Goal: Transaction & Acquisition: Download file/media

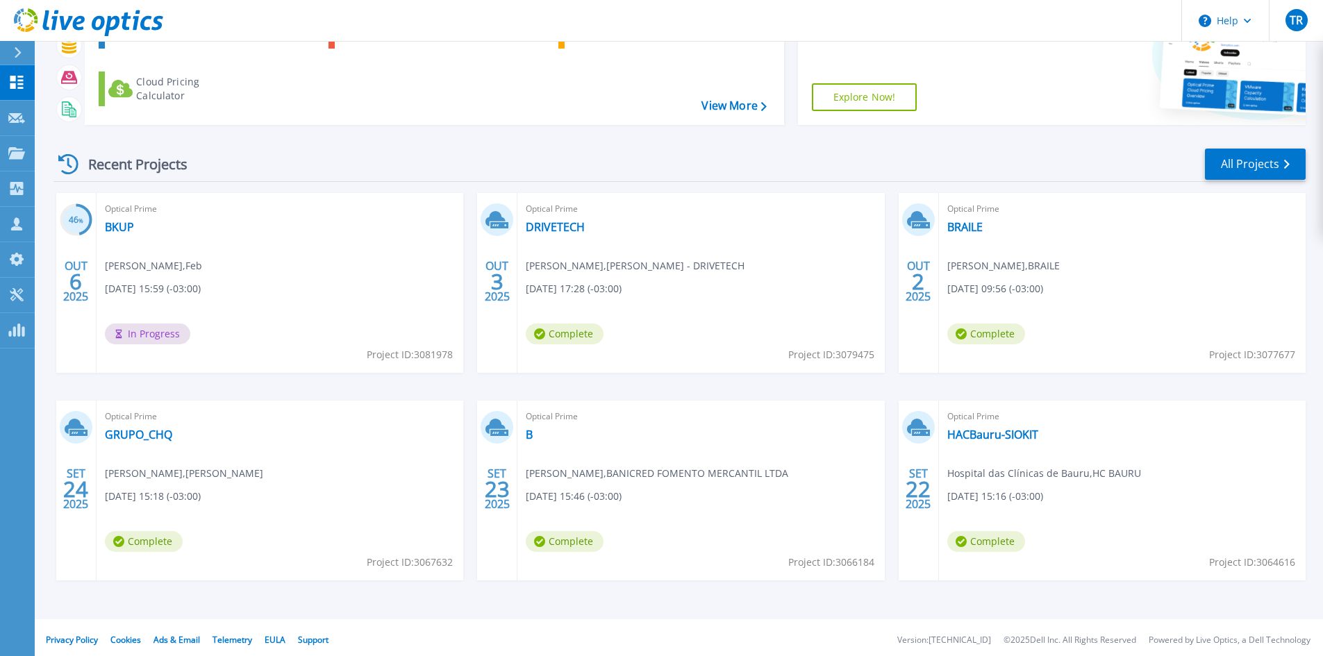
scroll to position [113, 0]
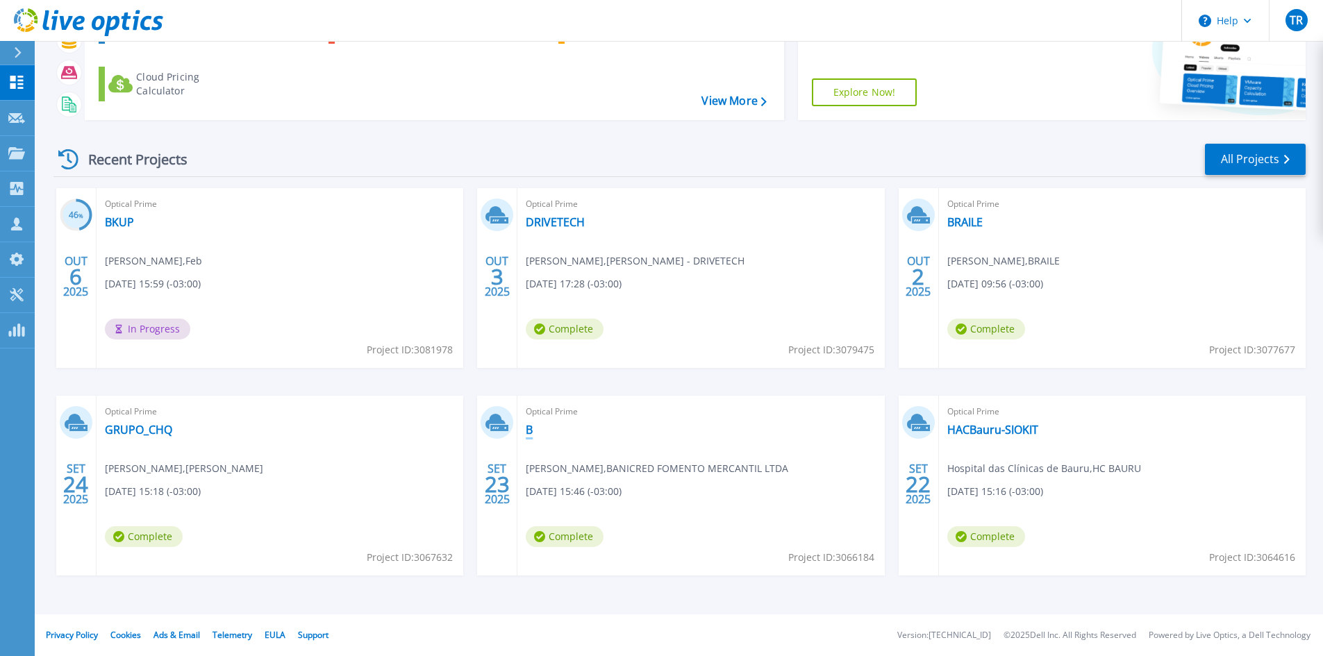
click at [531, 431] on link "B" at bounding box center [529, 430] width 7 height 14
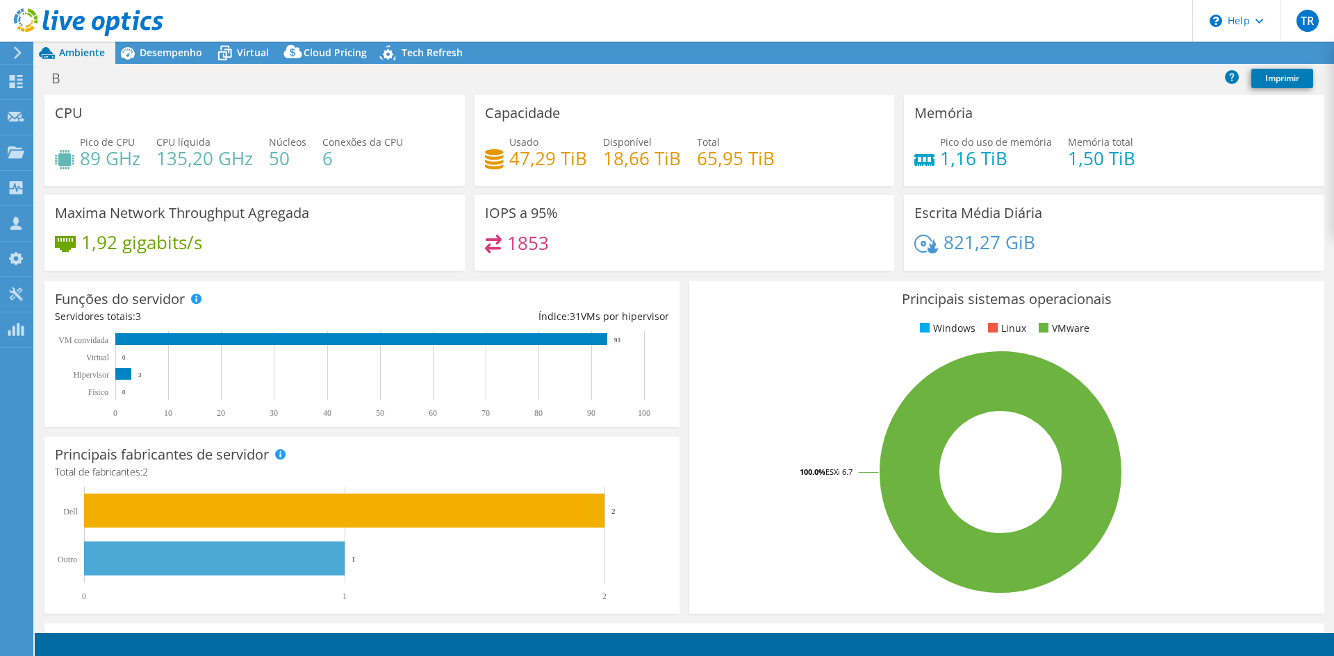
radio input "true"
radio input "false"
select select "USD"
click at [163, 44] on div at bounding box center [81, 23] width 163 height 47
click at [157, 57] on span "Desempenho" at bounding box center [171, 52] width 63 height 13
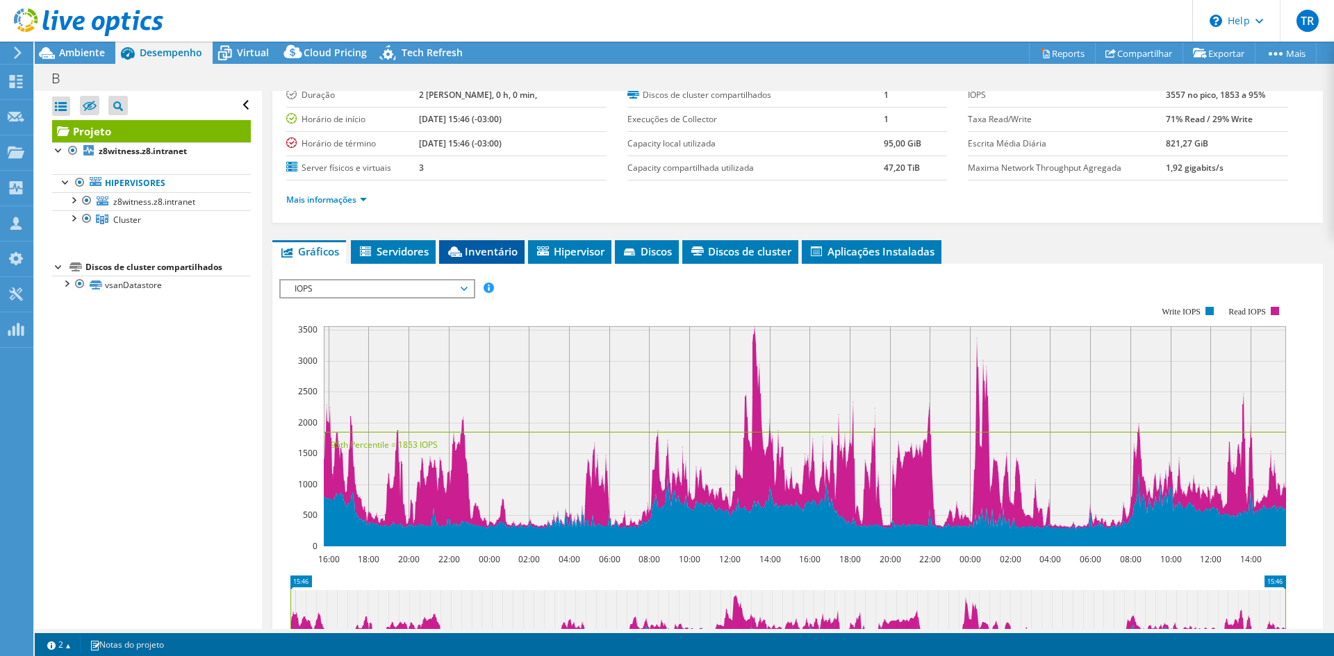
scroll to position [69, 0]
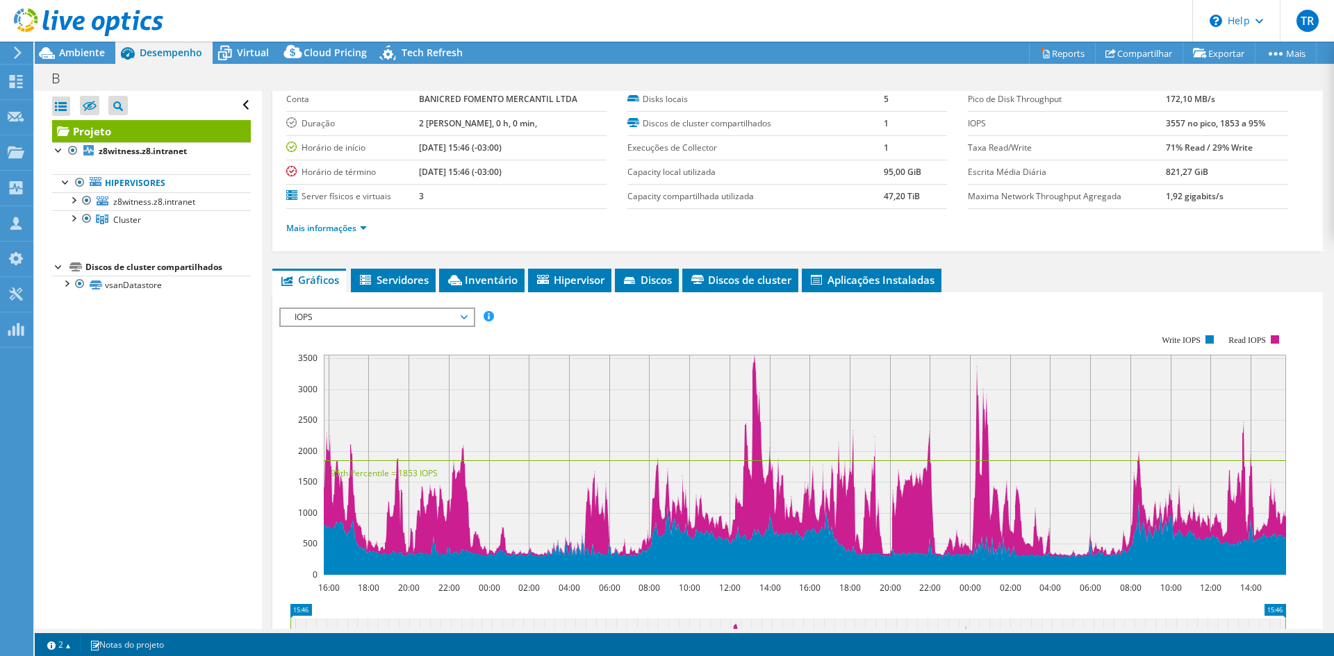
click at [376, 267] on div "Projeto Detalhes Preparado para: Leonardo Battisti, ti@banicred.com.br Conta BA…" at bounding box center [797, 450] width 1071 height 856
click at [389, 277] on span "Servidores" at bounding box center [393, 280] width 71 height 14
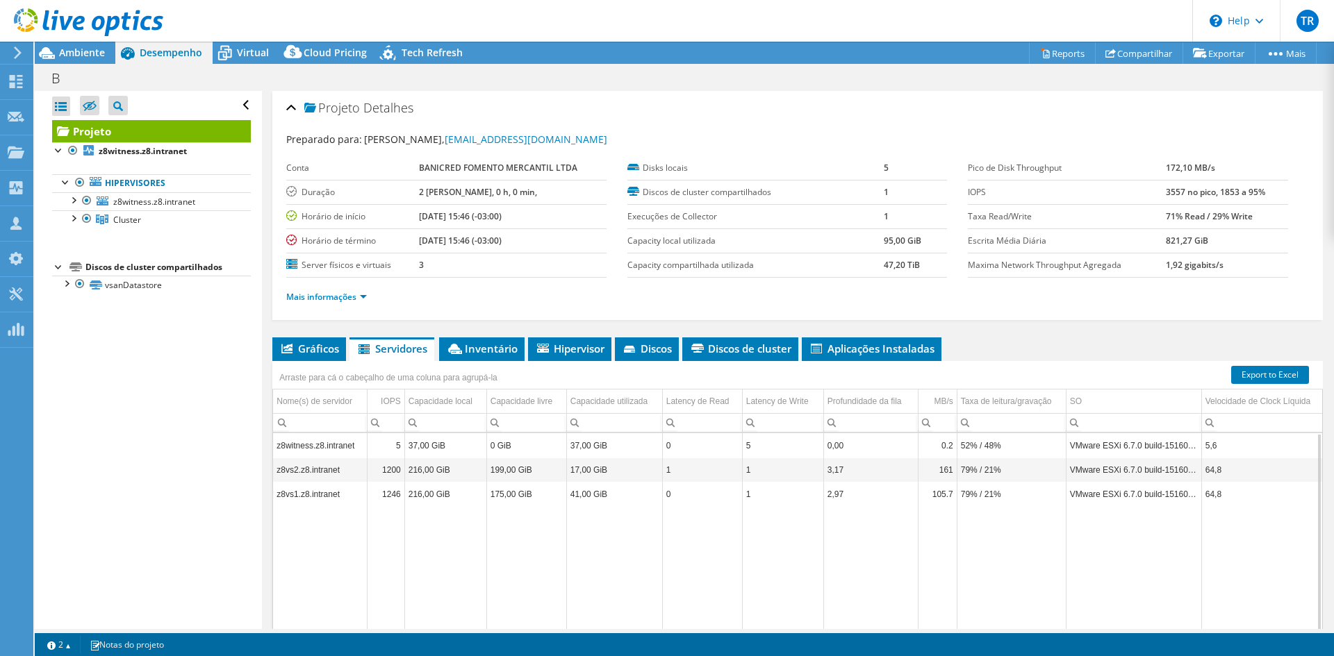
scroll to position [0, 0]
click at [332, 349] on span "Gráficos" at bounding box center [309, 349] width 60 height 14
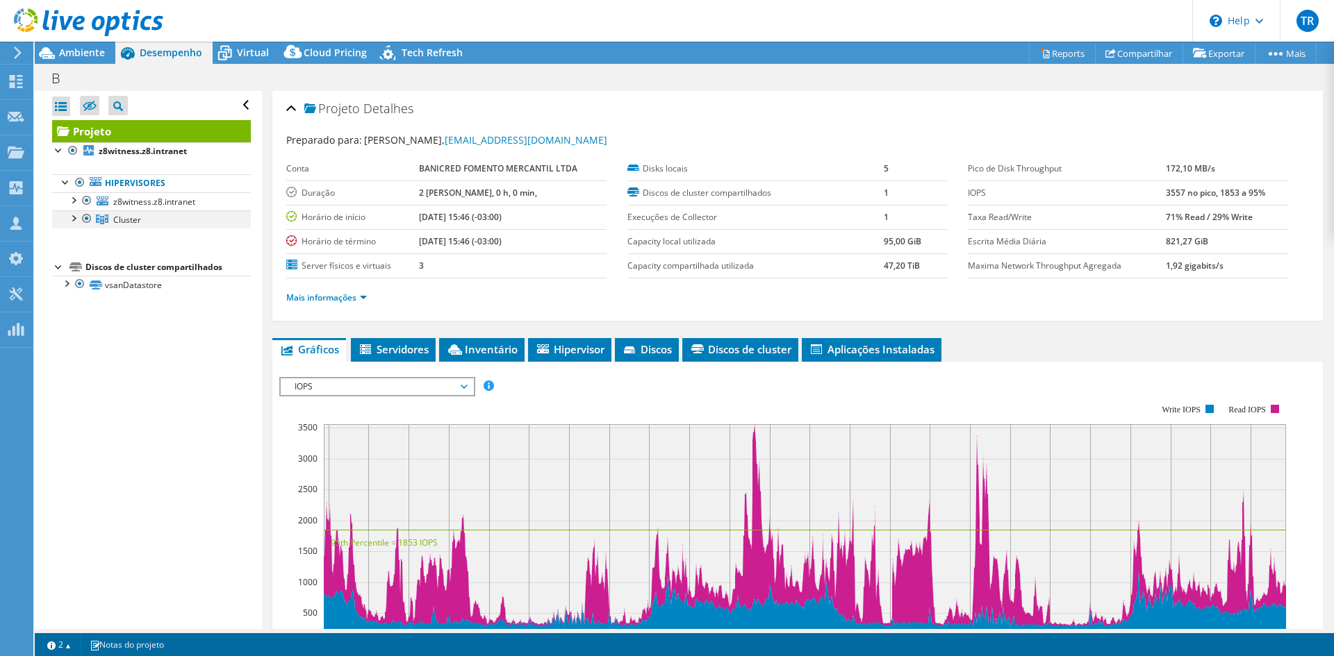
click at [70, 214] on div at bounding box center [73, 217] width 14 height 14
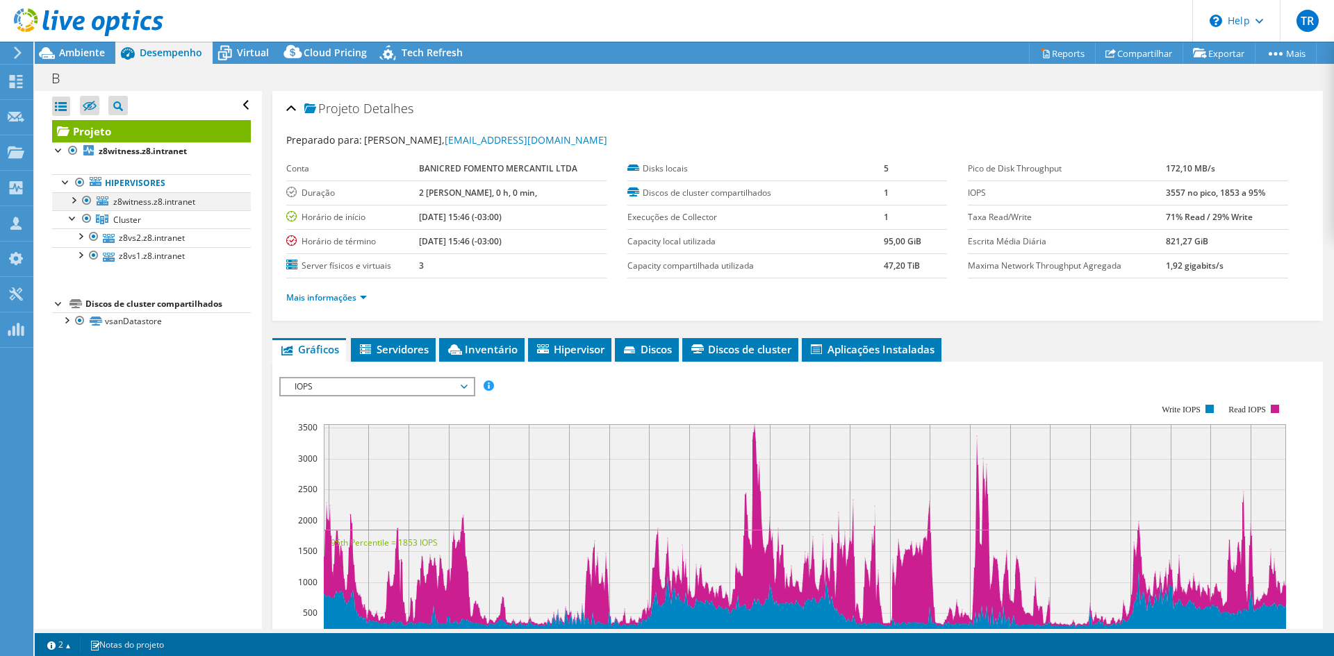
click at [71, 201] on div at bounding box center [73, 199] width 14 height 14
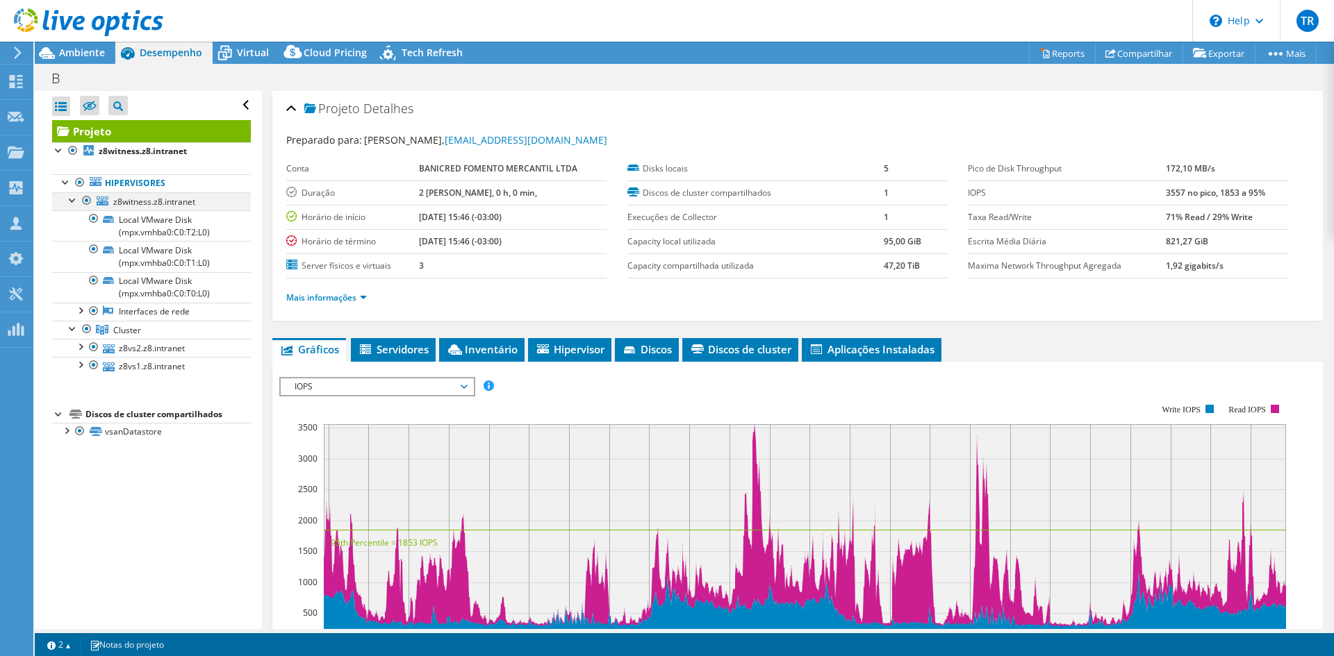
click at [69, 197] on div at bounding box center [73, 199] width 14 height 14
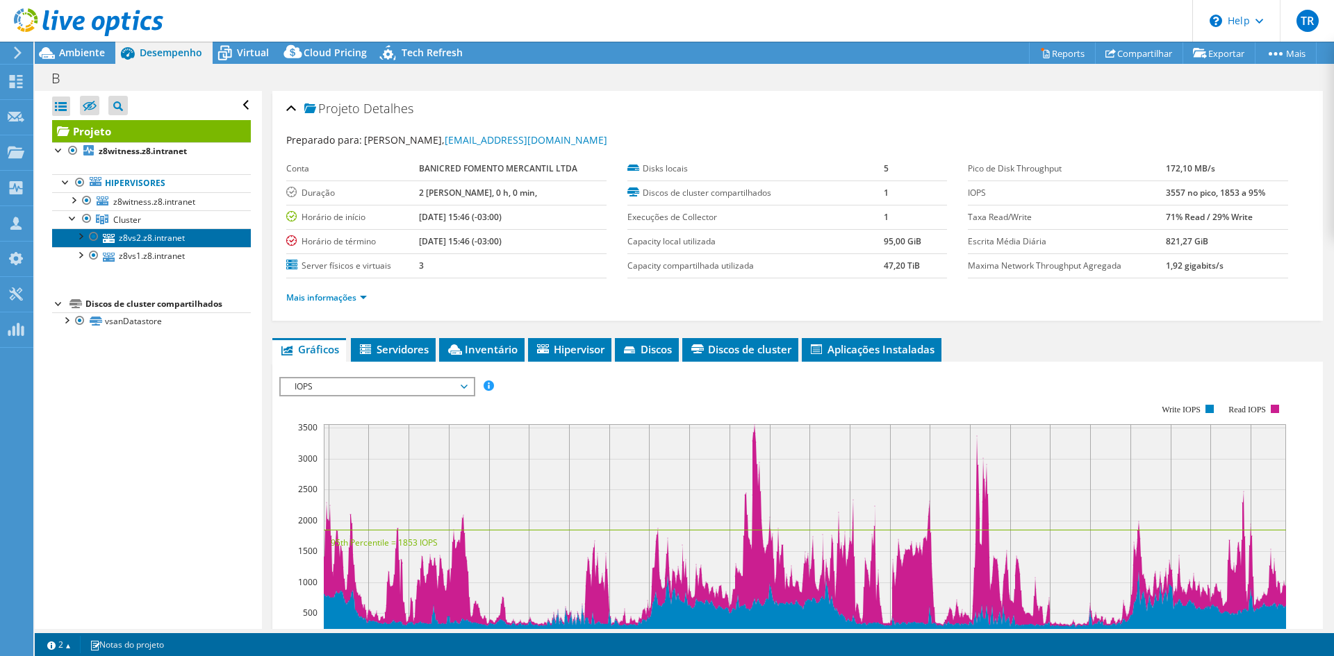
click at [128, 231] on link "z8vs2.z8.intranet" at bounding box center [151, 238] width 199 height 18
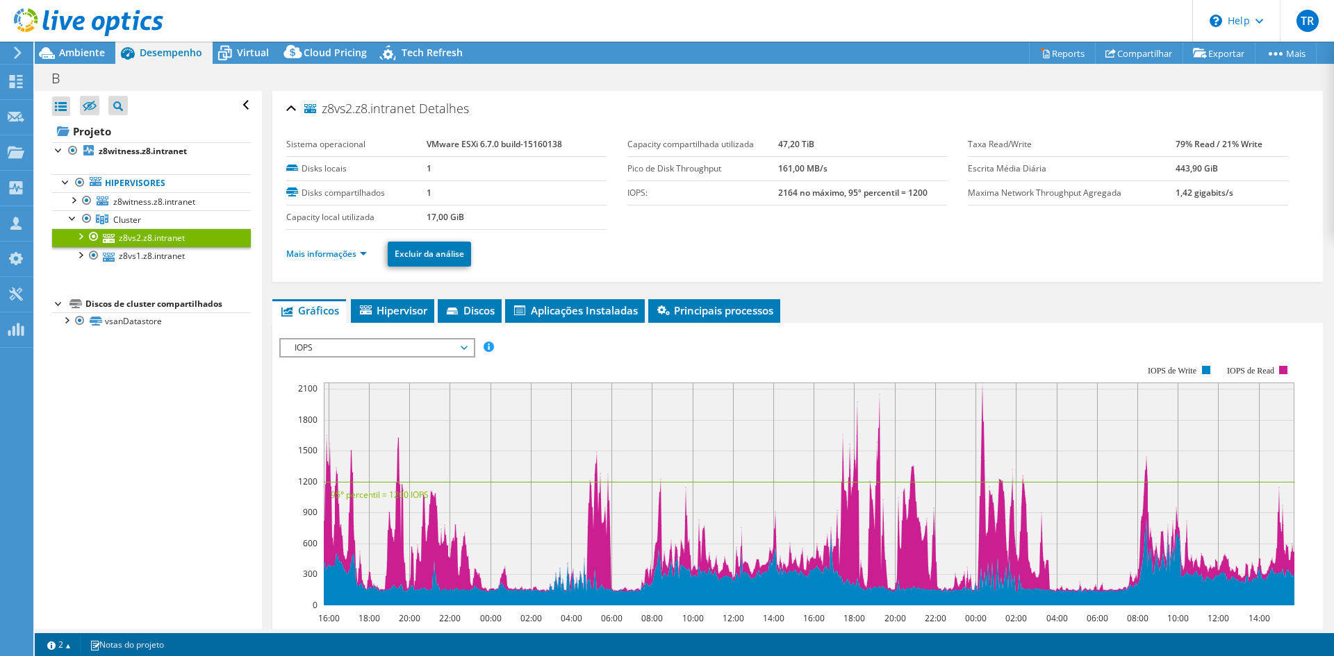
click at [369, 256] on li "Mais informações" at bounding box center [330, 254] width 89 height 15
click at [365, 255] on link "Mais informações" at bounding box center [326, 254] width 81 height 12
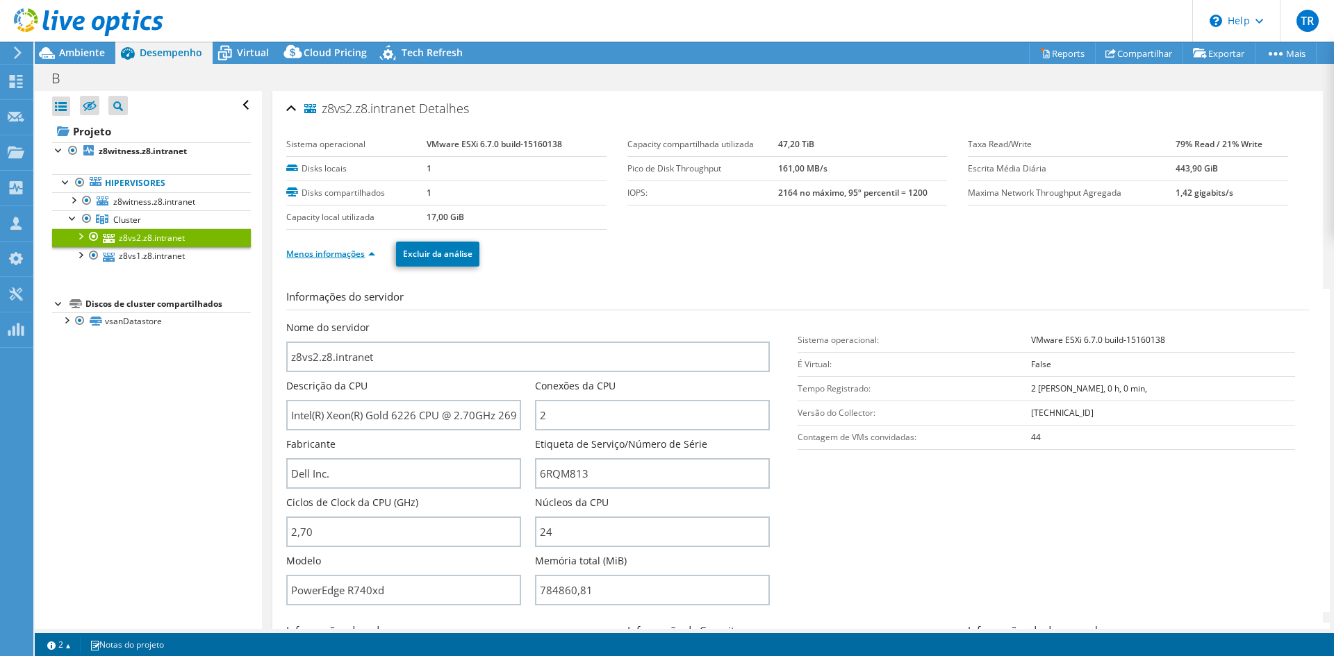
click at [373, 254] on link "Menos informações" at bounding box center [330, 254] width 89 height 12
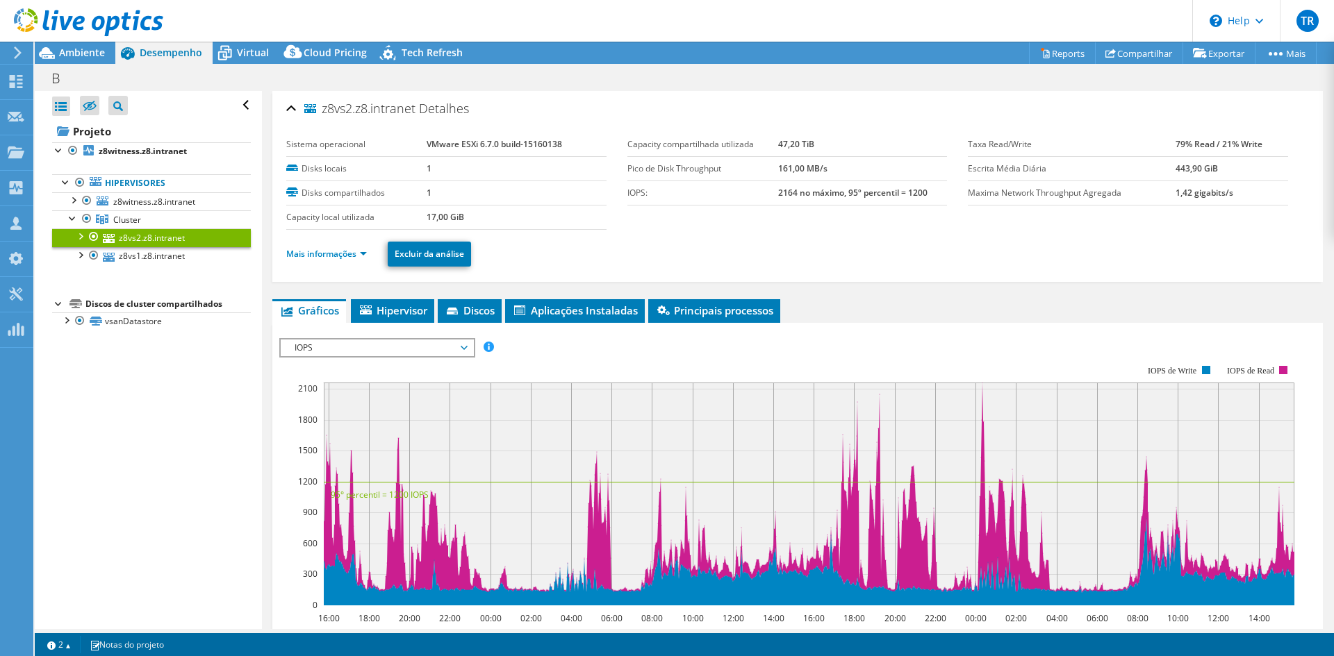
click at [795, 253] on ul "Mais informações Excluir da análise" at bounding box center [797, 252] width 1022 height 28
click at [140, 255] on link "z8vs1.z8.intranet" at bounding box center [151, 256] width 199 height 18
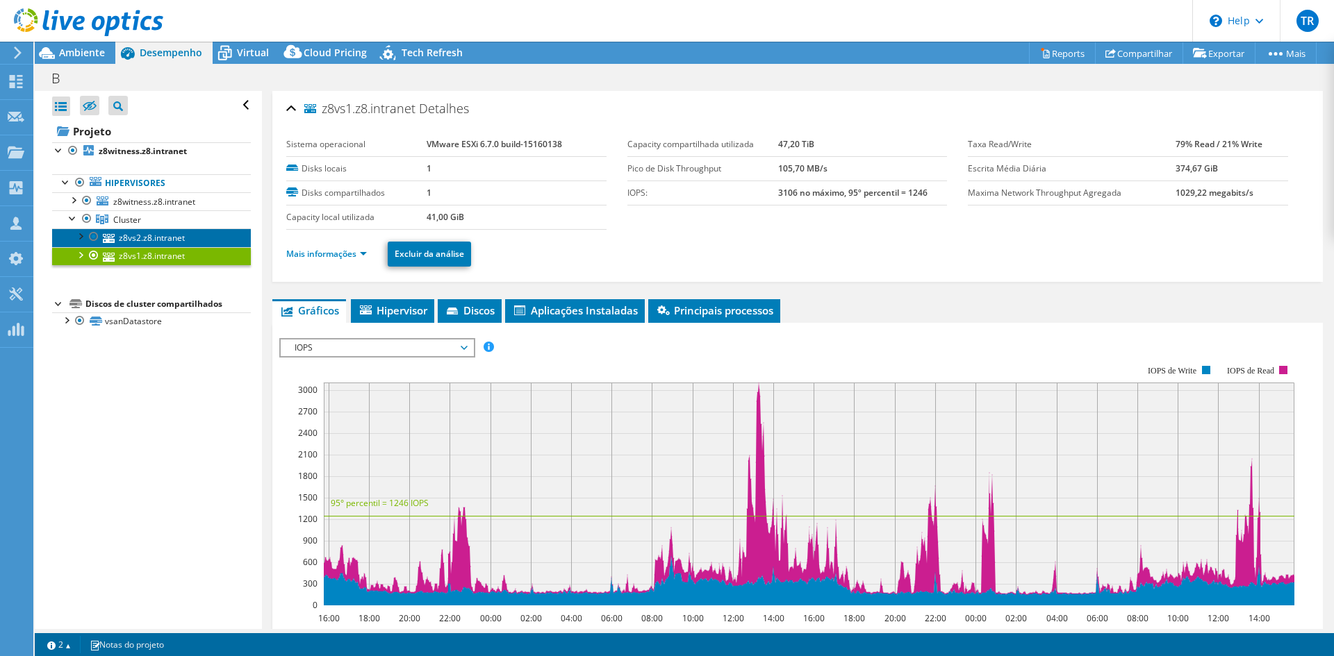
click at [130, 238] on link "z8vs2.z8.intranet" at bounding box center [151, 238] width 199 height 18
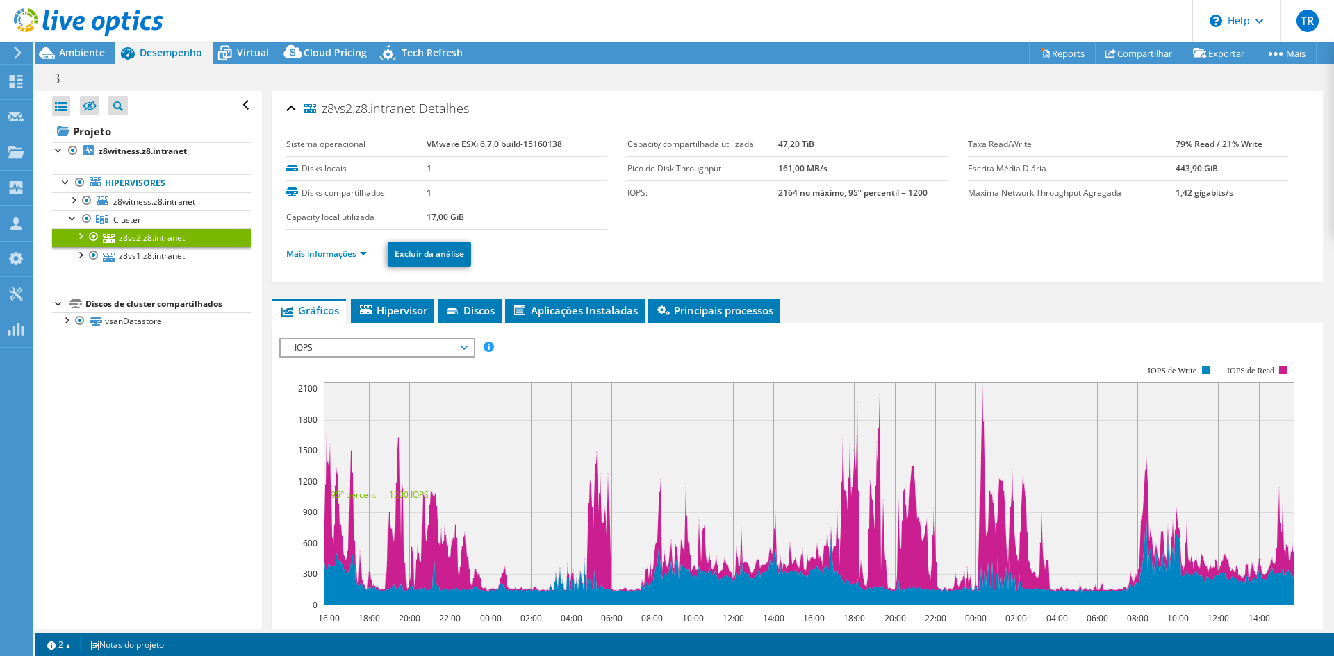
click at [363, 254] on link "Mais informações" at bounding box center [326, 254] width 81 height 12
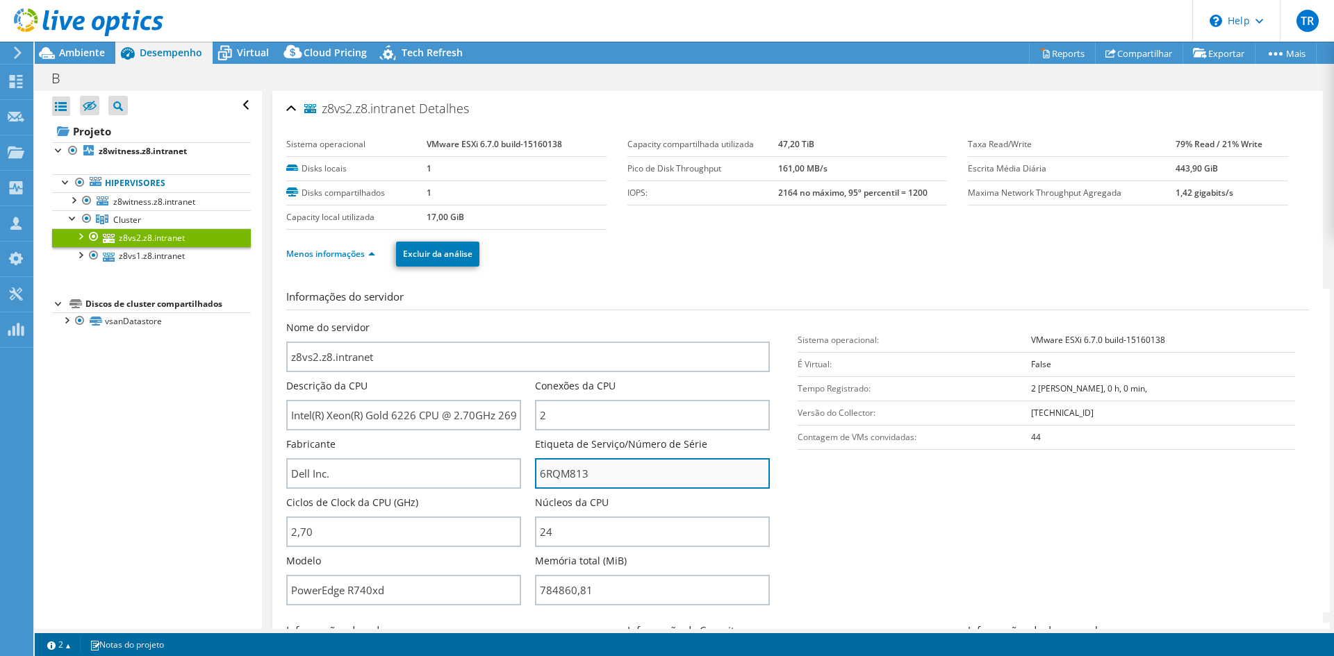
drag, startPoint x: 594, startPoint y: 480, endPoint x: 536, endPoint y: 477, distance: 58.5
click at [536, 477] on input "6RQM813" at bounding box center [652, 473] width 235 height 31
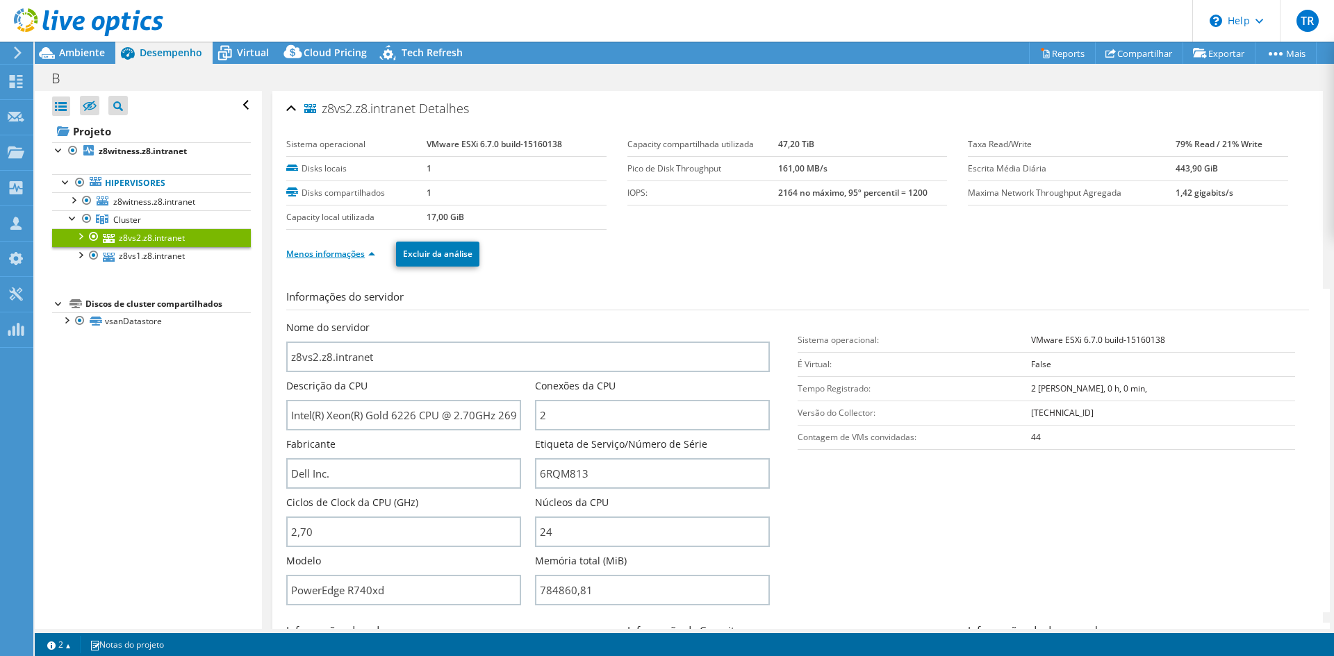
click at [370, 255] on link "Menos informações" at bounding box center [330, 254] width 89 height 12
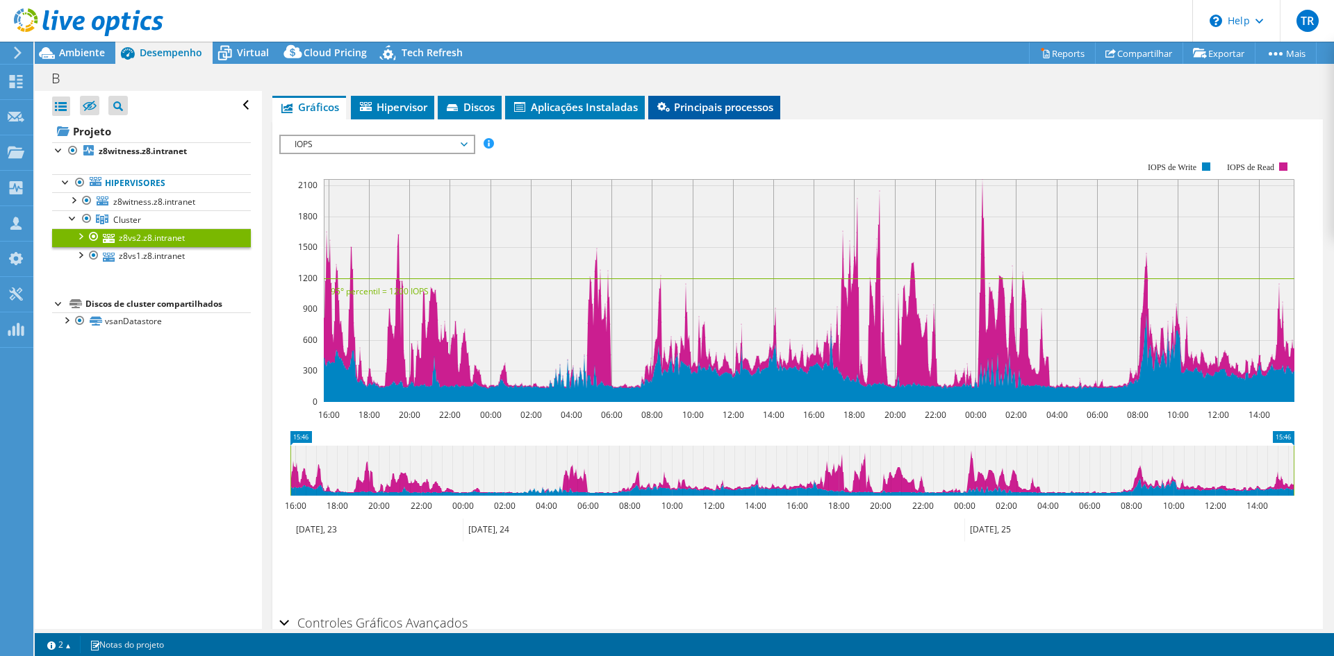
scroll to position [208, 0]
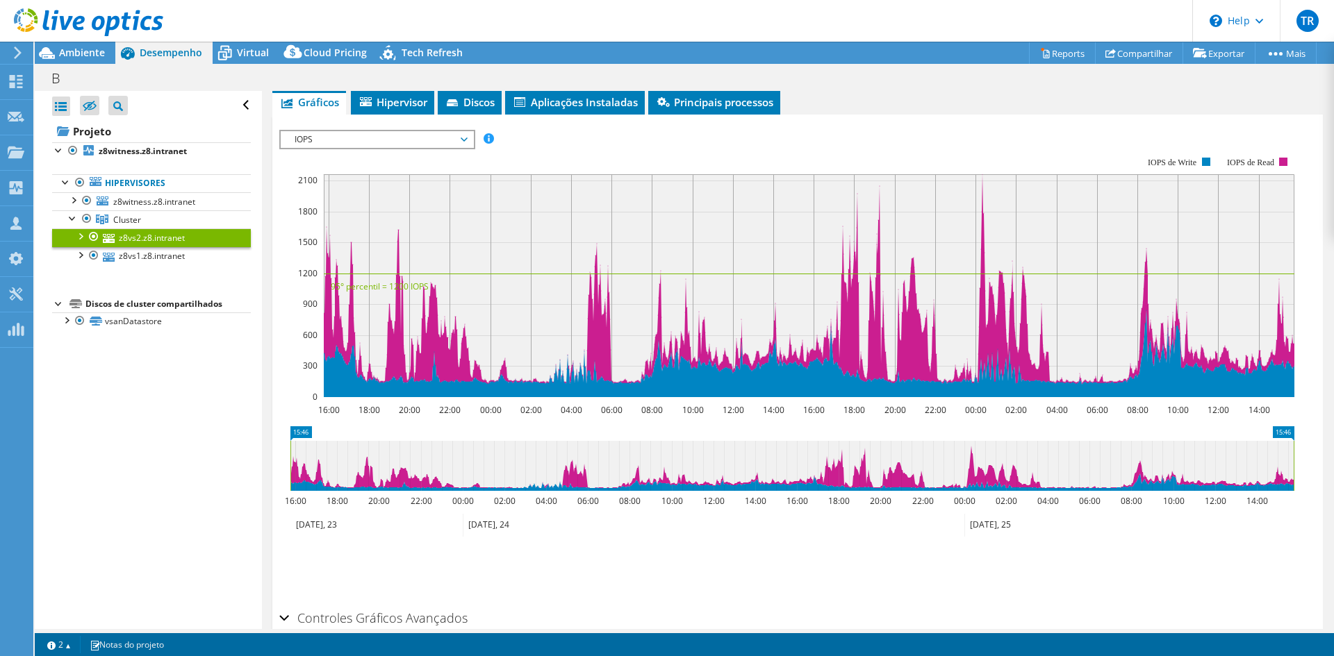
click at [377, 135] on span "IOPS" at bounding box center [377, 139] width 179 height 17
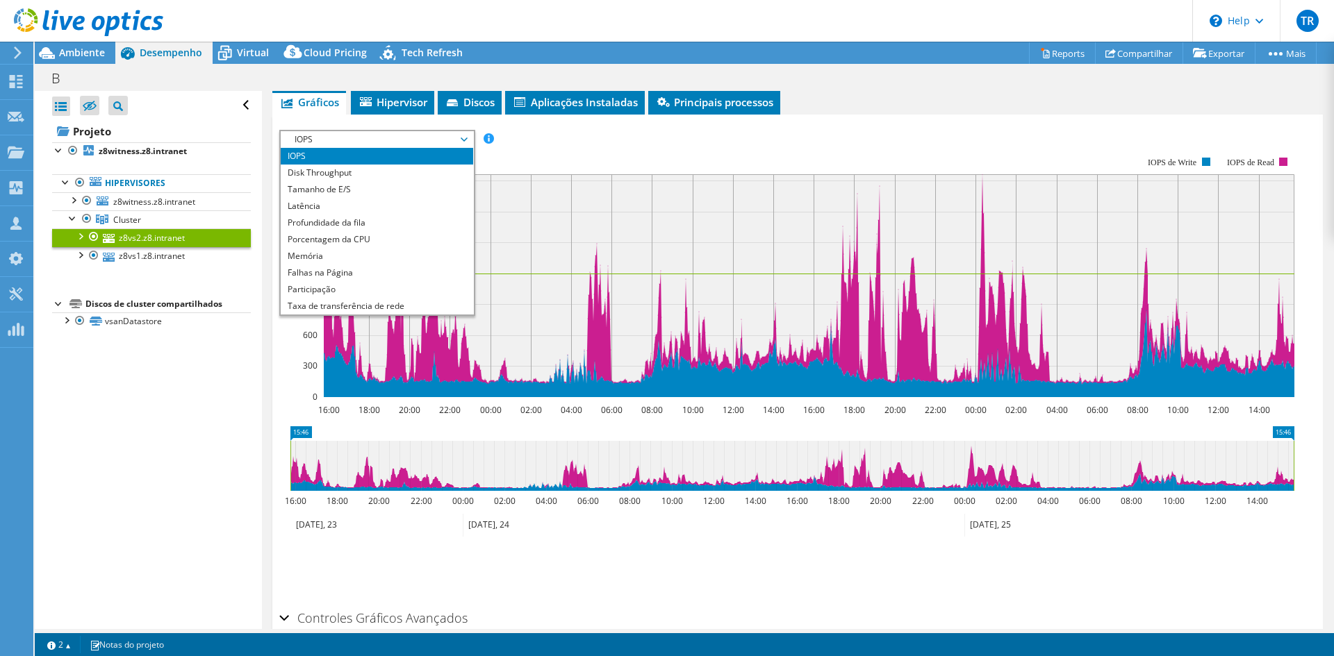
click at [632, 158] on rect at bounding box center [786, 277] width 1015 height 278
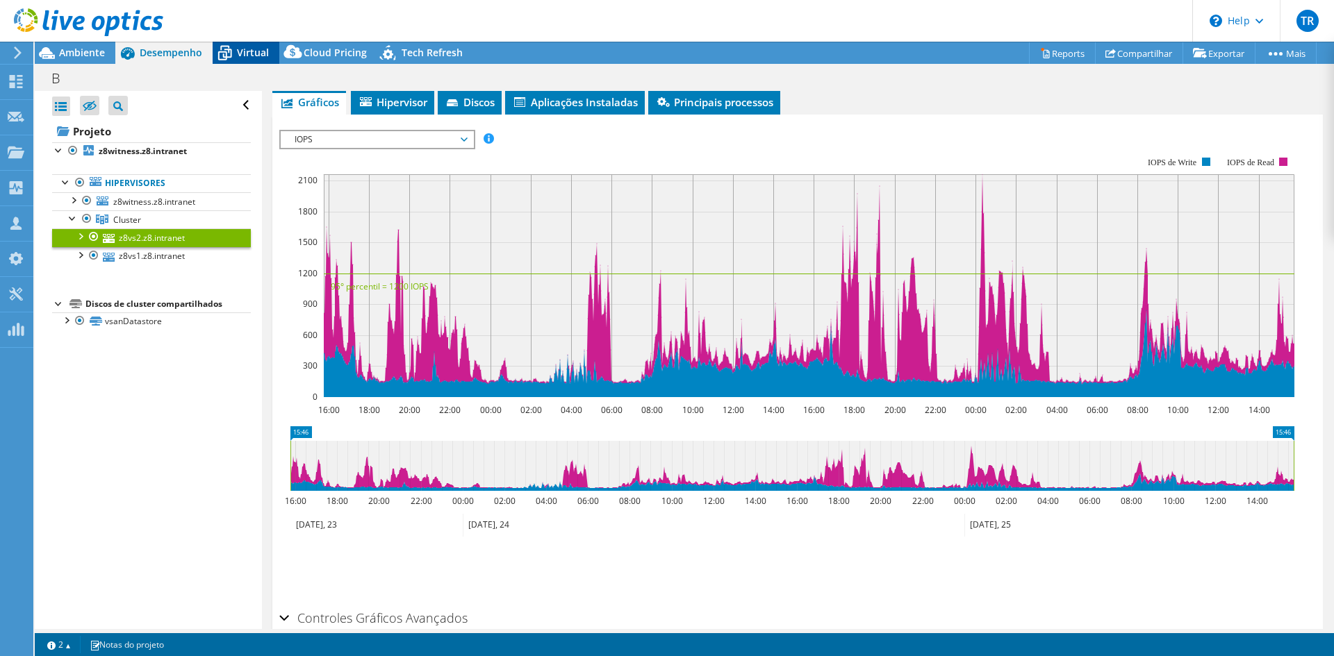
click at [238, 56] on span "Virtual" at bounding box center [253, 52] width 32 height 13
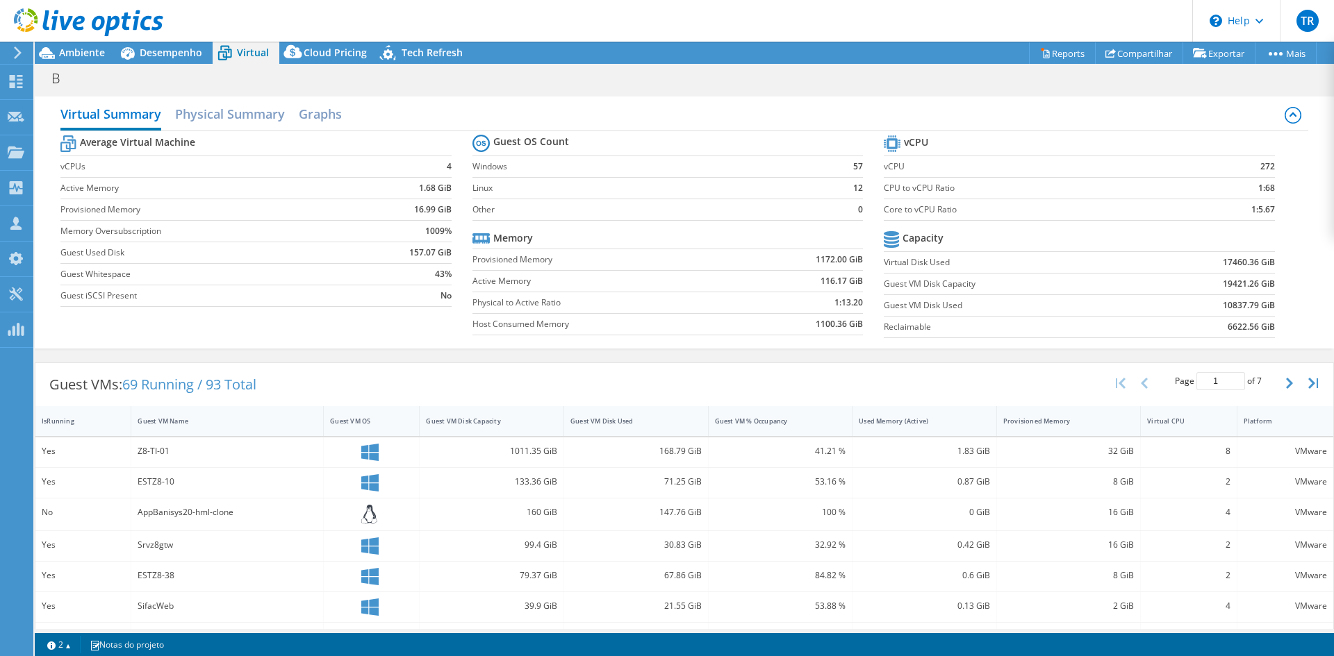
scroll to position [0, 0]
click at [1063, 50] on link "Reports" at bounding box center [1062, 53] width 67 height 22
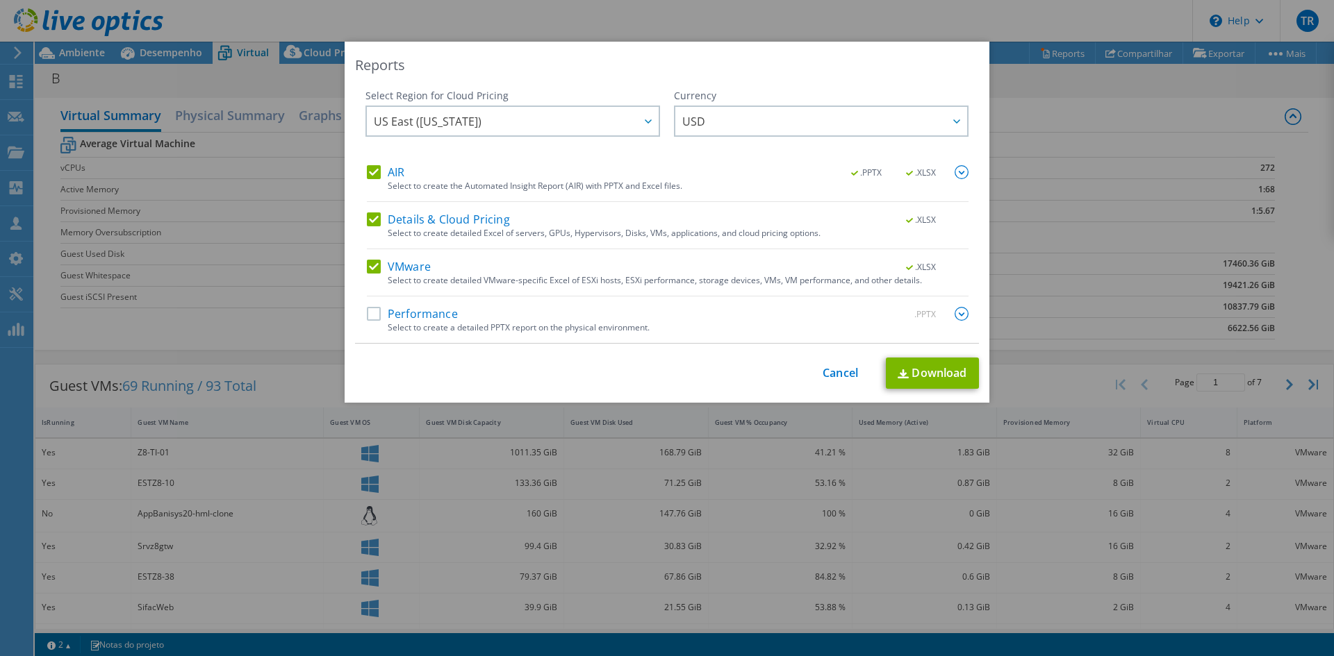
click at [370, 217] on label "Details & Cloud Pricing" at bounding box center [438, 220] width 143 height 14
click at [0, 0] on input "Details & Cloud Pricing" at bounding box center [0, 0] width 0 height 0
click at [367, 158] on div "Select Region for Cloud Pricing Asia Pacific (Hong Kong) Asia Pacific (Mumbai) …" at bounding box center [512, 127] width 295 height 76
click at [369, 169] on label "AIR" at bounding box center [386, 172] width 38 height 14
click at [0, 0] on input "AIR" at bounding box center [0, 0] width 0 height 0
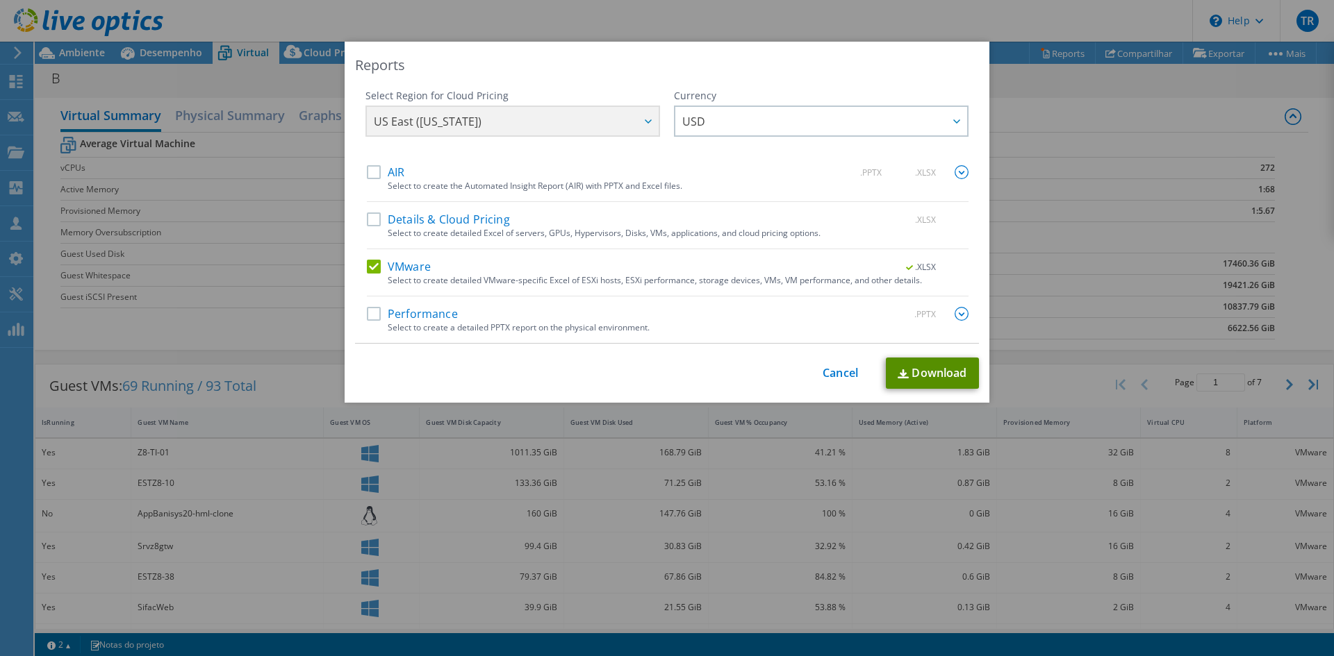
click at [923, 378] on link "Download" at bounding box center [932, 373] width 93 height 31
click at [1123, 214] on div "Reports Select Region for Cloud Pricing Asia Pacific ([GEOGRAPHIC_DATA]) [GEOGR…" at bounding box center [667, 328] width 1334 height 573
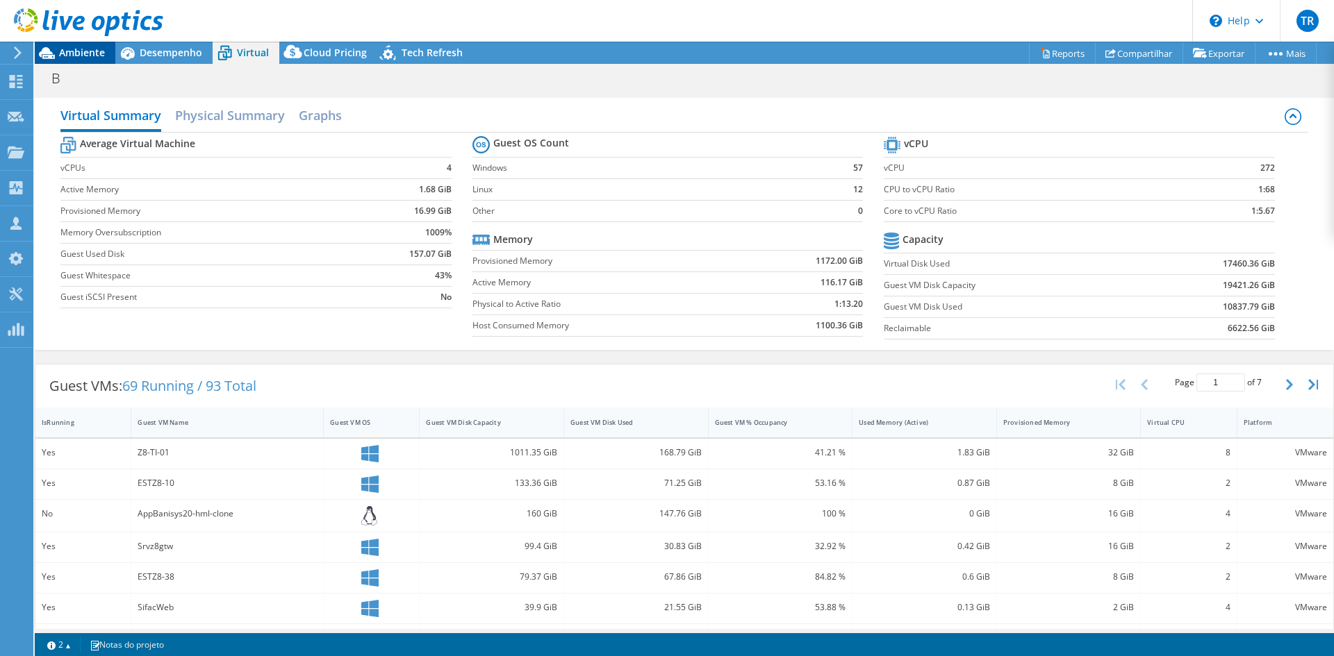
click at [78, 50] on span "Ambiente" at bounding box center [82, 52] width 46 height 13
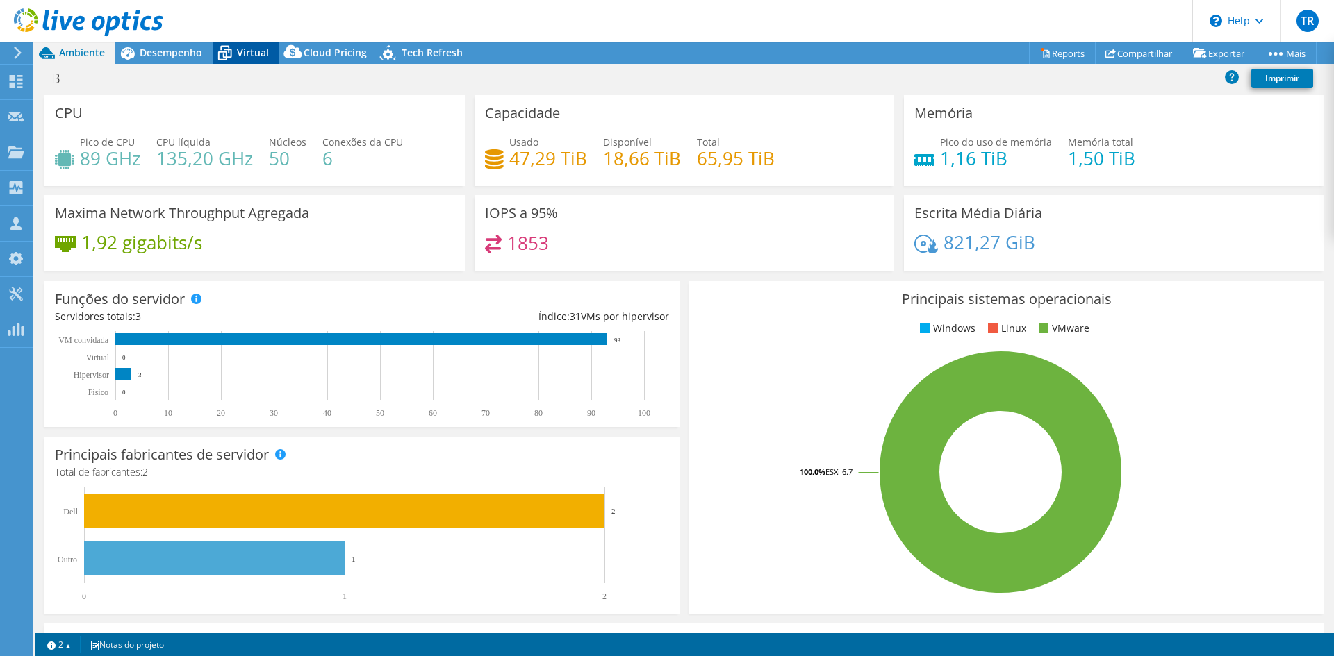
click at [251, 51] on span "Virtual" at bounding box center [253, 52] width 32 height 13
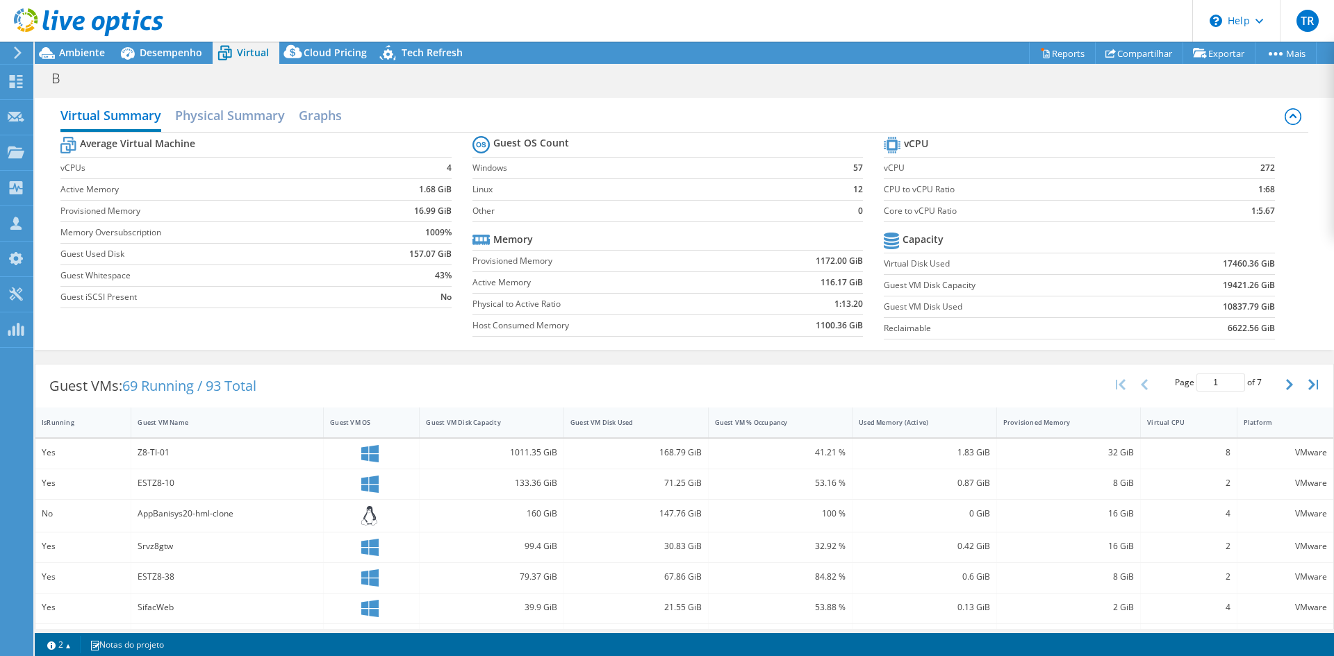
click at [649, 360] on div "Guest VMs: 69 Running / 93 Total Page 1 of 7 5 rows 10 rows 20 rows 25 rows 50 …" at bounding box center [684, 633] width 1299 height 552
click at [140, 45] on div at bounding box center [81, 23] width 163 height 47
click at [156, 53] on span "Desempenho" at bounding box center [171, 52] width 63 height 13
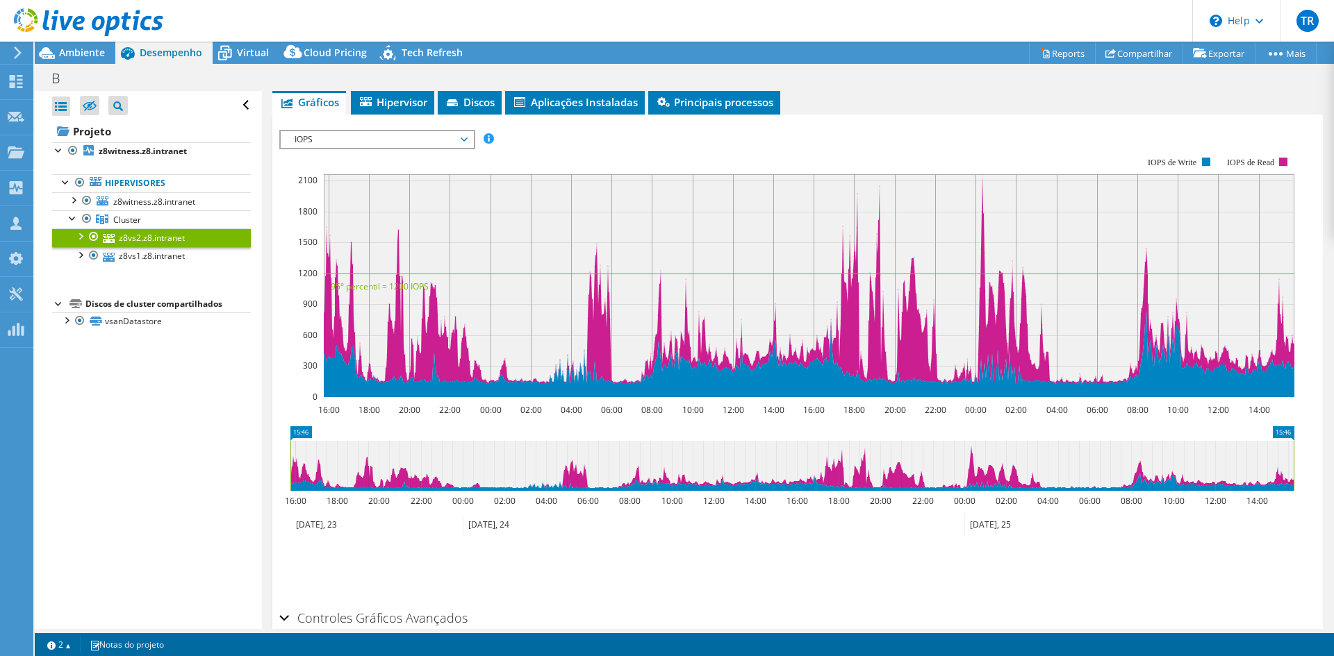
click at [371, 131] on span "IOPS" at bounding box center [377, 139] width 179 height 17
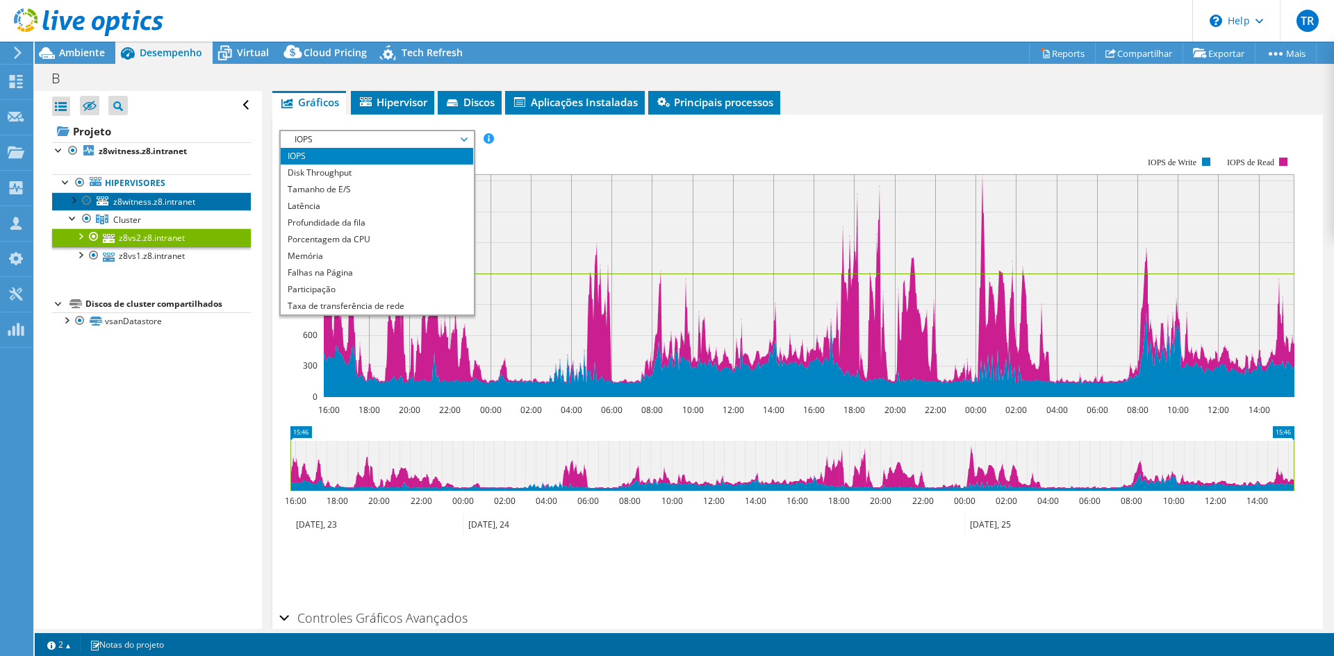
click at [137, 201] on span "z8witness.z8.intranet" at bounding box center [154, 202] width 82 height 12
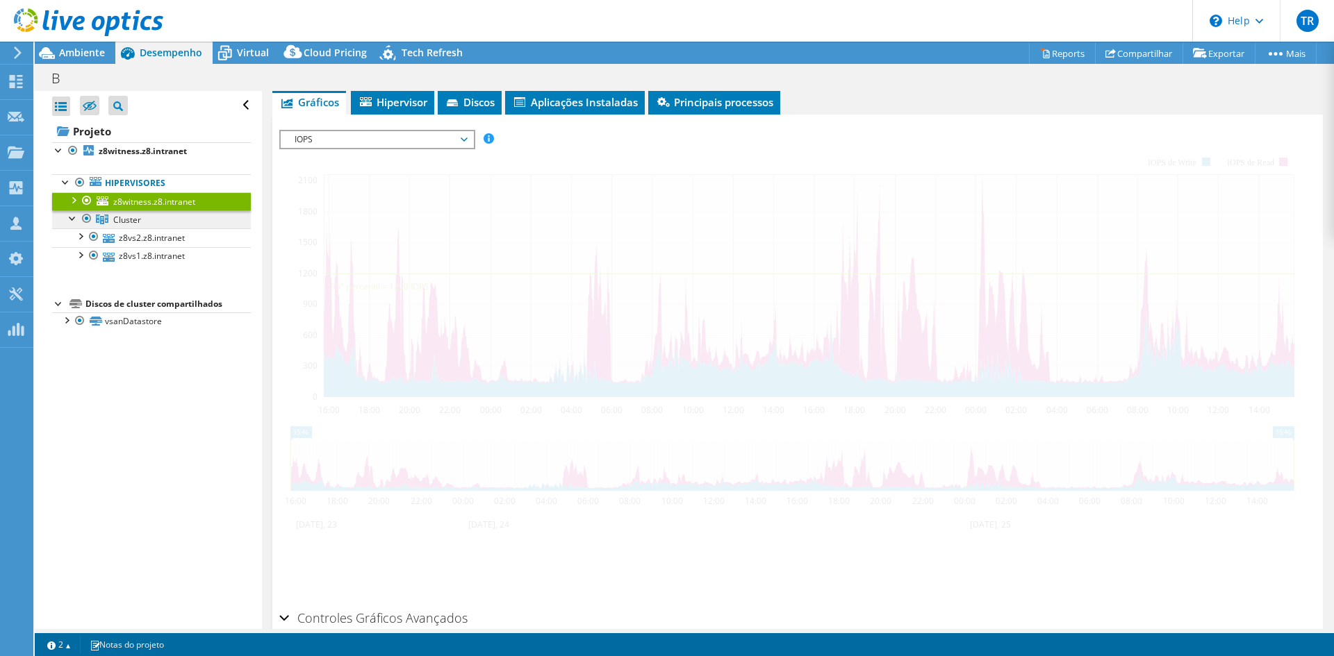
click at [133, 220] on span "Cluster" at bounding box center [127, 220] width 28 height 12
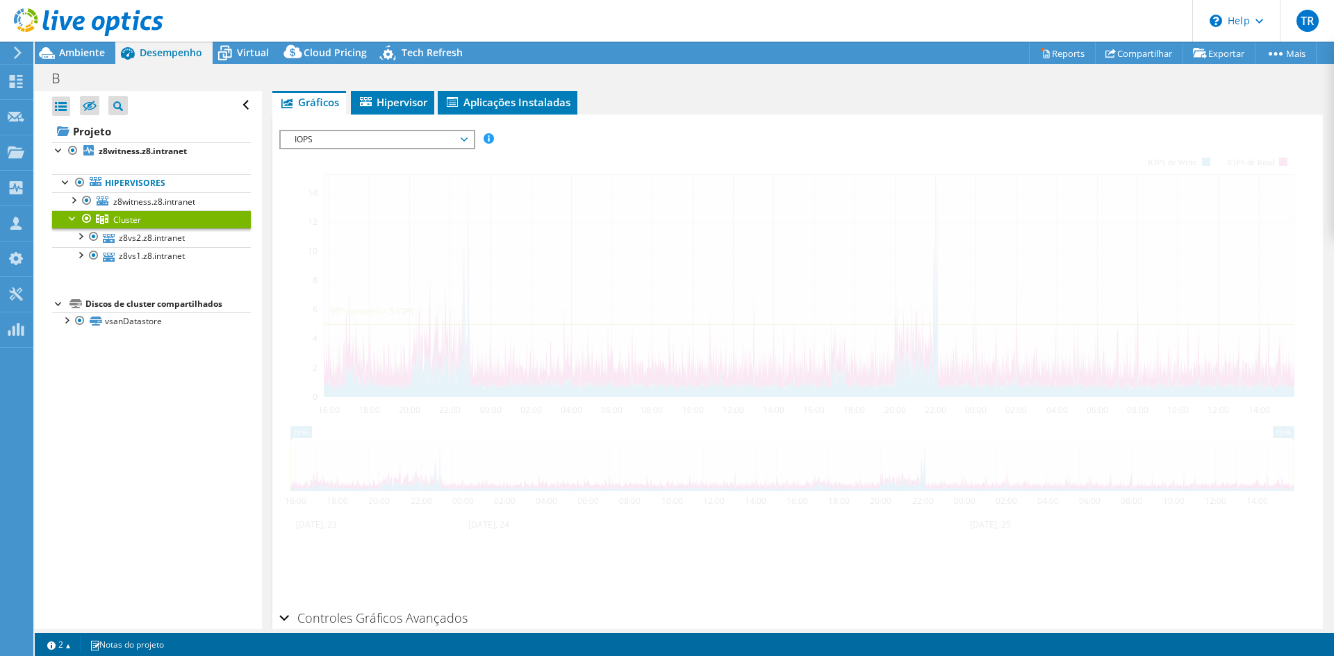
scroll to position [199, 0]
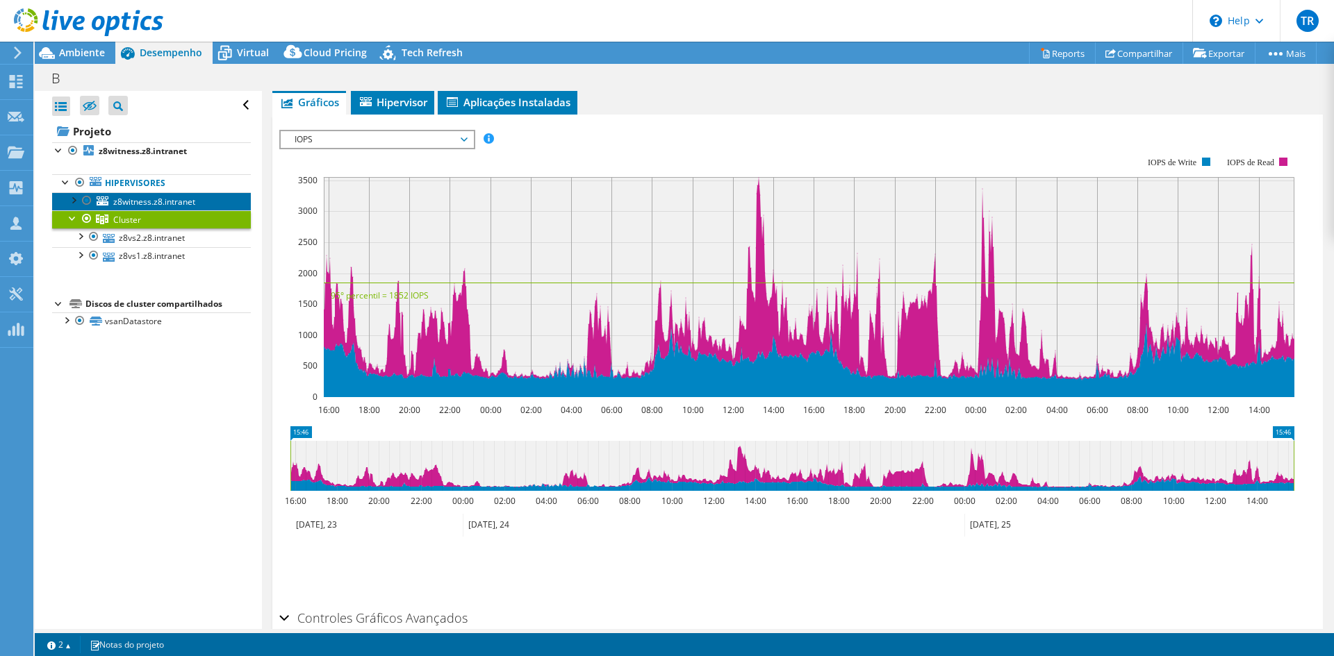
click at [147, 201] on span "z8witness.z8.intranet" at bounding box center [154, 202] width 82 height 12
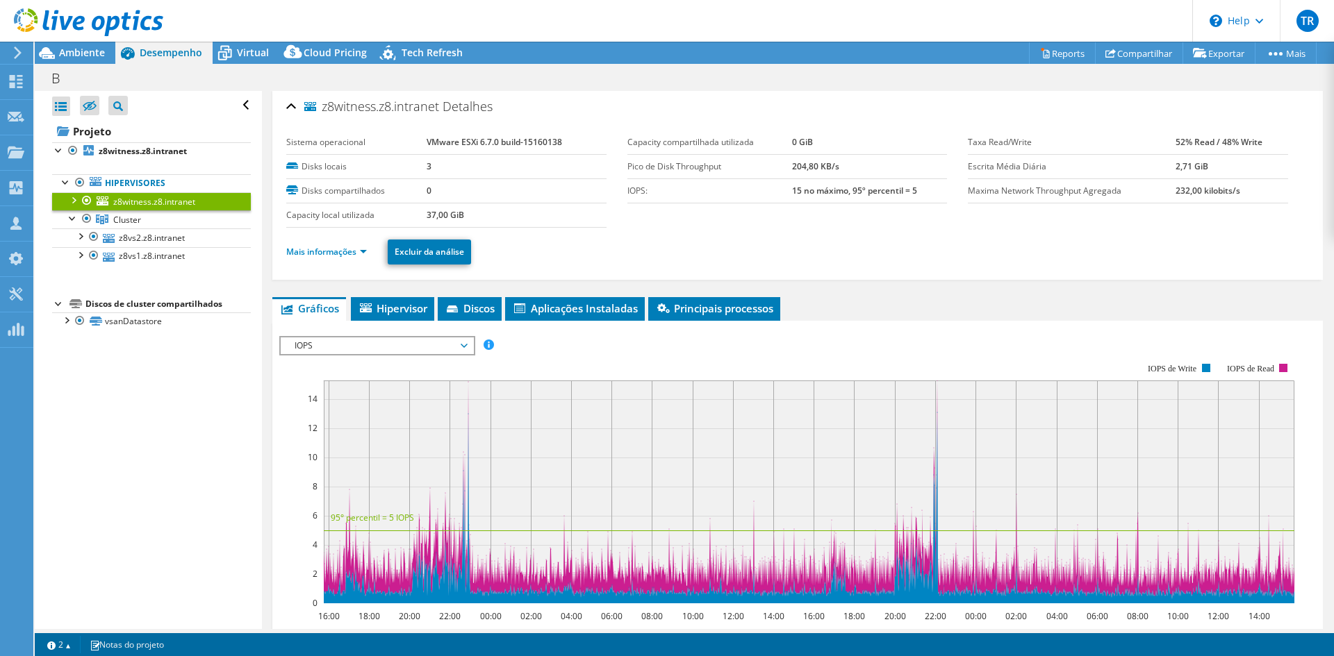
scroll to position [0, 0]
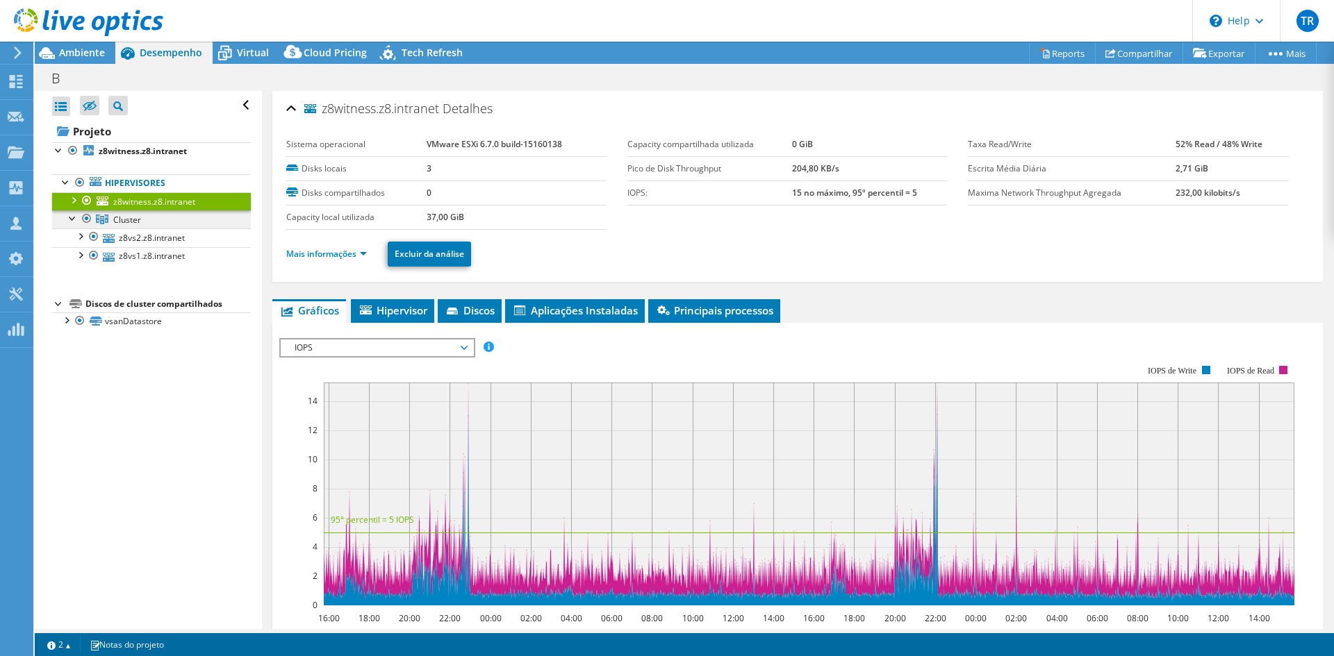
click at [131, 222] on span "Cluster" at bounding box center [127, 220] width 28 height 12
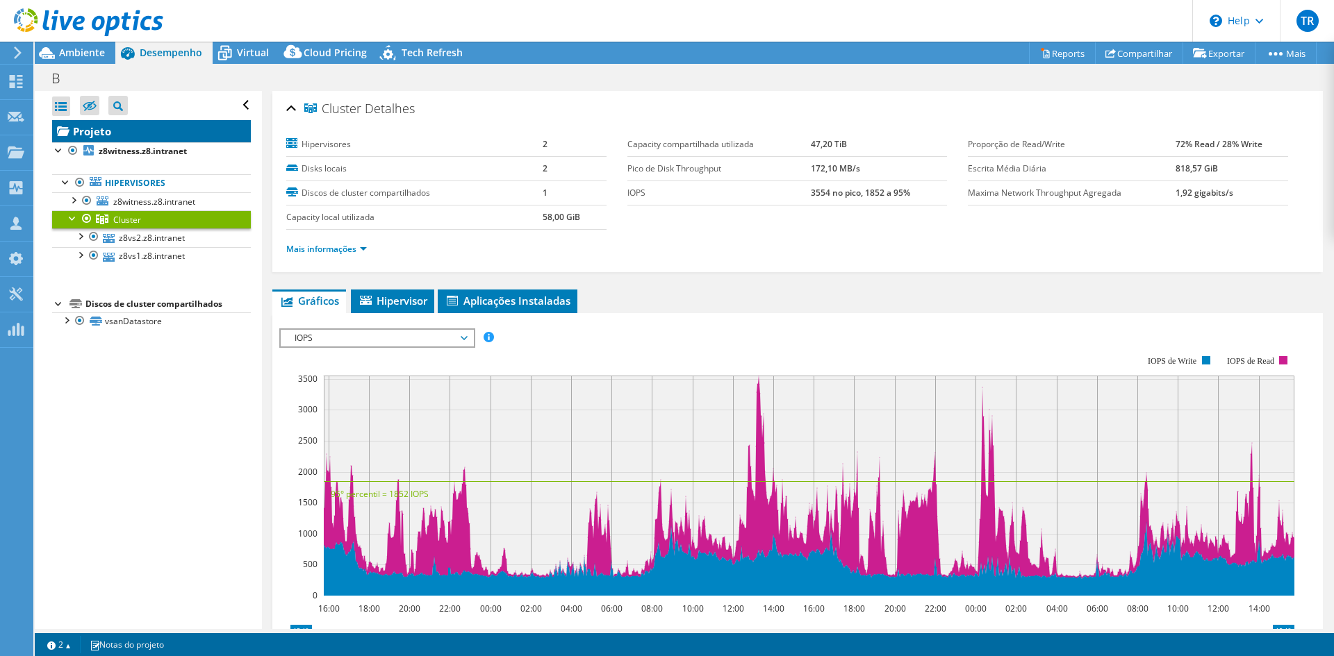
click at [96, 131] on link "Projeto" at bounding box center [151, 131] width 199 height 22
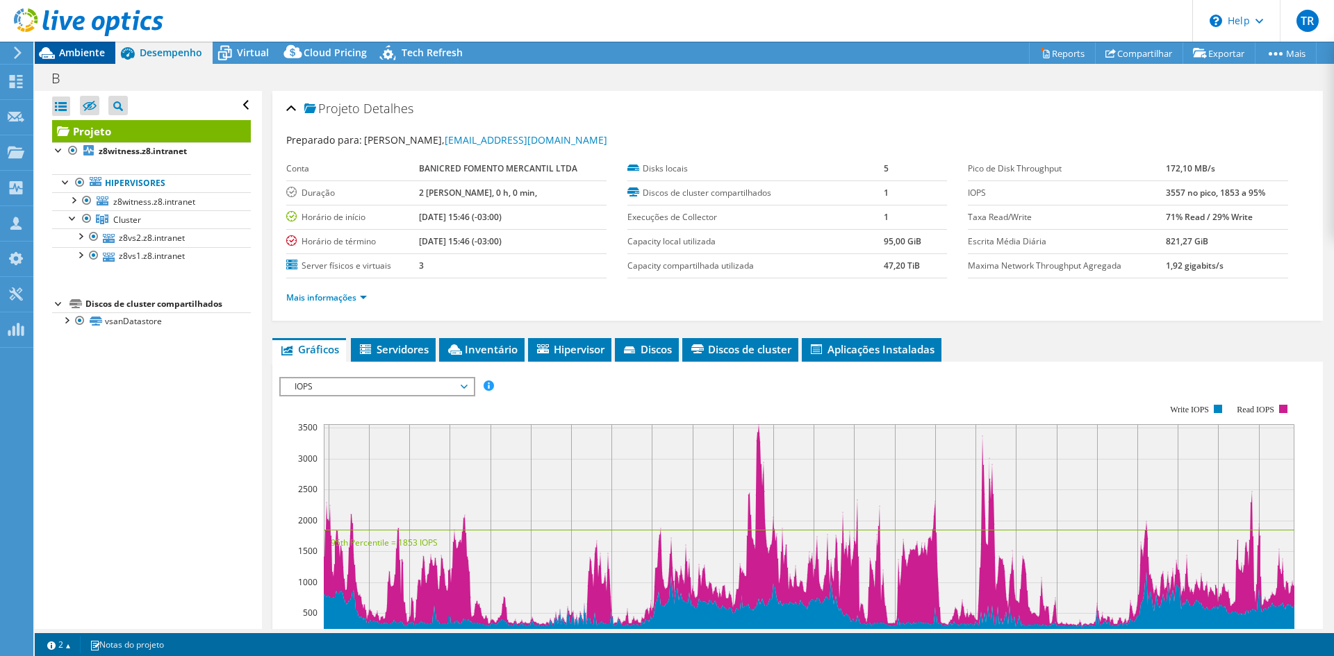
click at [92, 53] on span "Ambiente" at bounding box center [82, 52] width 46 height 13
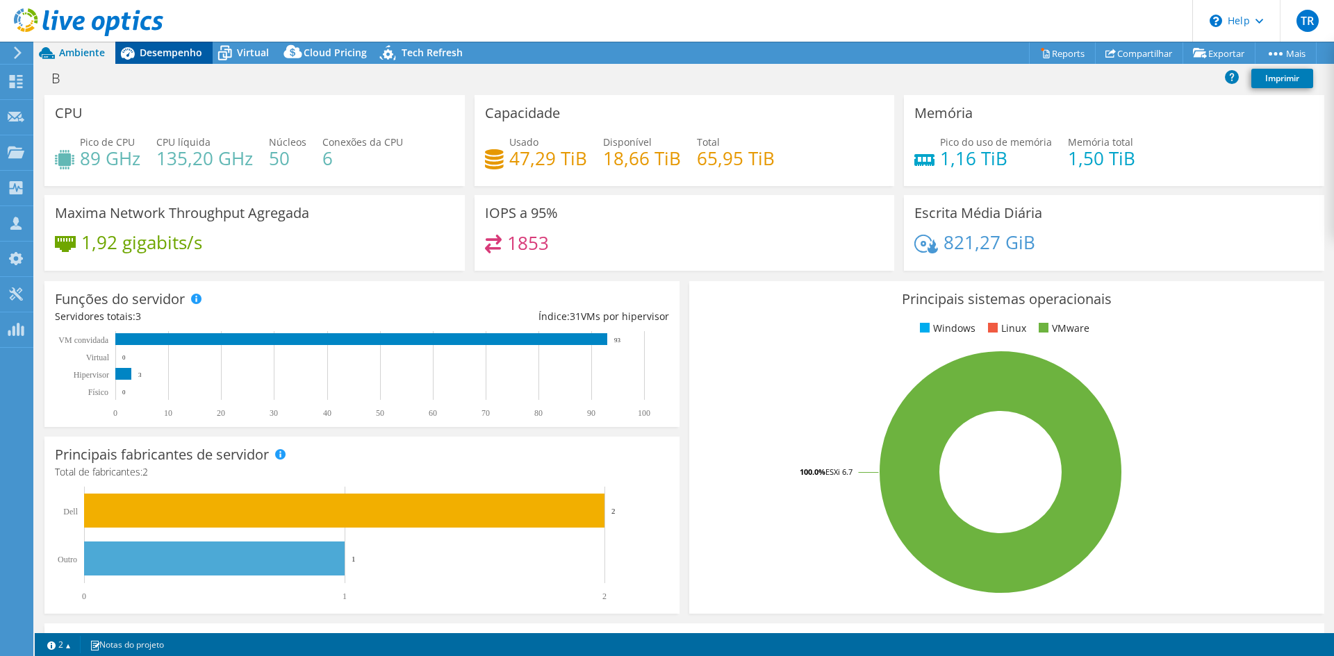
click at [180, 52] on span "Desempenho" at bounding box center [171, 52] width 63 height 13
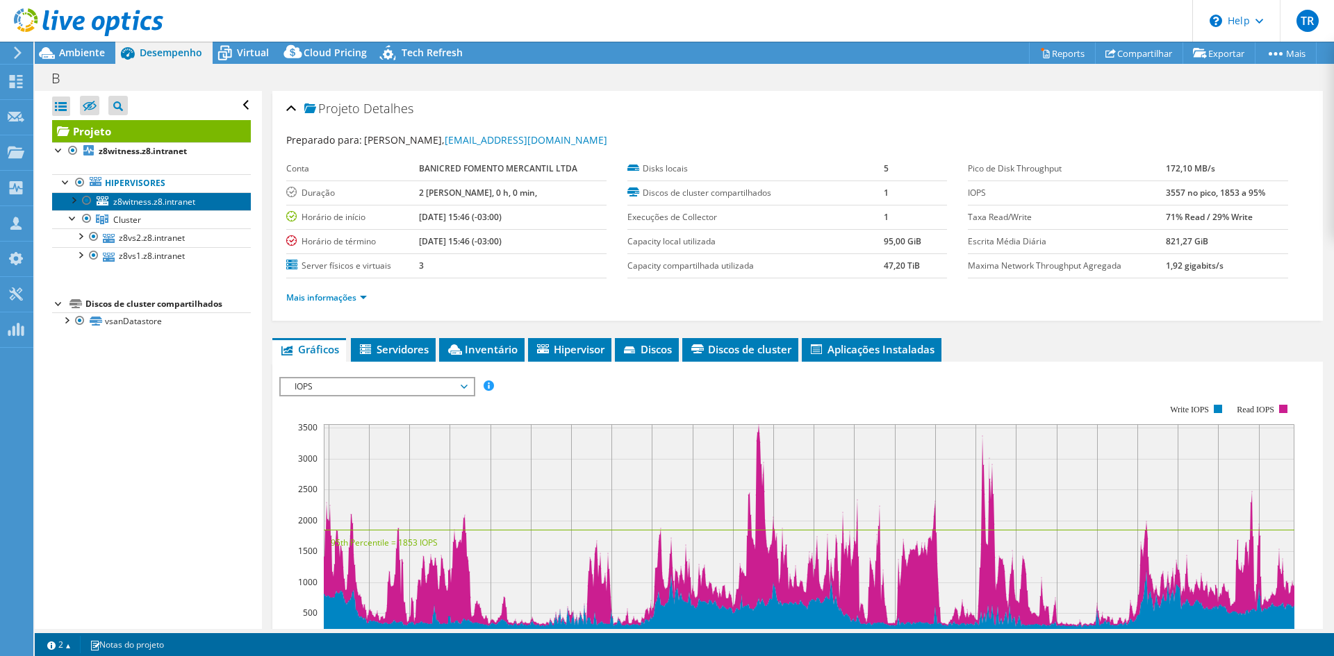
click at [140, 199] on span "z8witness.z8.intranet" at bounding box center [154, 202] width 82 height 12
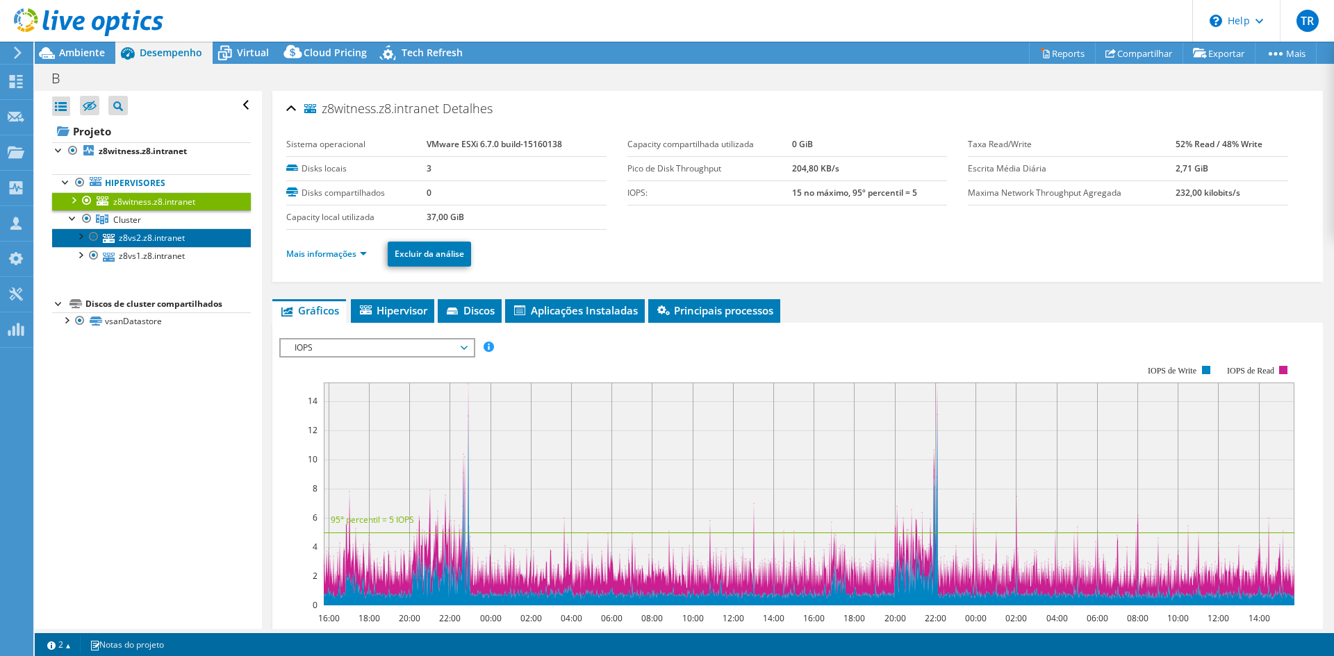
click at [149, 245] on link "z8vs2.z8.intranet" at bounding box center [151, 238] width 199 height 18
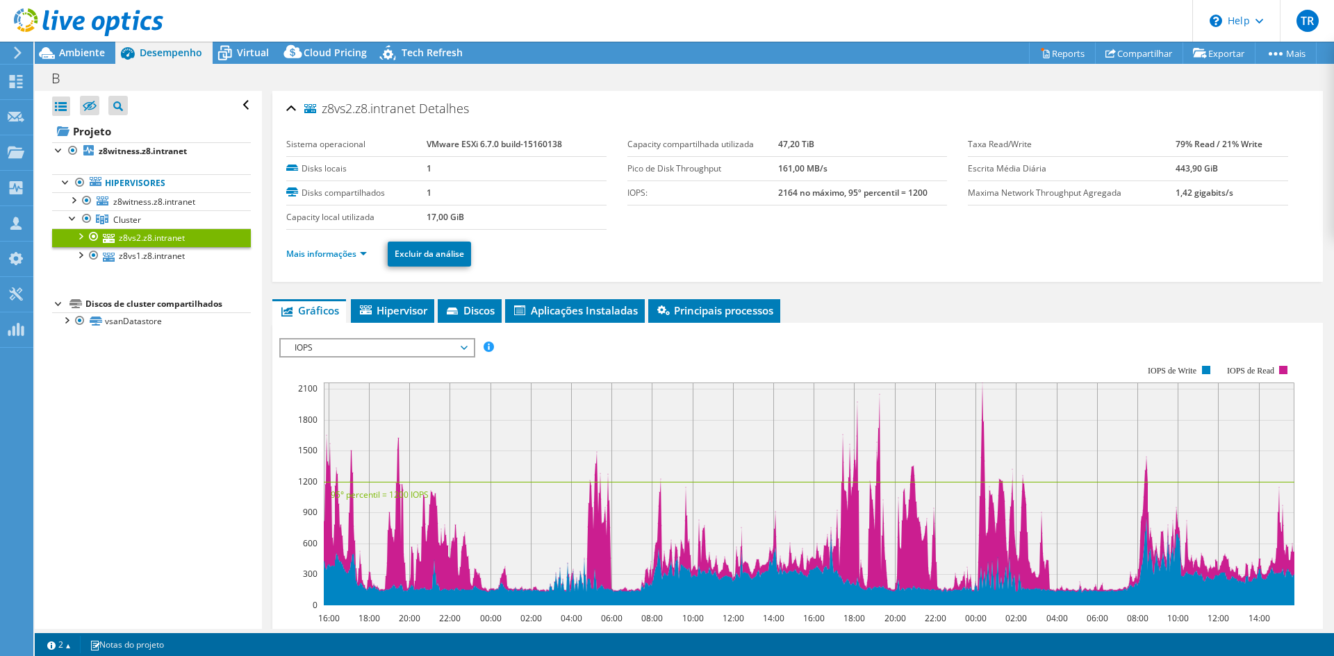
click at [450, 342] on span "IOPS" at bounding box center [377, 348] width 179 height 17
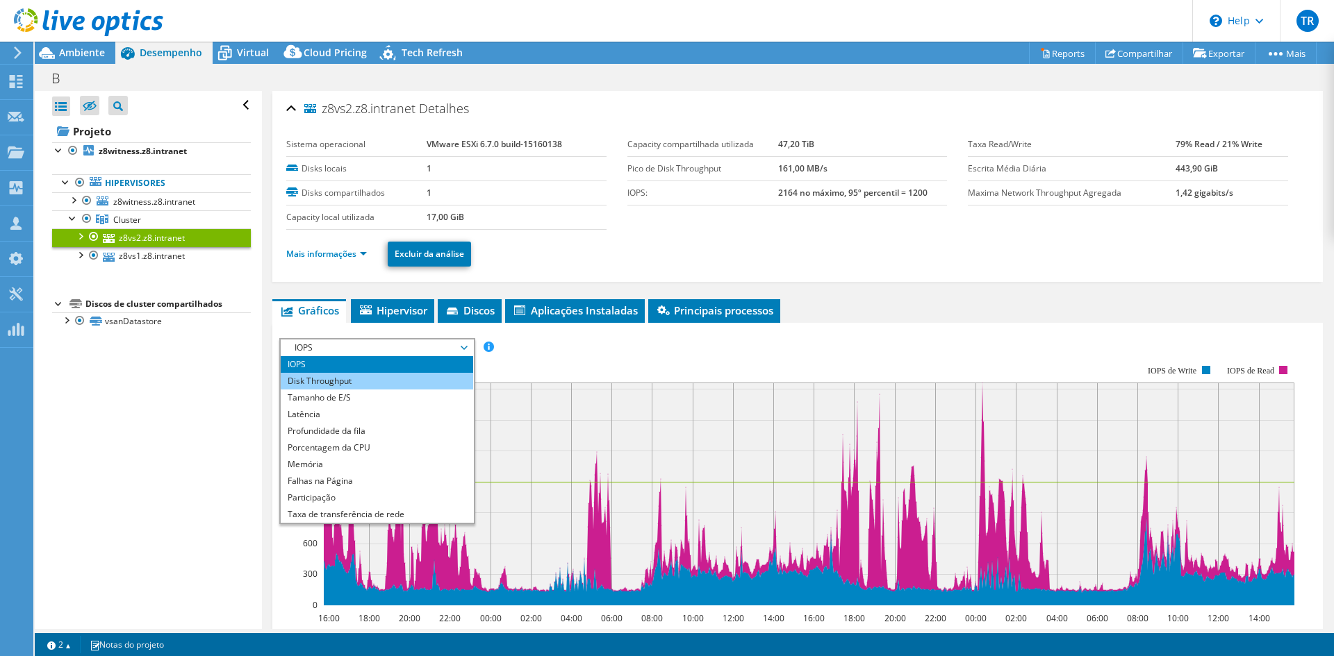
click at [401, 381] on li "Disk Throughput" at bounding box center [377, 381] width 192 height 17
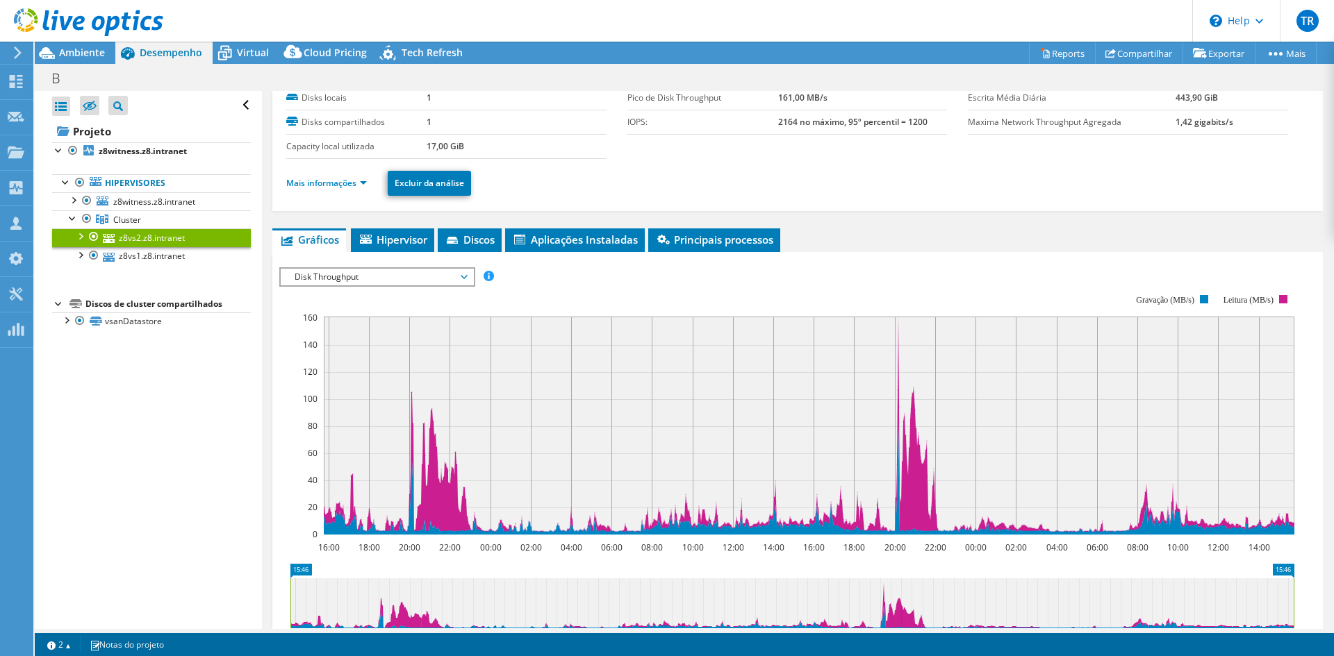
scroll to position [140, 0]
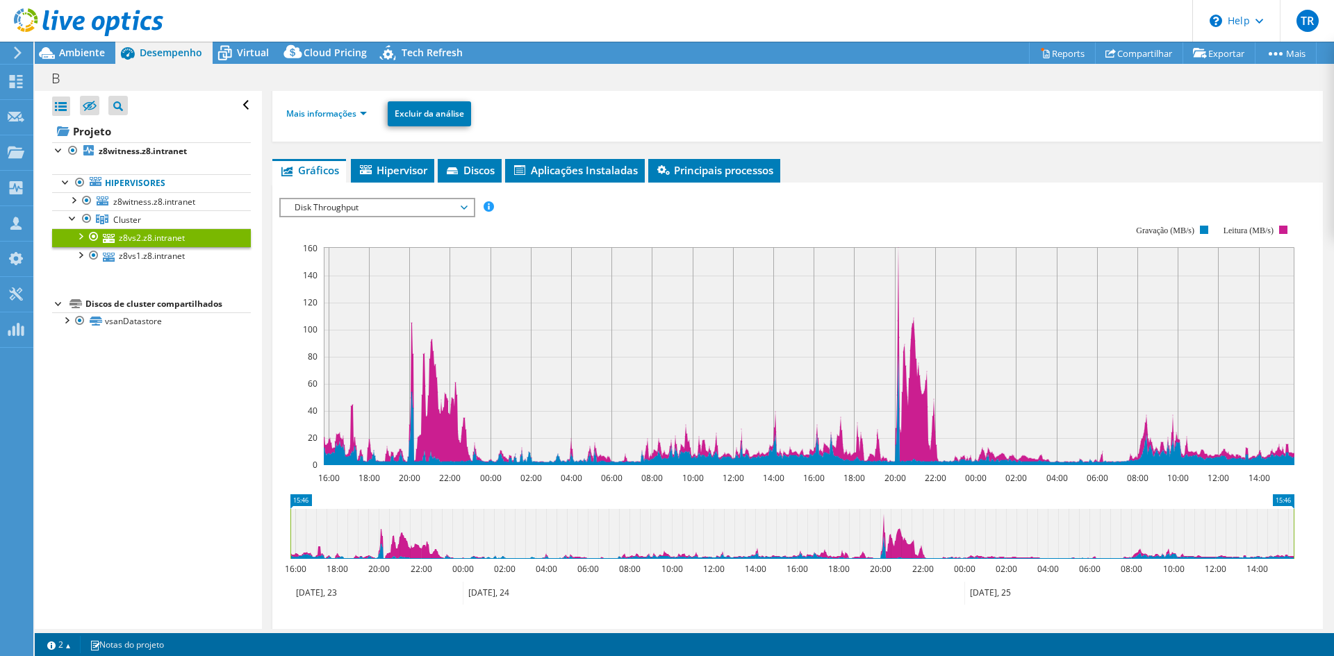
click at [412, 213] on span "Disk Throughput" at bounding box center [377, 207] width 179 height 17
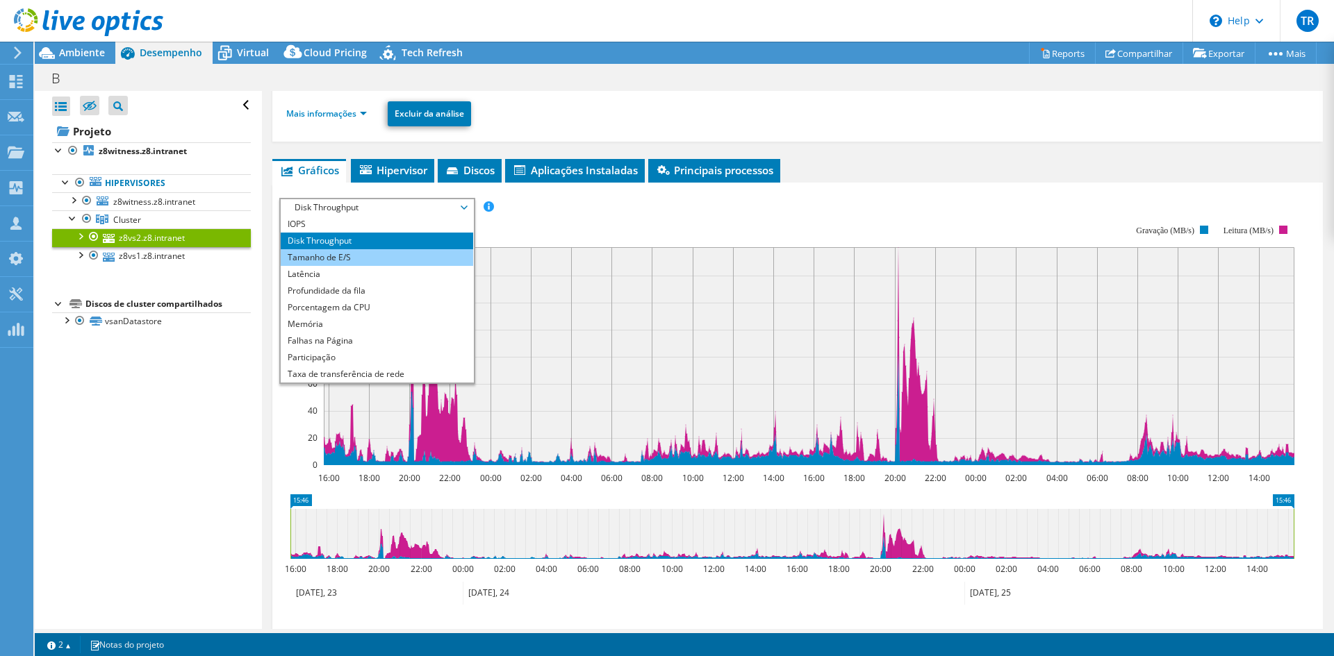
click at [363, 260] on li "Tamanho de E/S" at bounding box center [377, 257] width 192 height 17
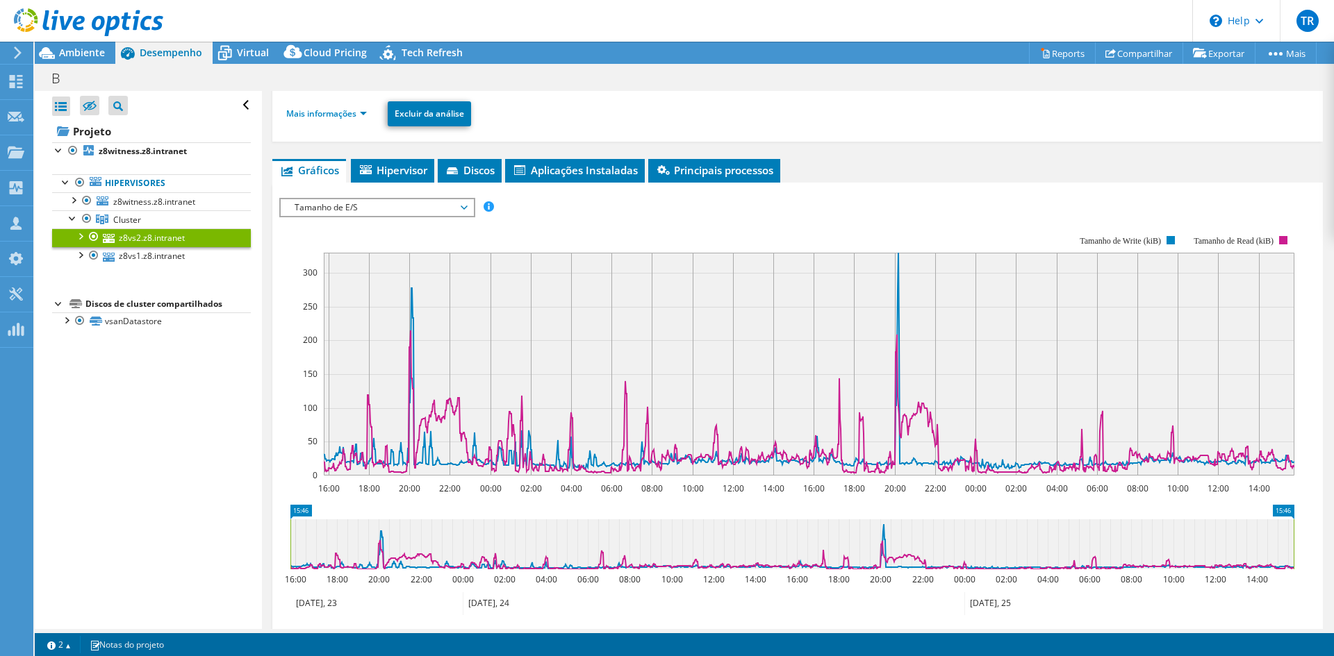
click at [361, 206] on span "Tamanho de E/S" at bounding box center [377, 207] width 179 height 17
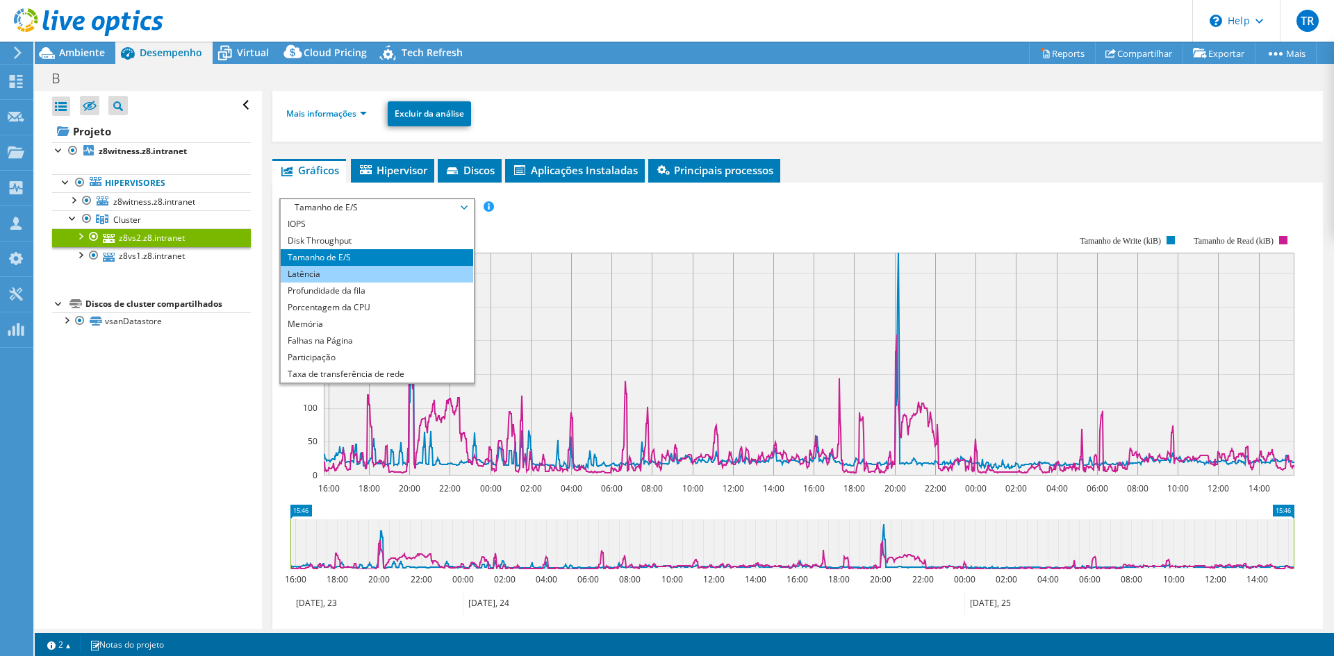
click at [357, 271] on li "Latência" at bounding box center [377, 274] width 192 height 17
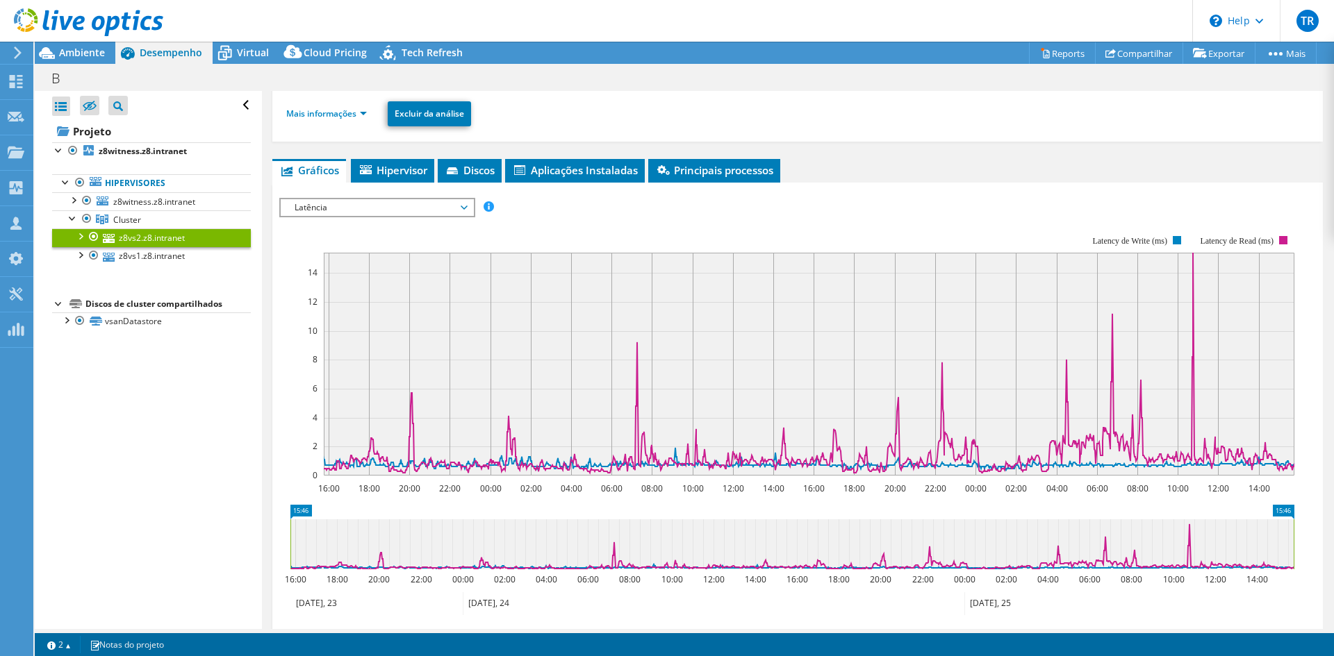
click at [368, 207] on span "Latência" at bounding box center [377, 207] width 179 height 17
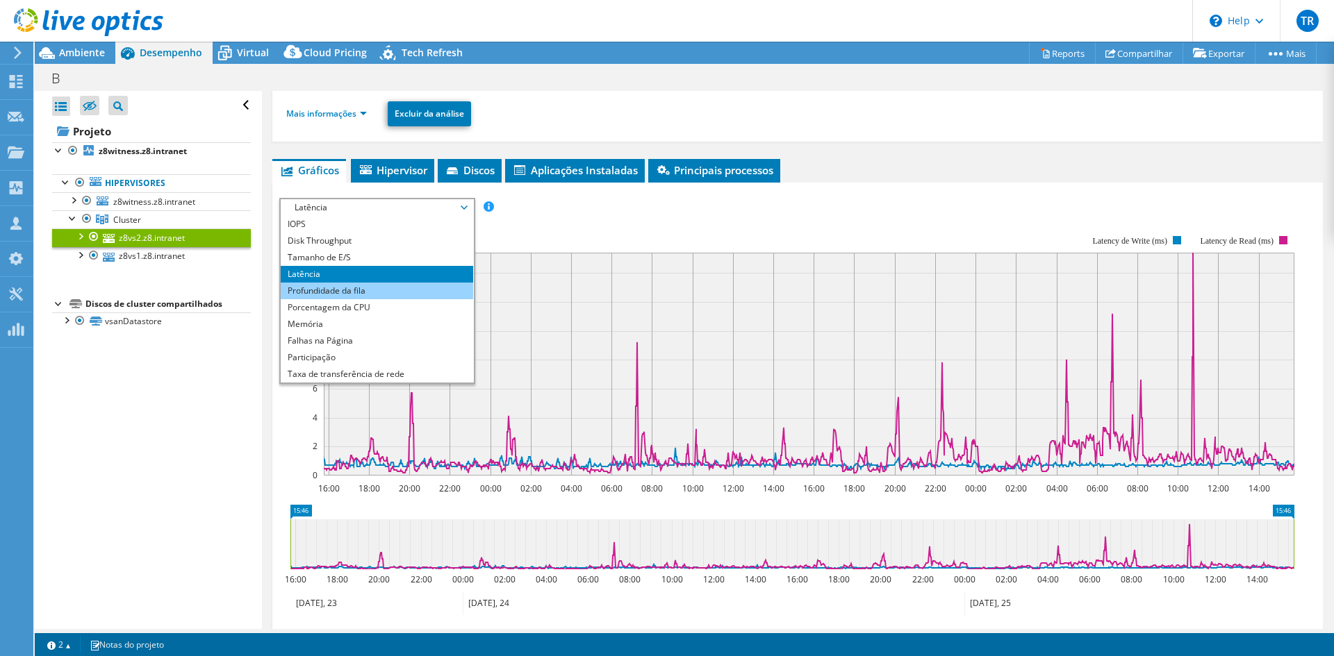
click at [381, 290] on li "Profundidade da fila" at bounding box center [377, 291] width 192 height 17
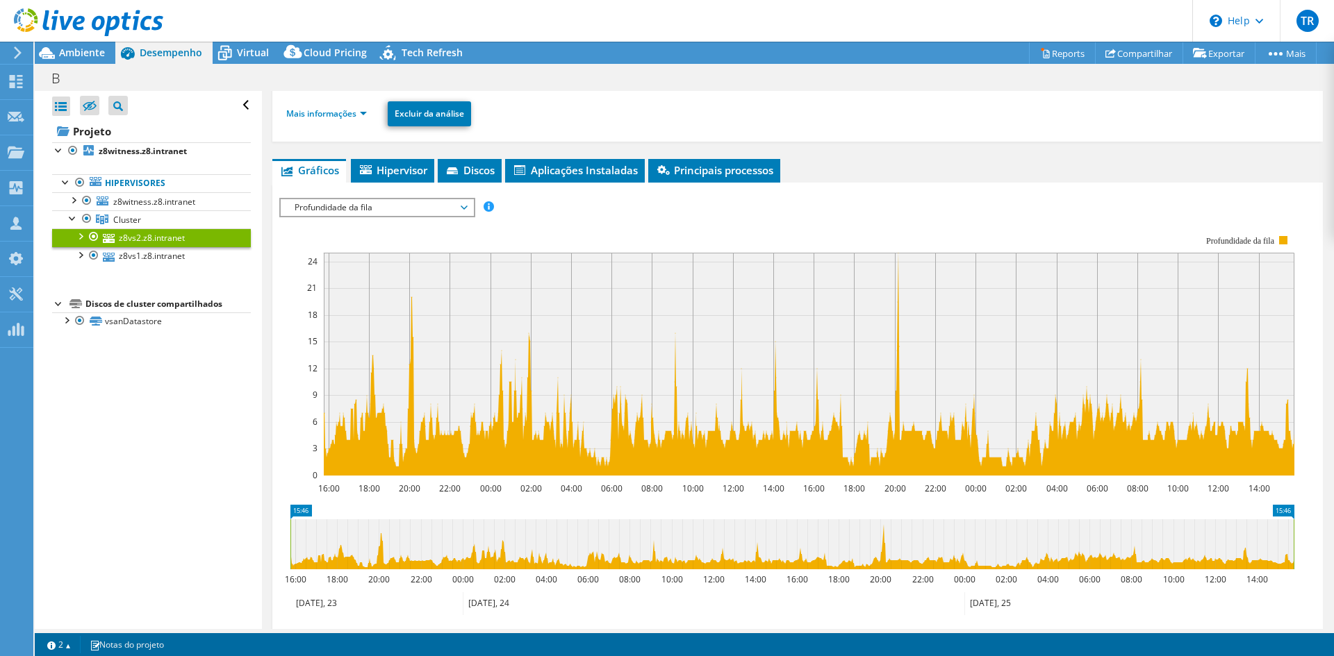
click at [405, 205] on span "Profundidade da fila" at bounding box center [377, 207] width 179 height 17
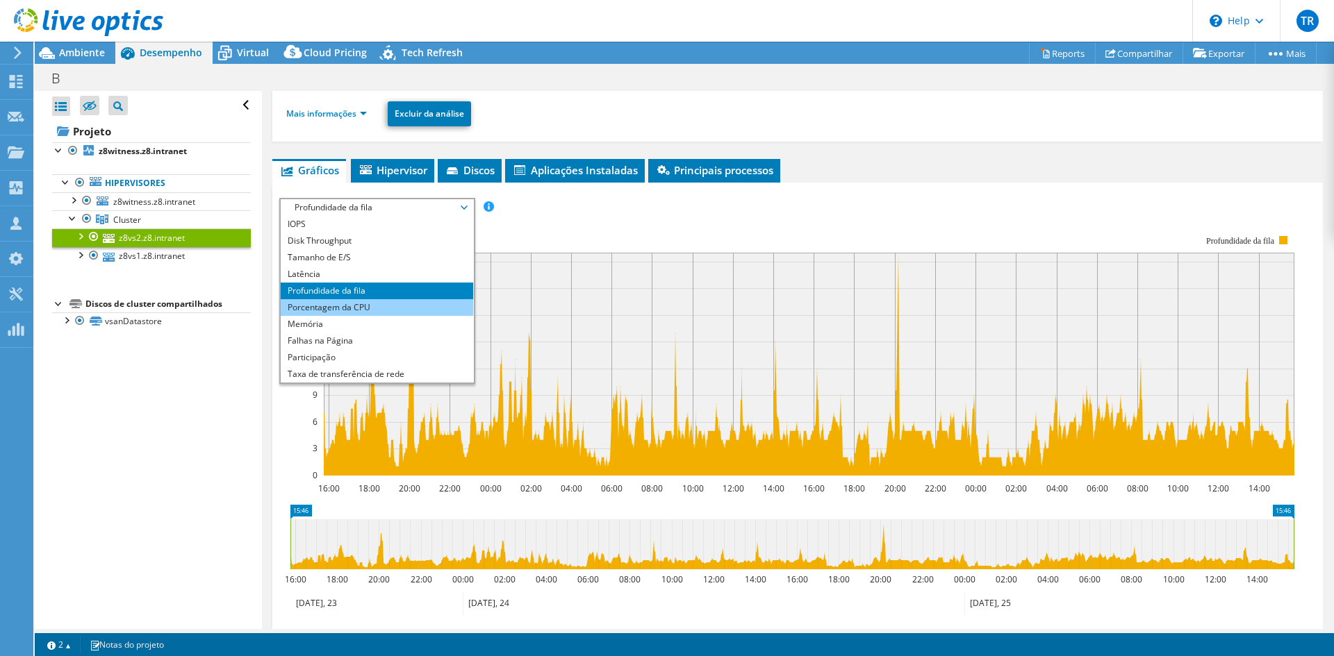
click at [367, 312] on li "Porcentagem da CPU" at bounding box center [377, 307] width 192 height 17
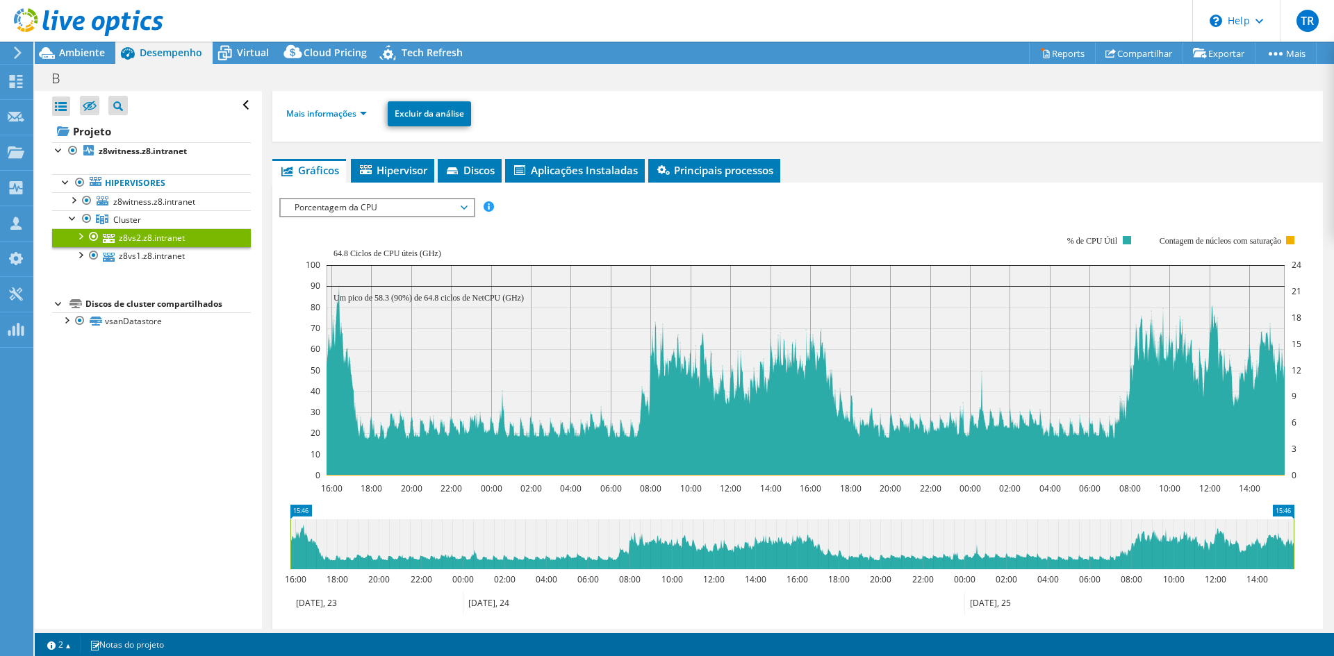
click at [381, 208] on span "Porcentagem da CPU" at bounding box center [377, 207] width 179 height 17
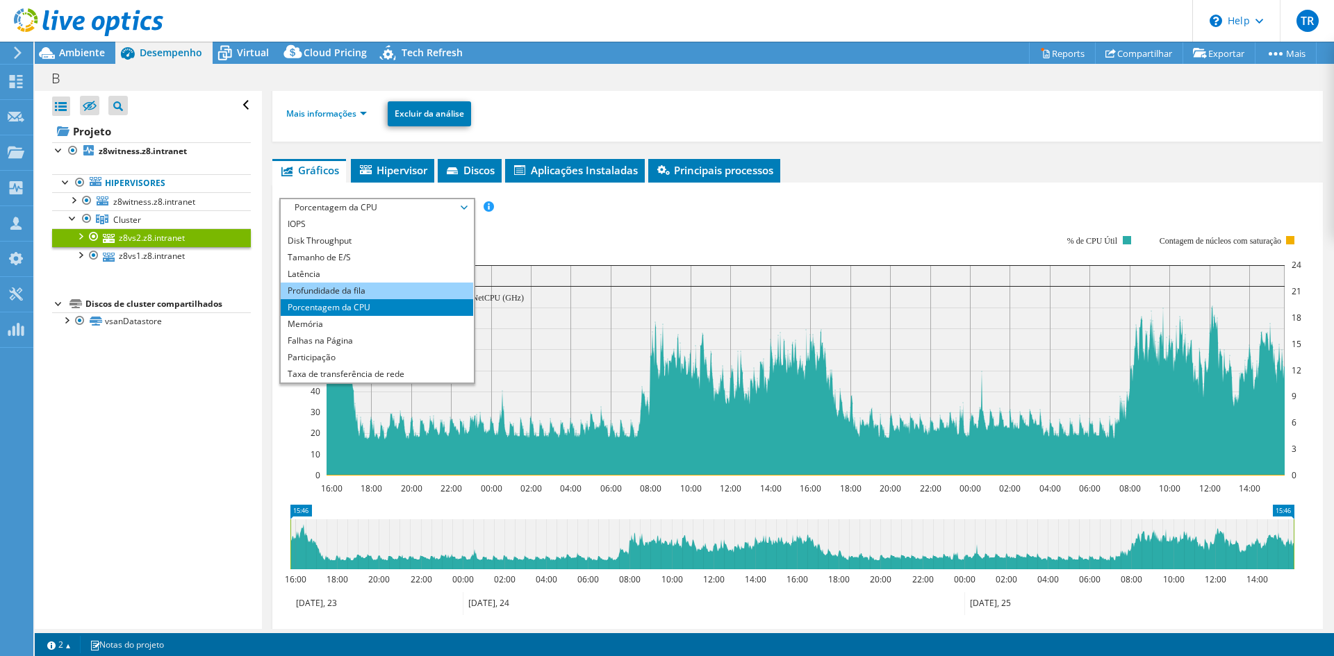
click at [345, 293] on li "Profundidade da fila" at bounding box center [377, 291] width 192 height 17
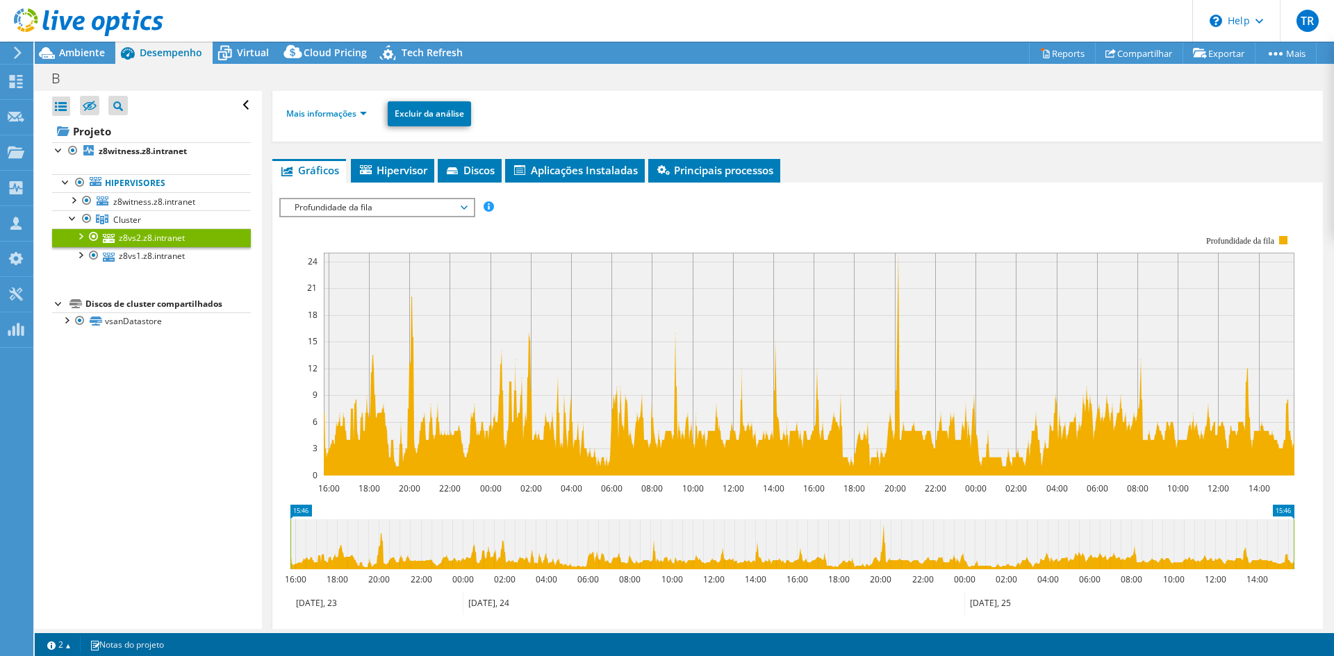
click at [385, 206] on span "Profundidade da fila" at bounding box center [377, 207] width 179 height 17
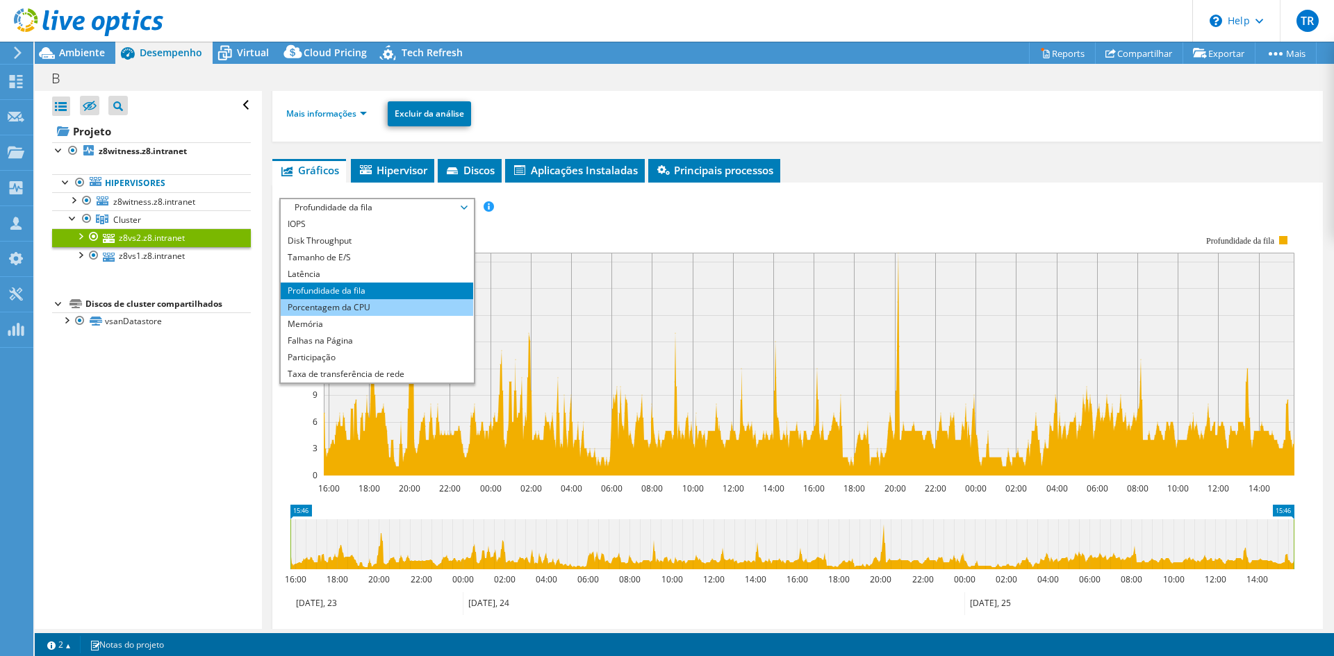
click at [345, 310] on li "Porcentagem da CPU" at bounding box center [377, 307] width 192 height 17
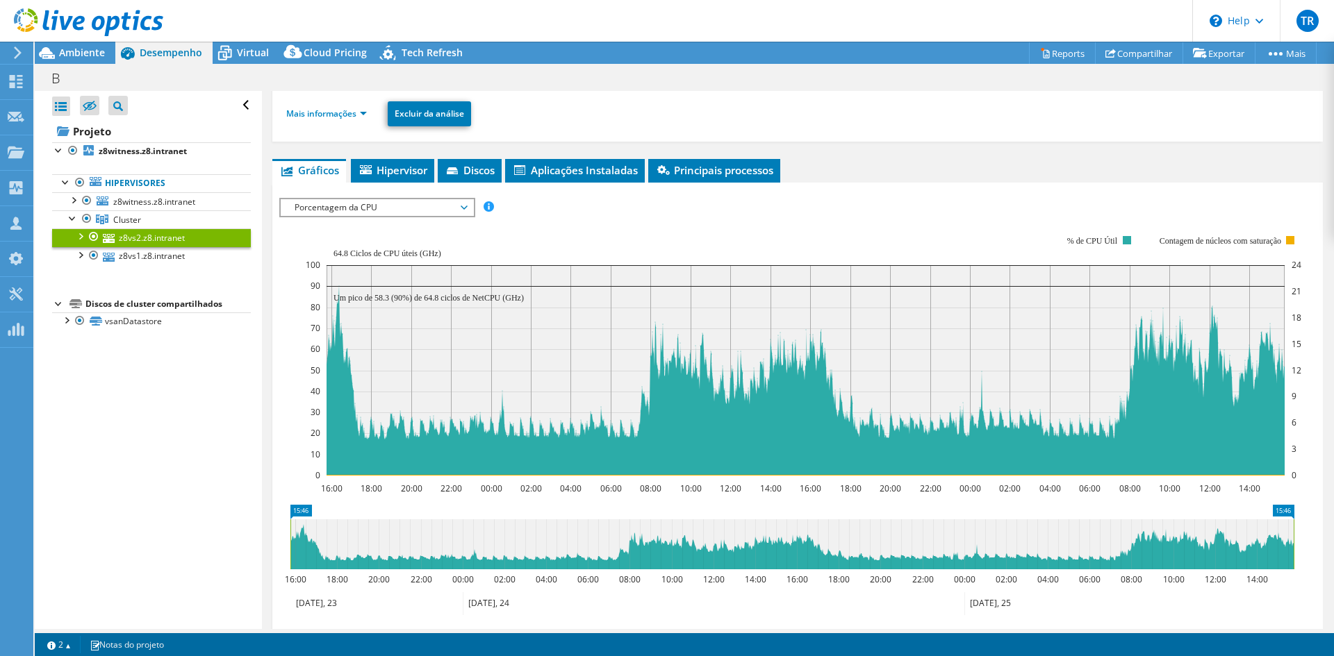
click at [390, 210] on span "Porcentagem da CPU" at bounding box center [377, 207] width 179 height 17
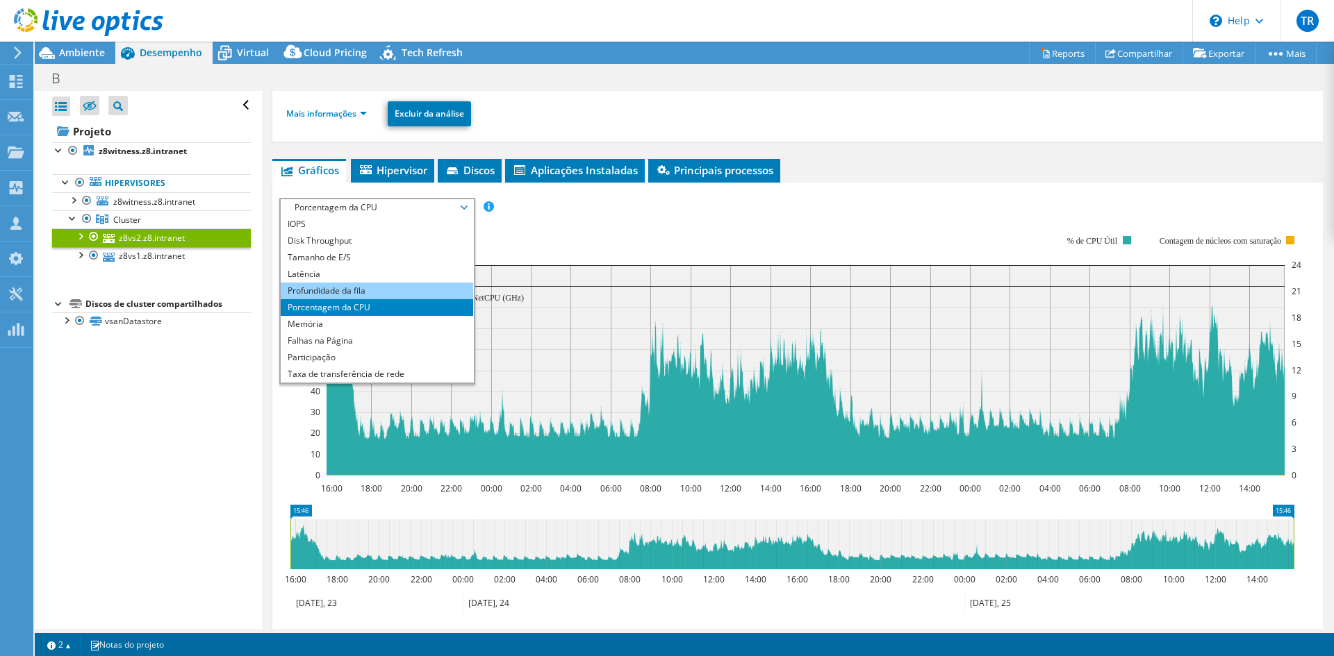
click at [369, 289] on li "Profundidade da fila" at bounding box center [377, 291] width 192 height 17
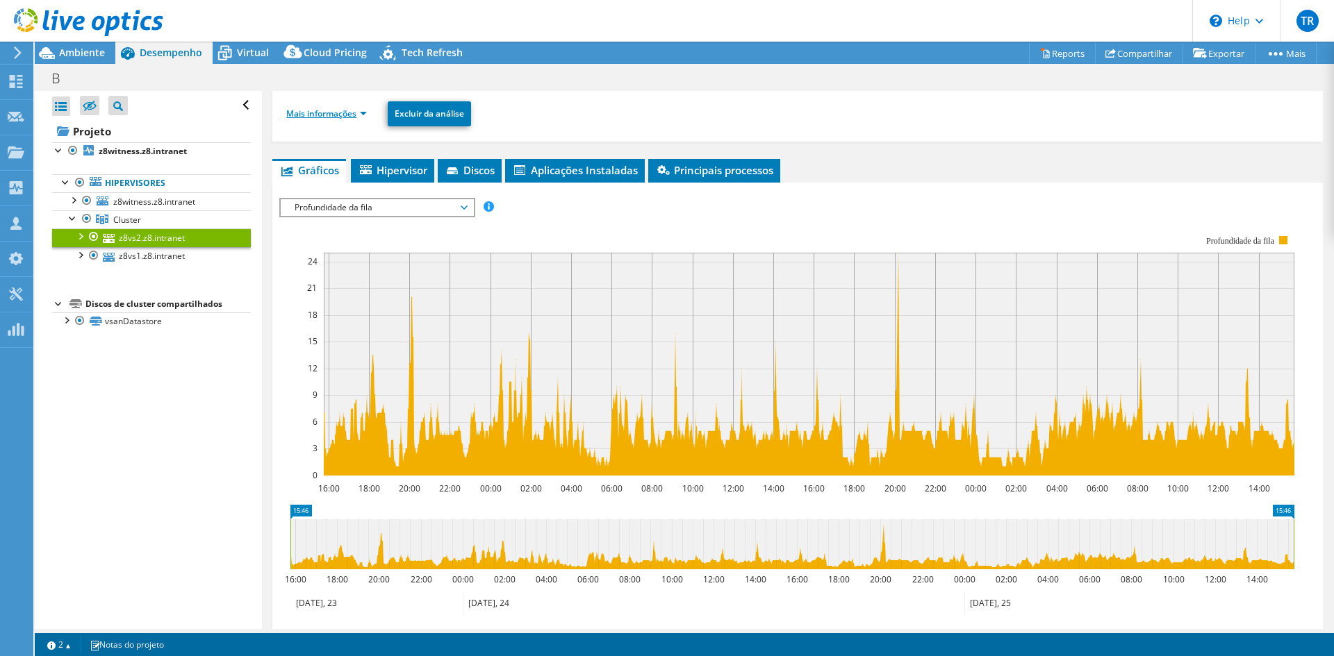
click at [361, 115] on link "Mais informações" at bounding box center [326, 114] width 81 height 12
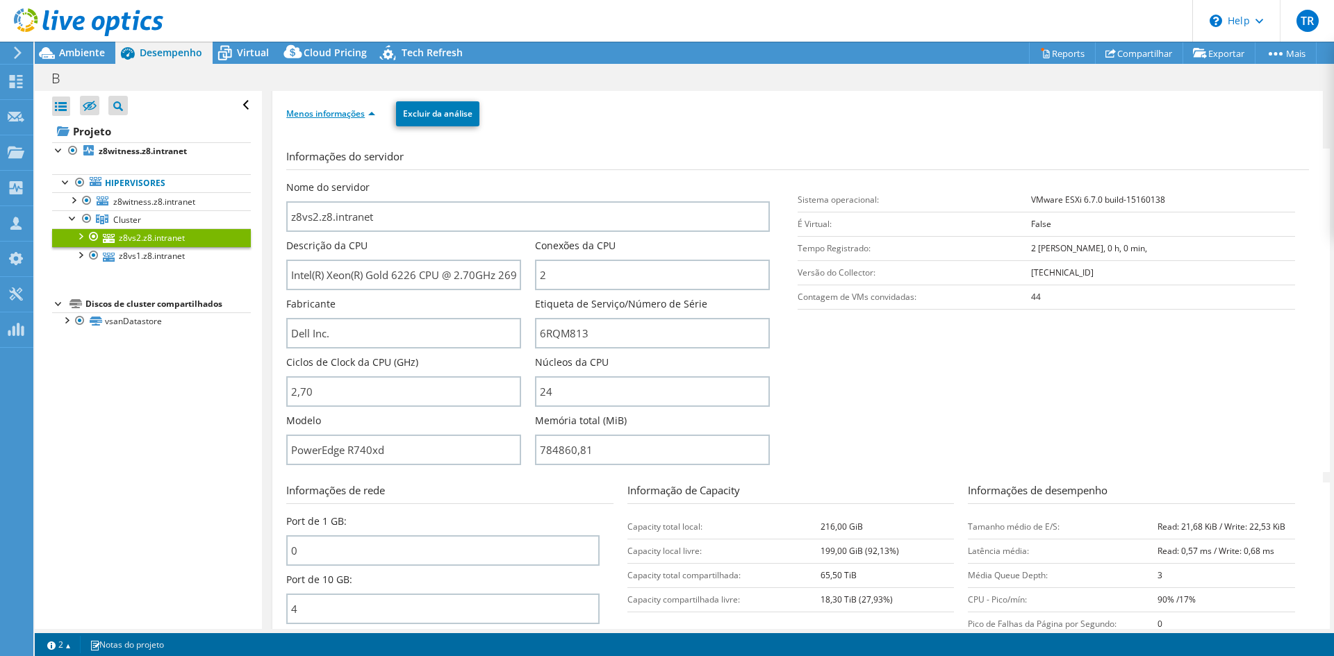
click at [340, 111] on link "Menos informações" at bounding box center [330, 114] width 89 height 12
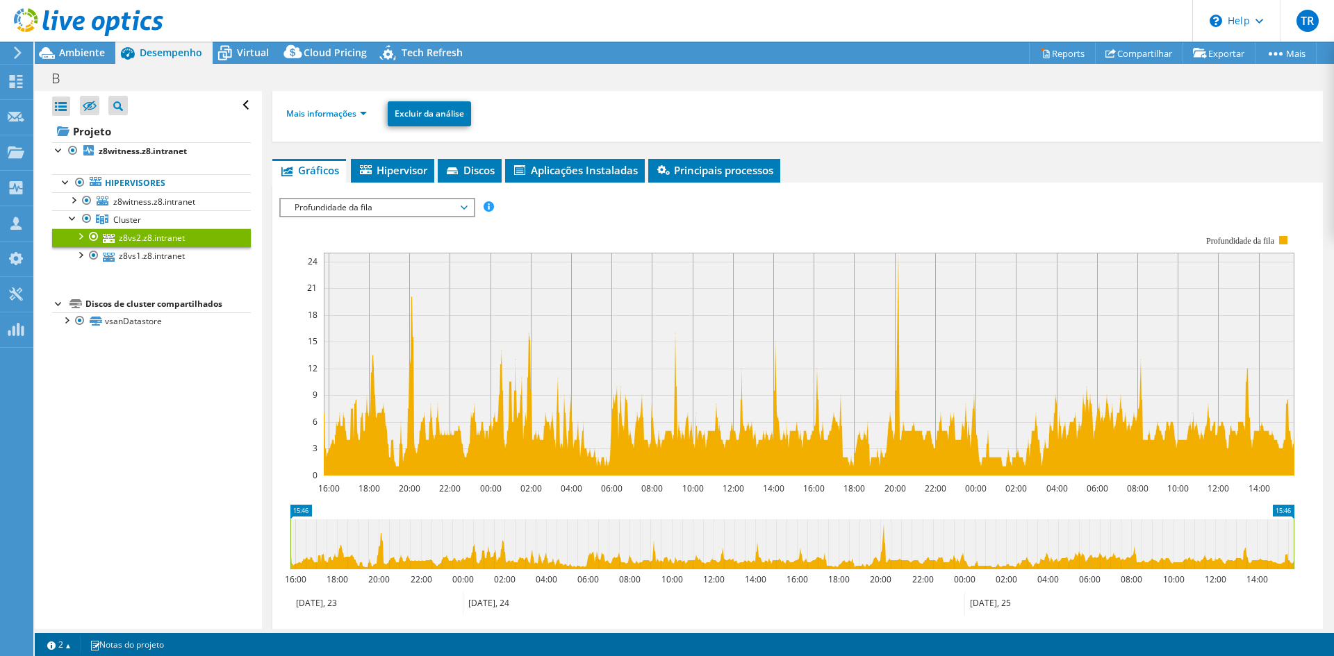
click at [430, 206] on span "Profundidade da fila" at bounding box center [377, 207] width 179 height 17
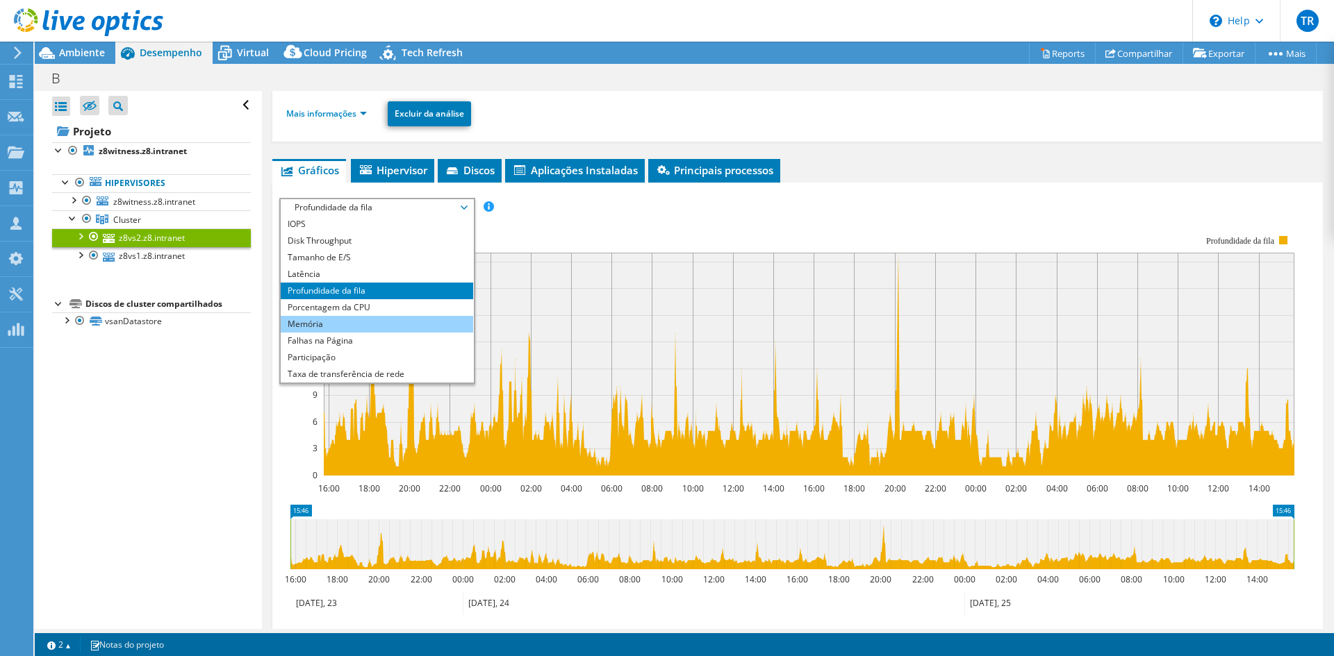
click at [370, 327] on li "Memória" at bounding box center [377, 324] width 192 height 17
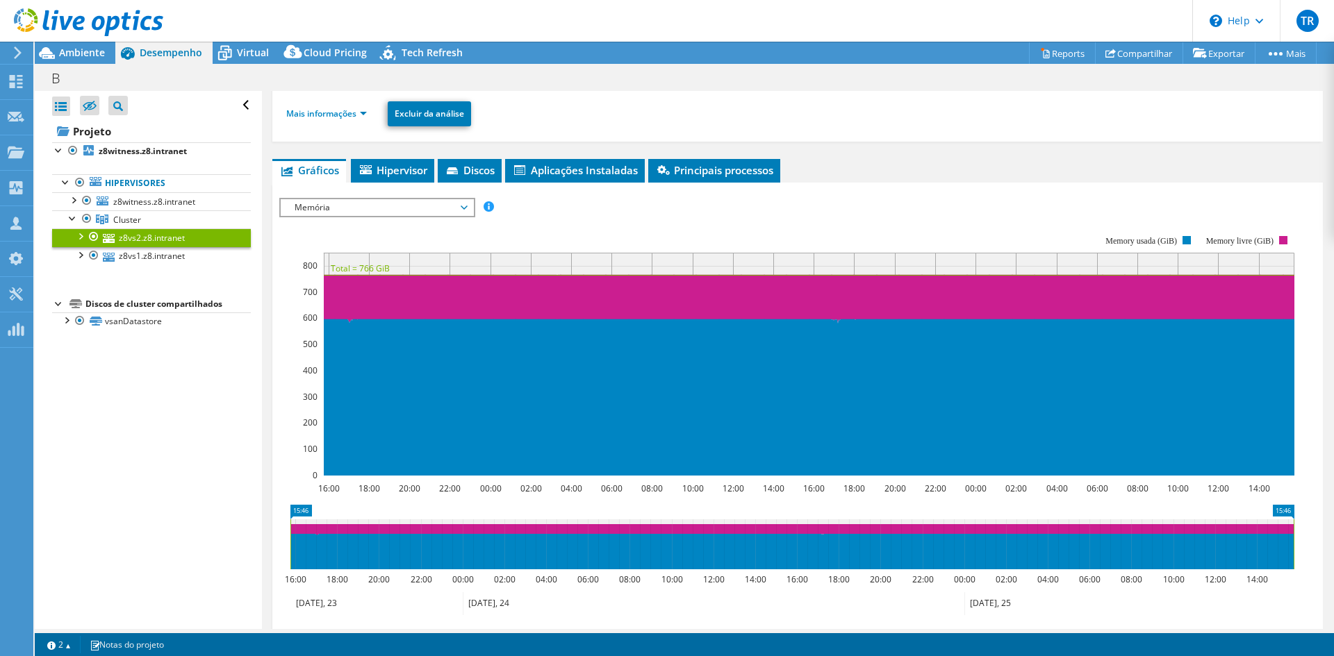
click at [365, 208] on span "Memória" at bounding box center [377, 207] width 179 height 17
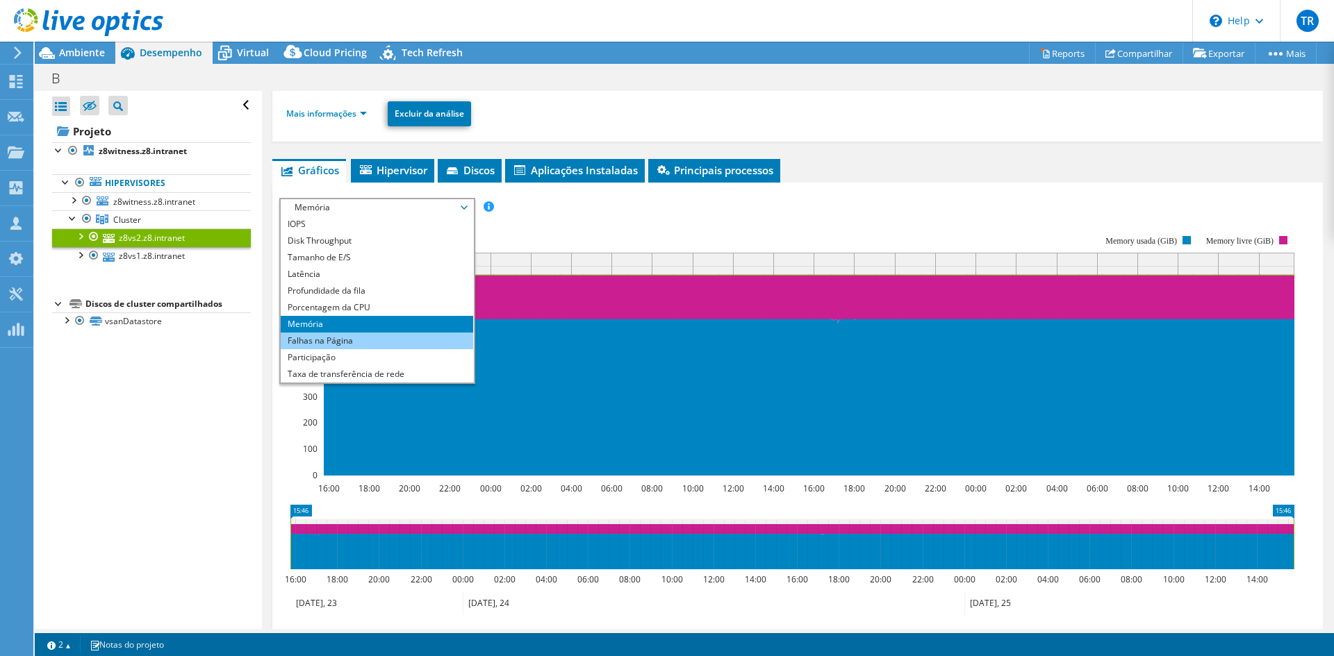
click at [341, 344] on li "Falhas na Página" at bounding box center [377, 341] width 192 height 17
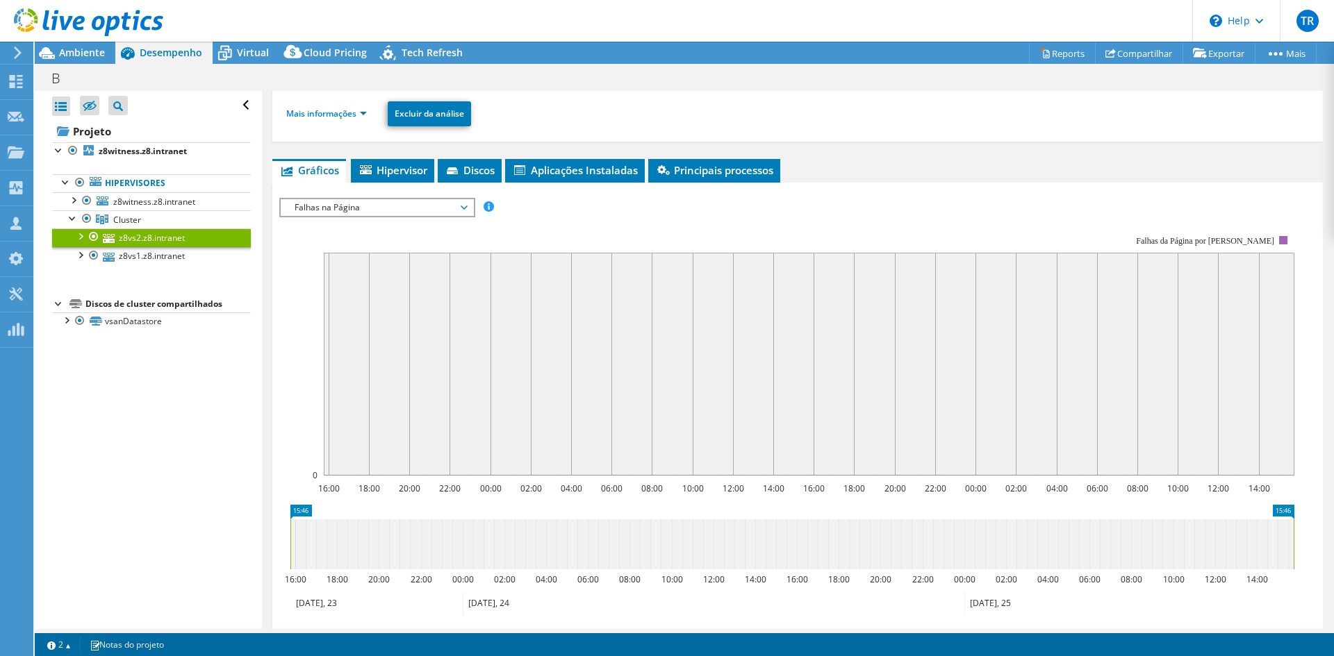
click at [401, 206] on span "Falhas na Página" at bounding box center [377, 207] width 179 height 17
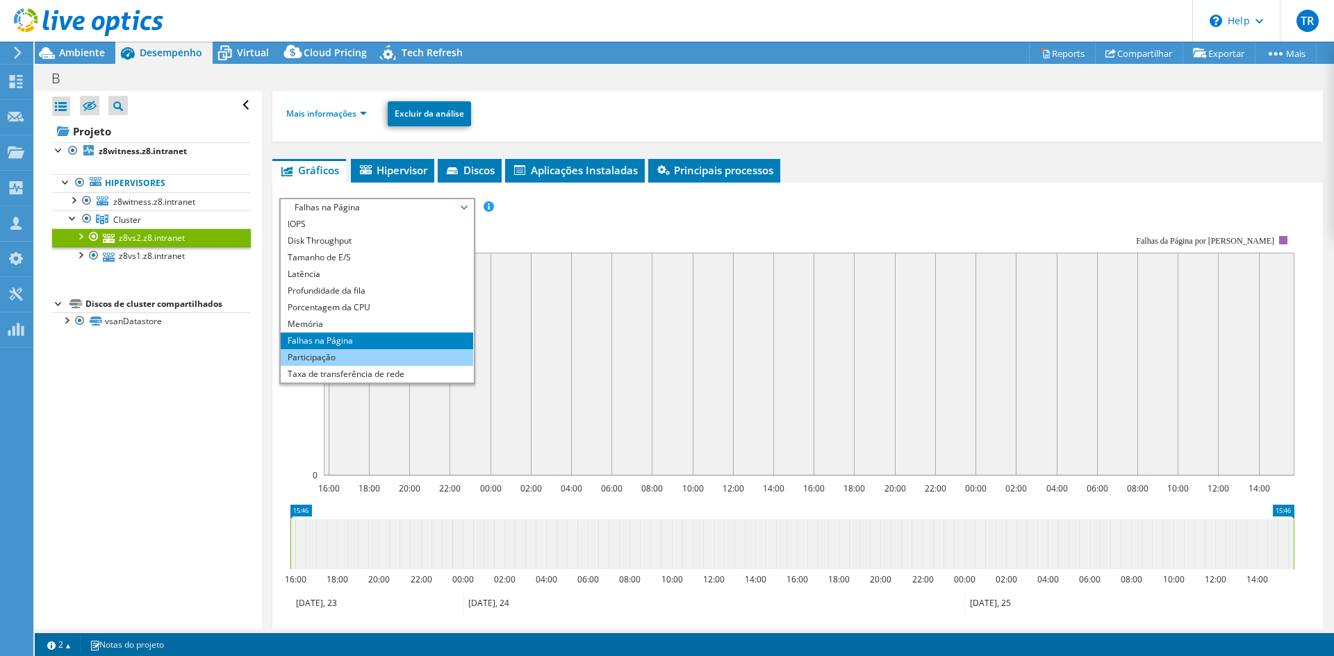
click at [378, 356] on li "Participação" at bounding box center [377, 357] width 192 height 17
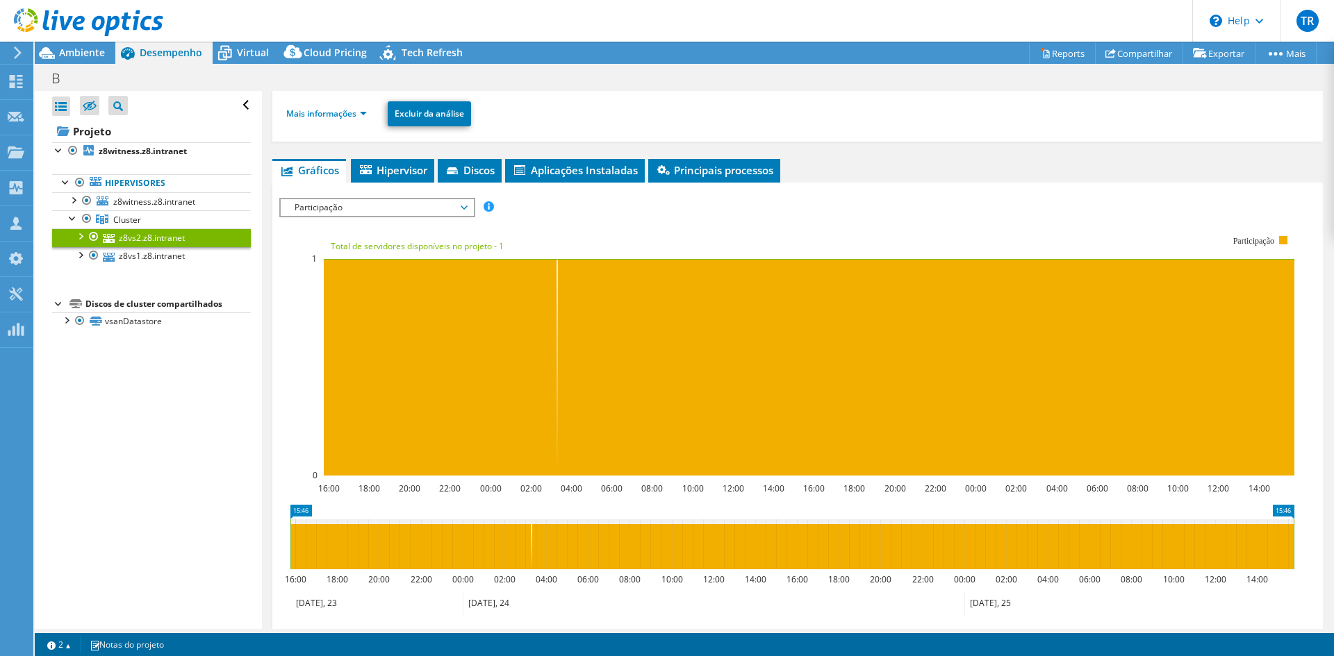
click at [379, 210] on span "Participação" at bounding box center [377, 207] width 179 height 17
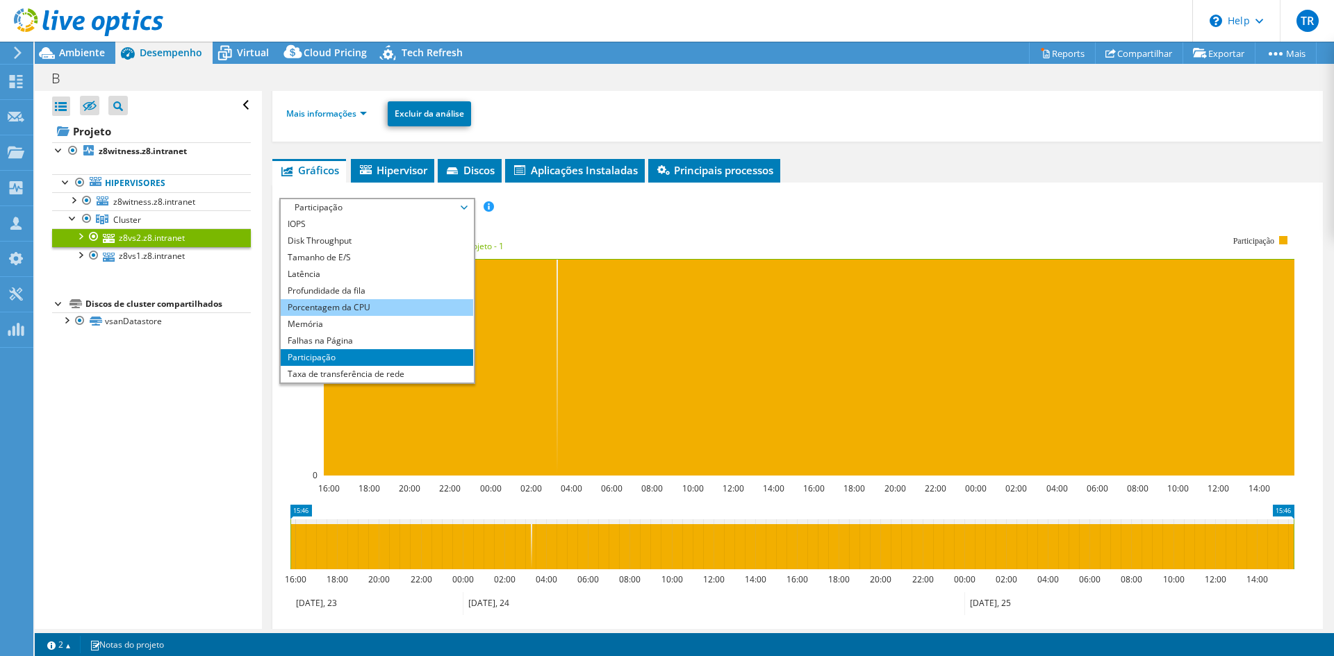
scroll to position [50, 0]
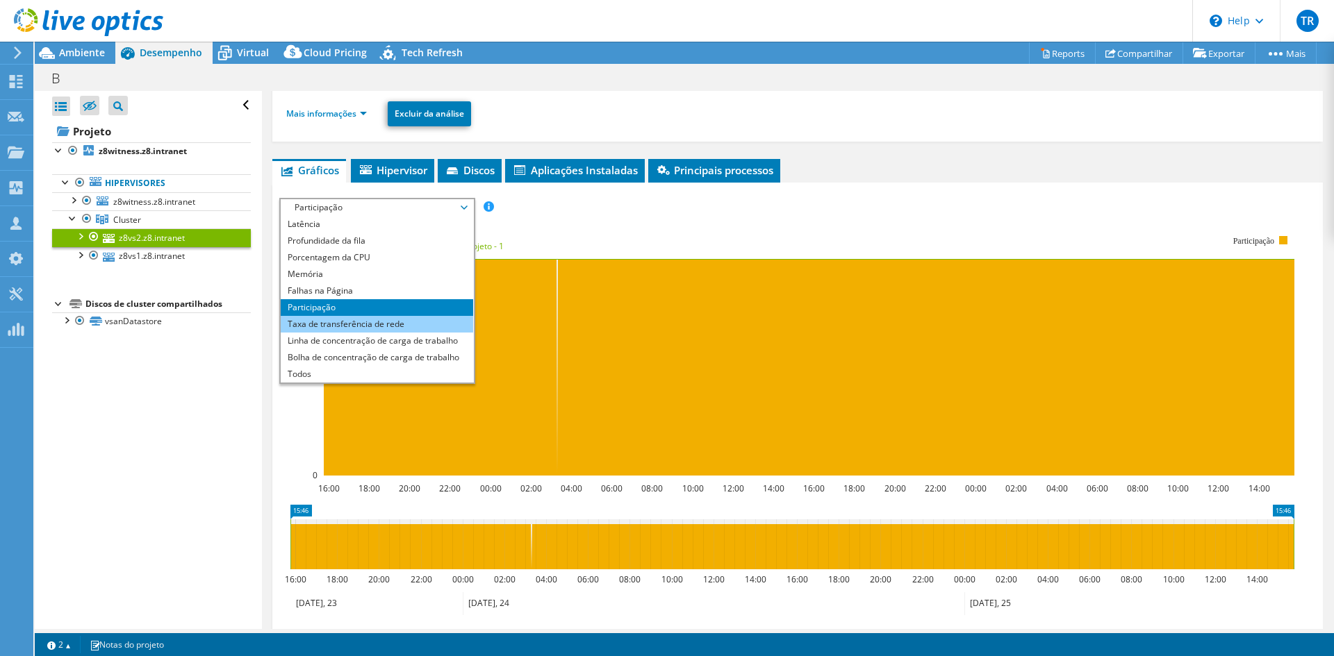
click at [388, 326] on li "Taxa de transferência de rede" at bounding box center [377, 324] width 192 height 17
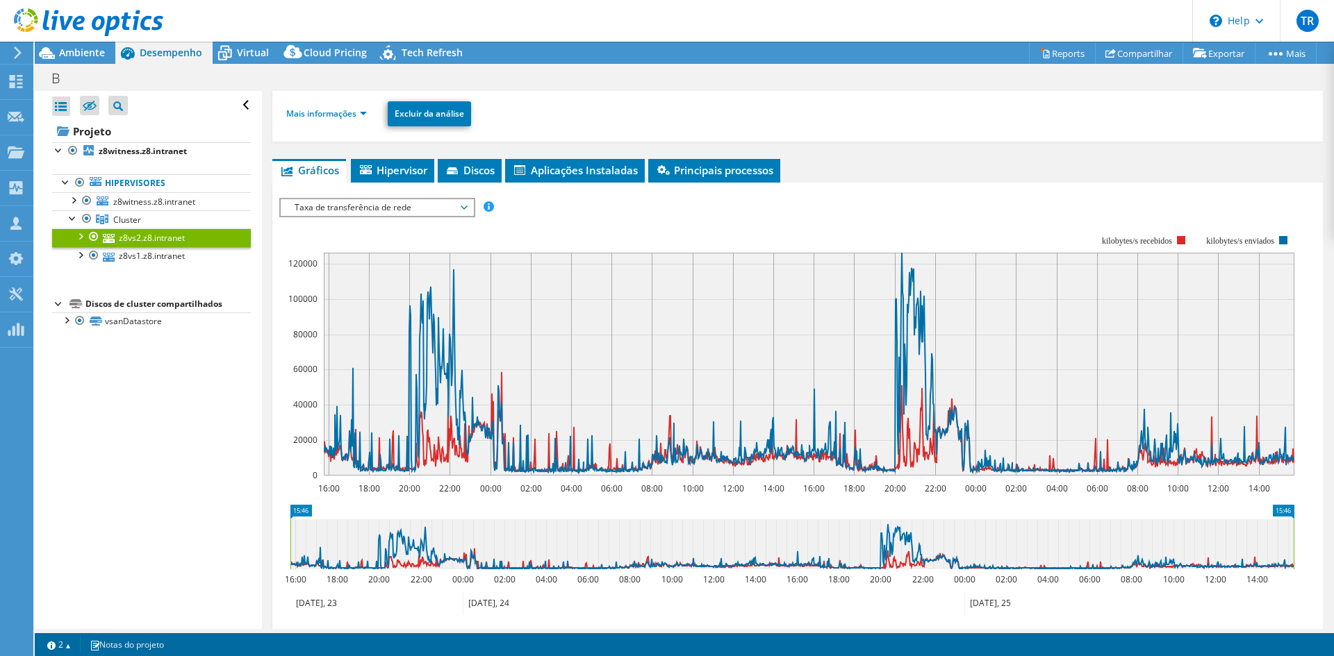
click at [362, 210] on span "Taxa de transferência de rede" at bounding box center [377, 207] width 179 height 17
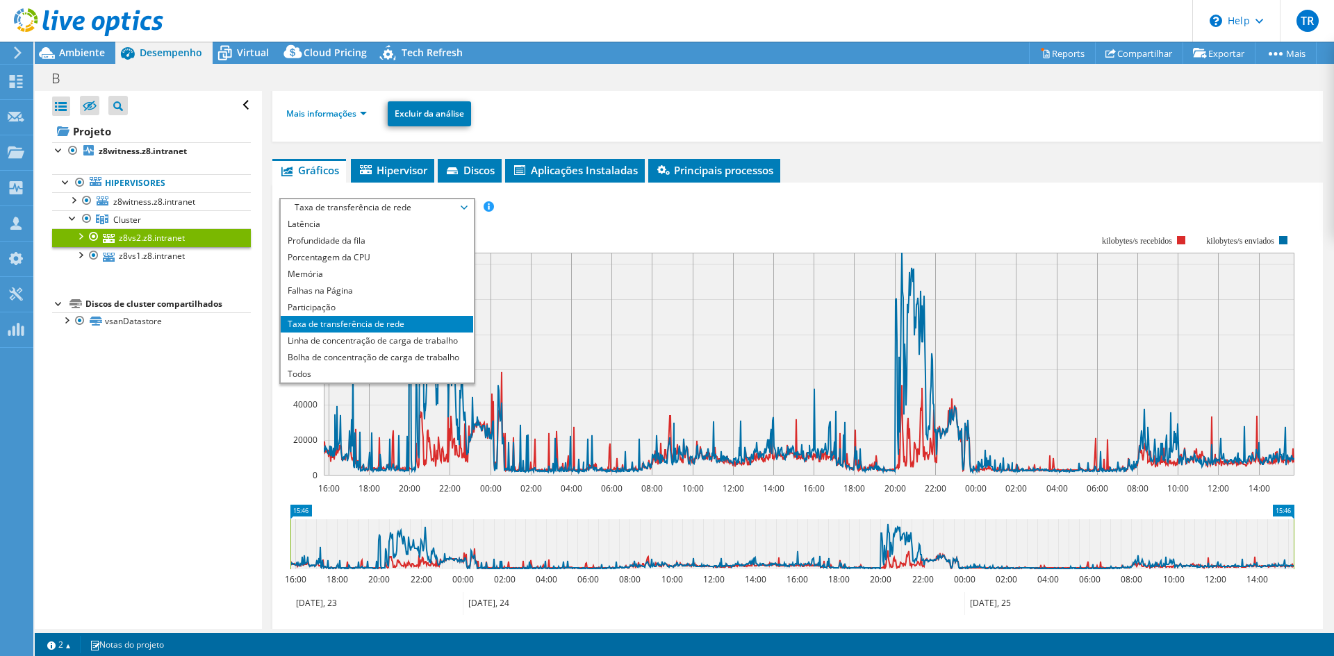
click at [668, 228] on rect at bounding box center [786, 356] width 1015 height 278
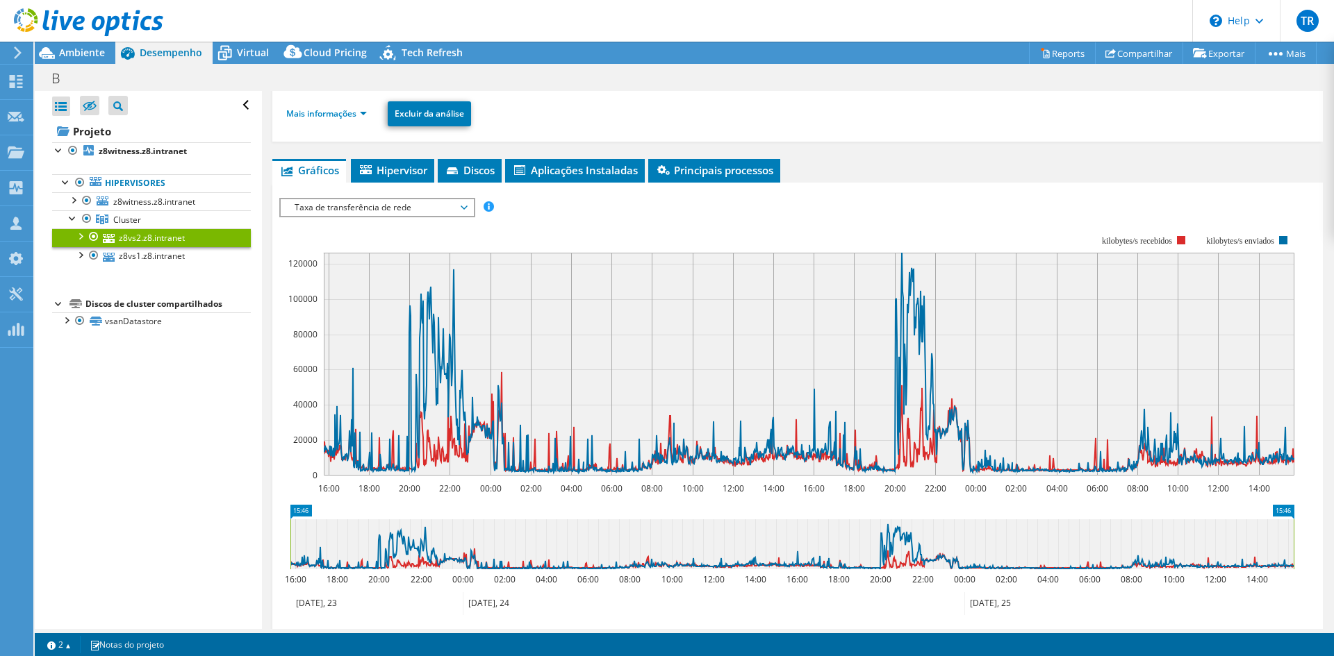
click at [404, 213] on span "Taxa de transferência de rede" at bounding box center [377, 207] width 179 height 17
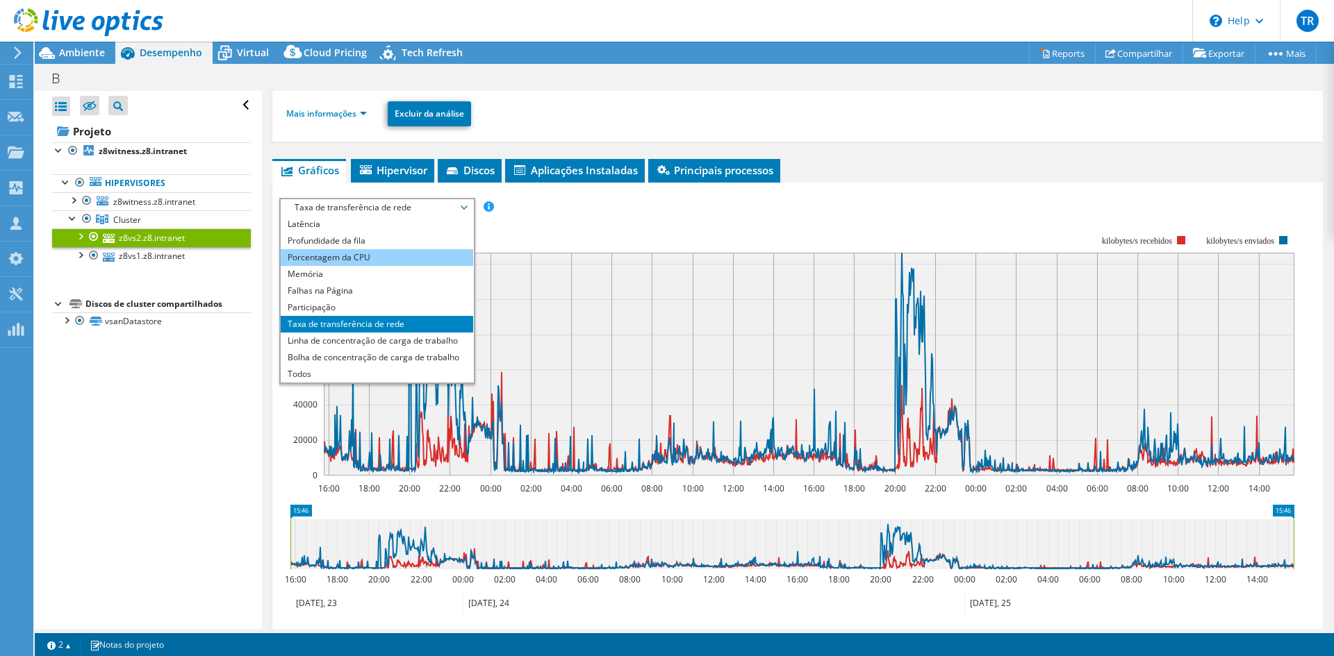
click at [404, 259] on li "Porcentagem da CPU" at bounding box center [377, 257] width 192 height 17
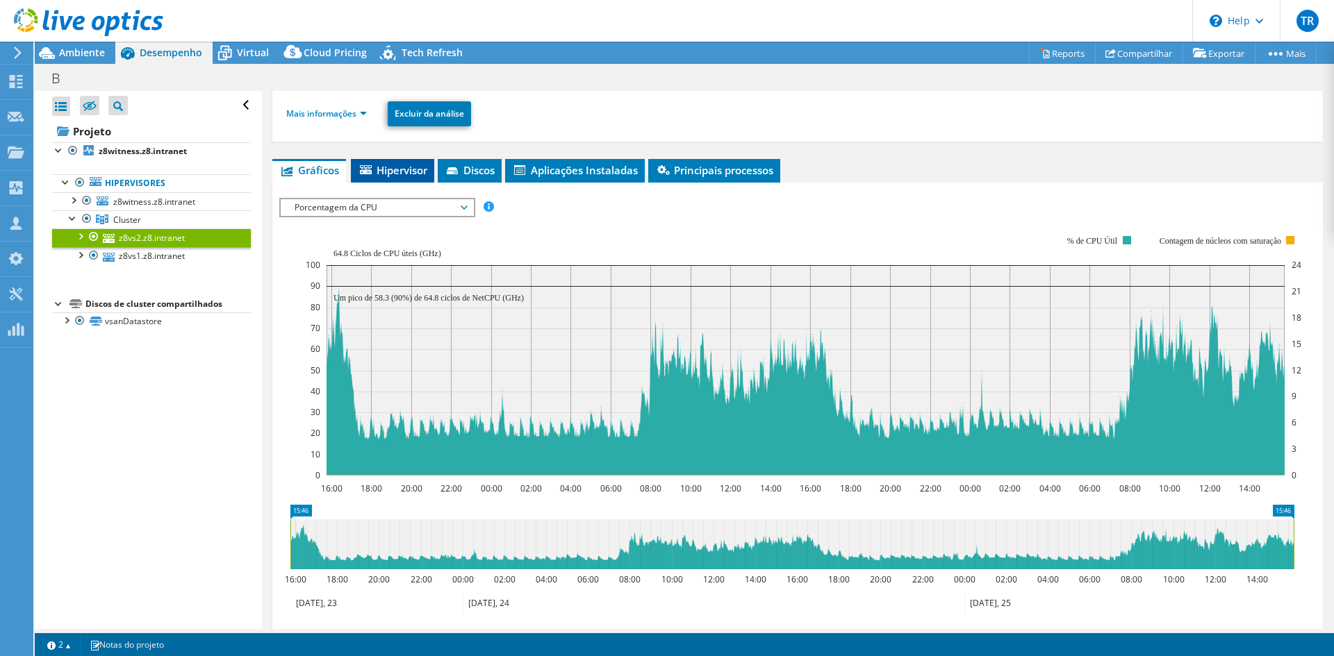
click at [373, 163] on li "Hipervisor" at bounding box center [392, 171] width 83 height 24
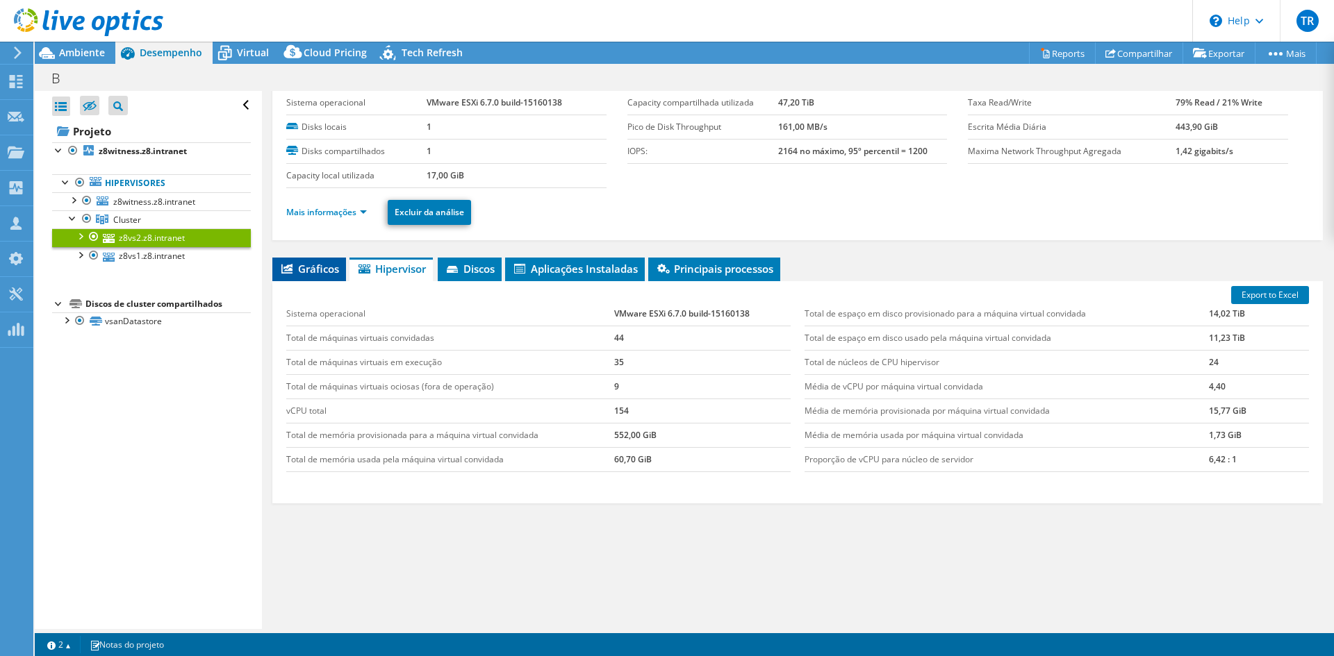
click at [315, 267] on span "Gráficos" at bounding box center [309, 269] width 60 height 14
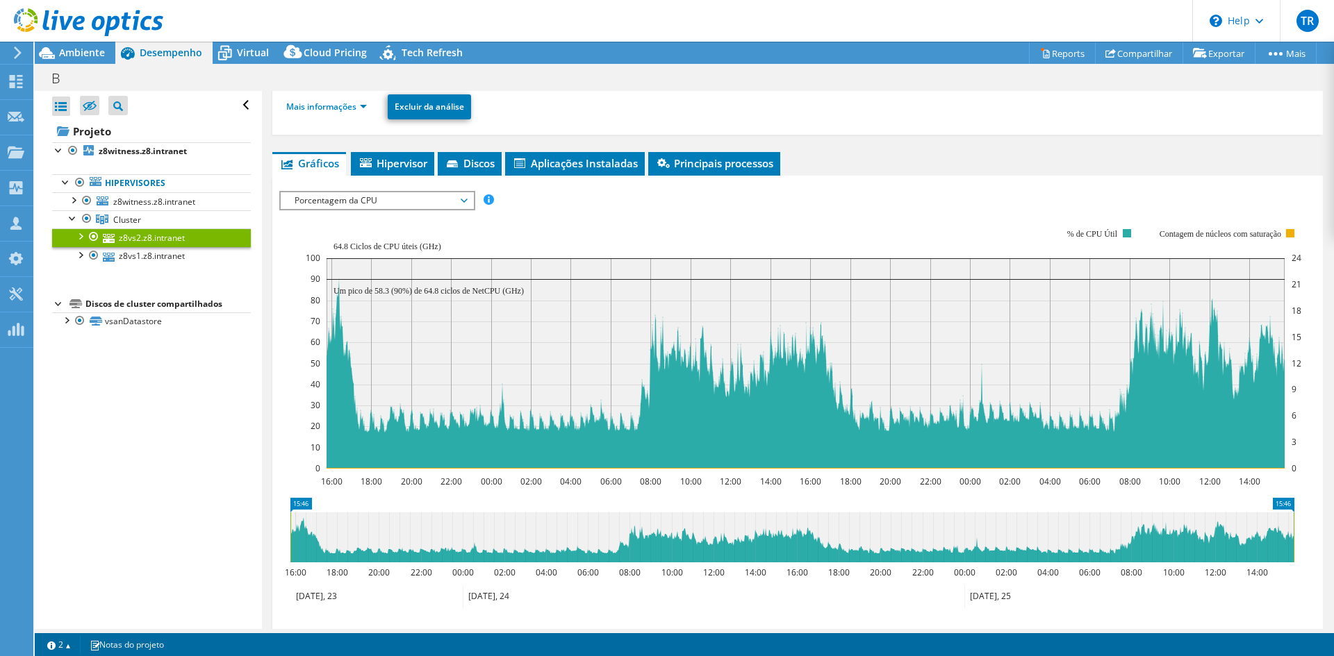
scroll to position [139, 0]
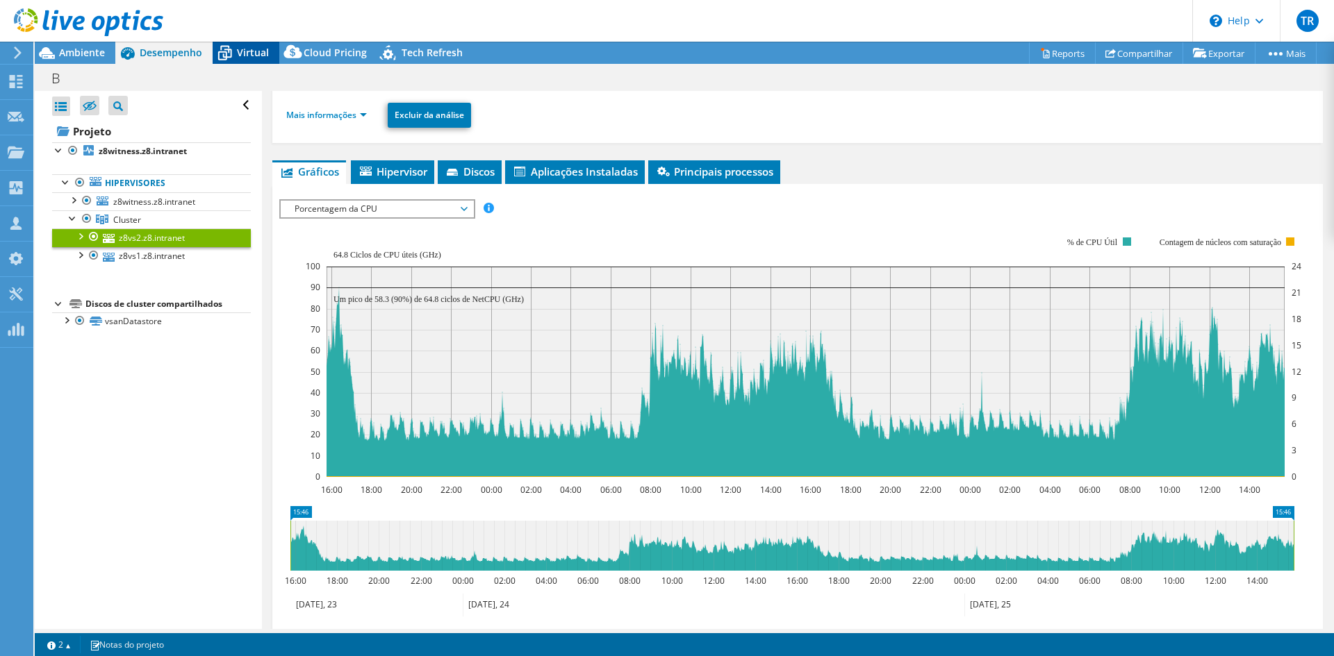
click at [267, 49] on span "Virtual" at bounding box center [253, 52] width 32 height 13
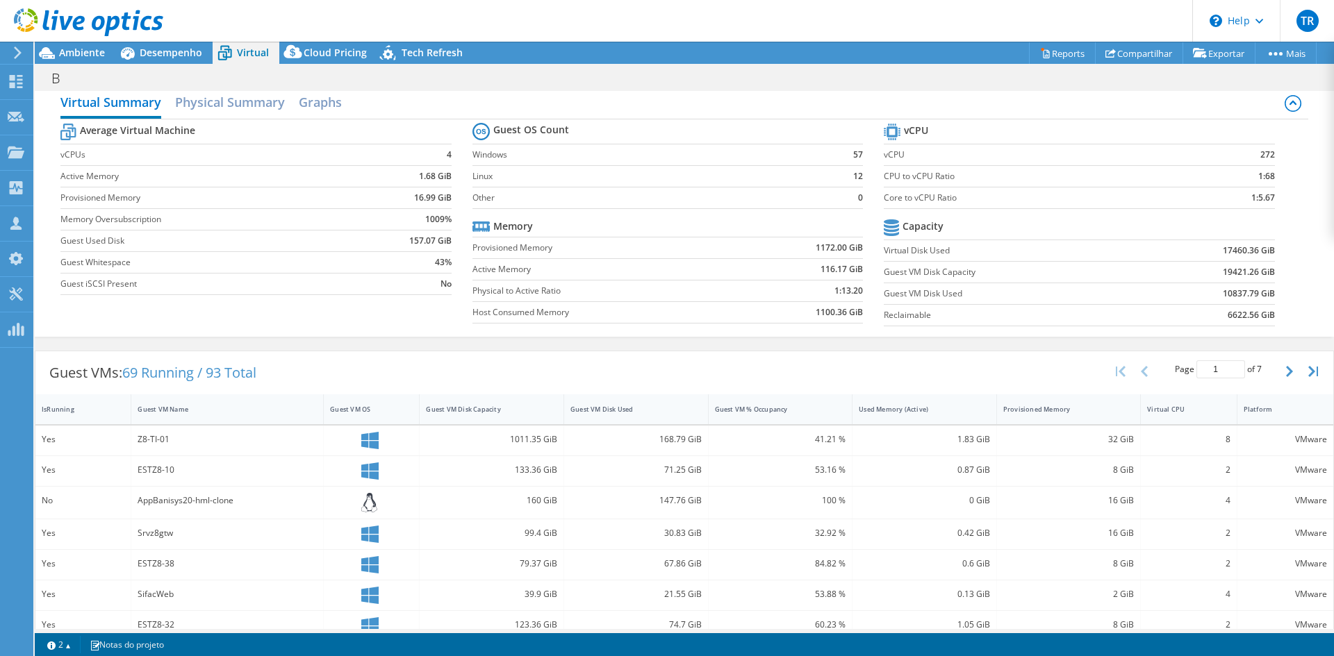
scroll to position [0, 0]
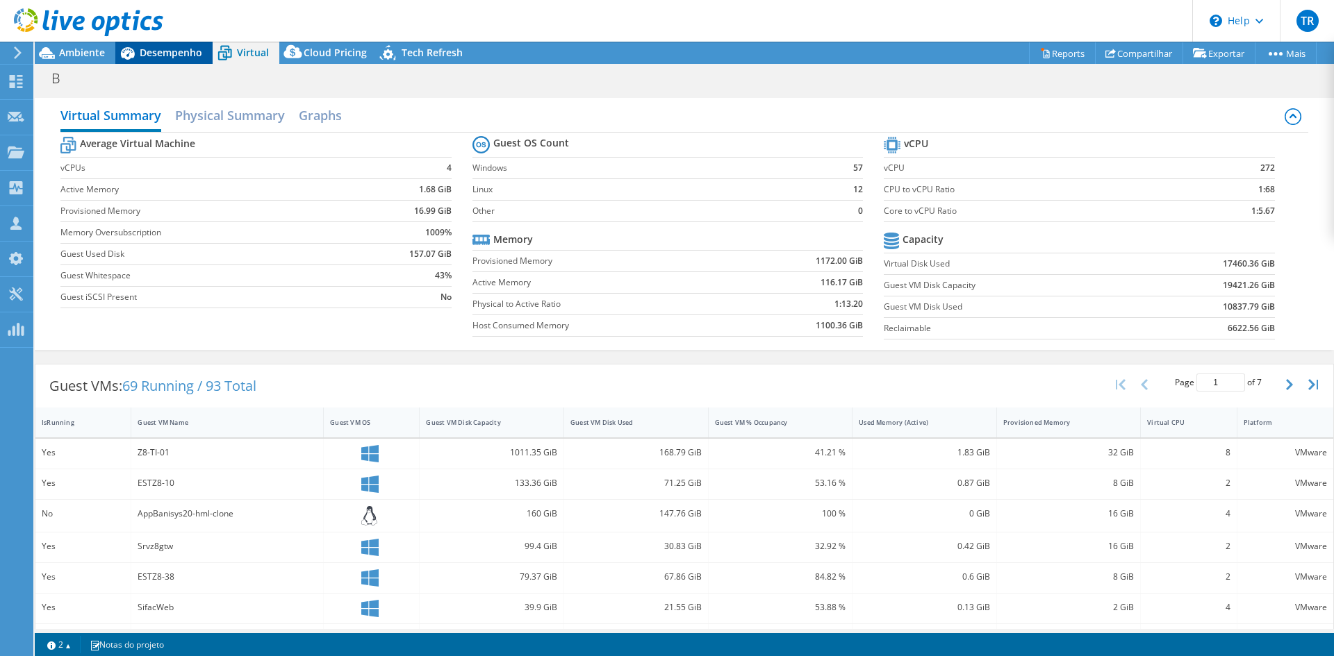
click at [171, 53] on span "Desempenho" at bounding box center [171, 52] width 63 height 13
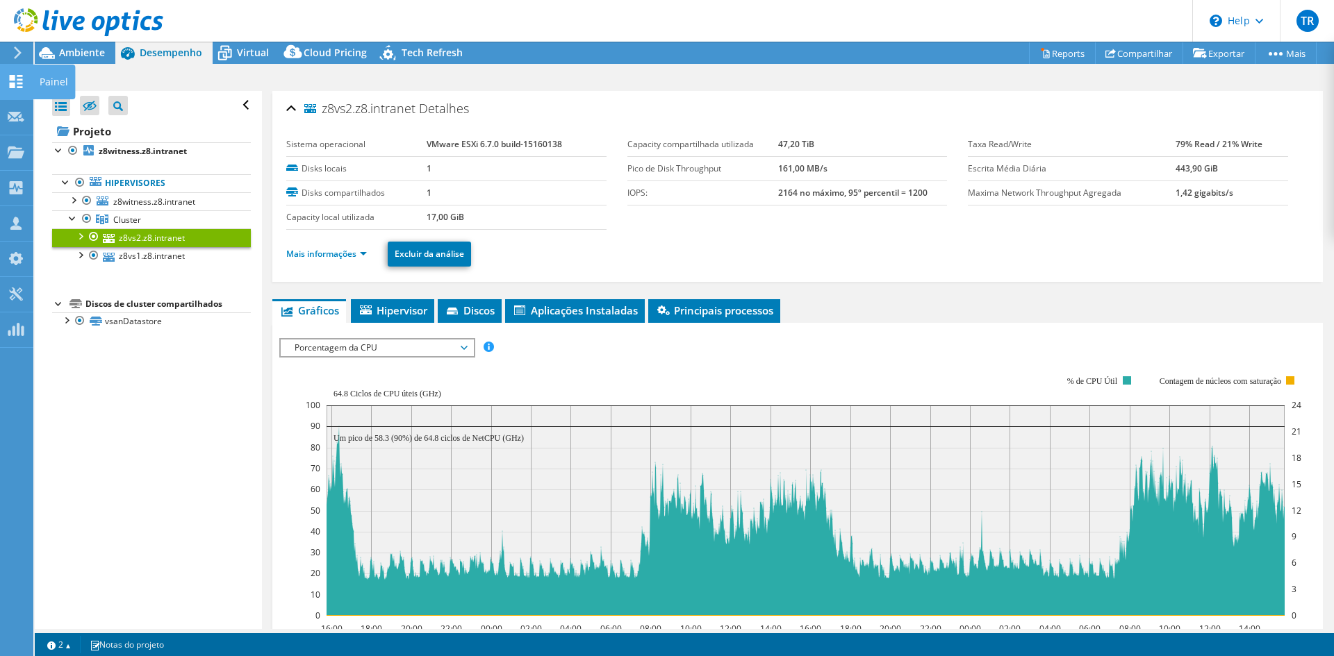
click at [21, 79] on use at bounding box center [16, 81] width 13 height 13
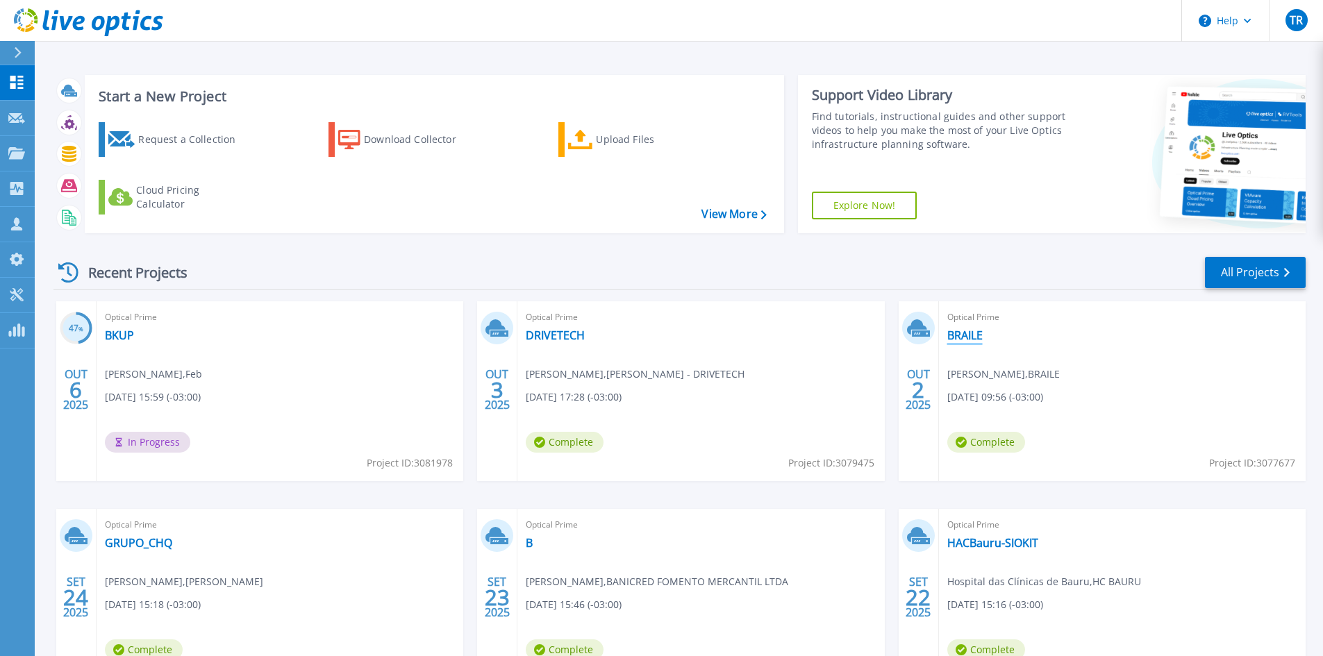
click at [976, 332] on link "BRAILE" at bounding box center [964, 336] width 35 height 14
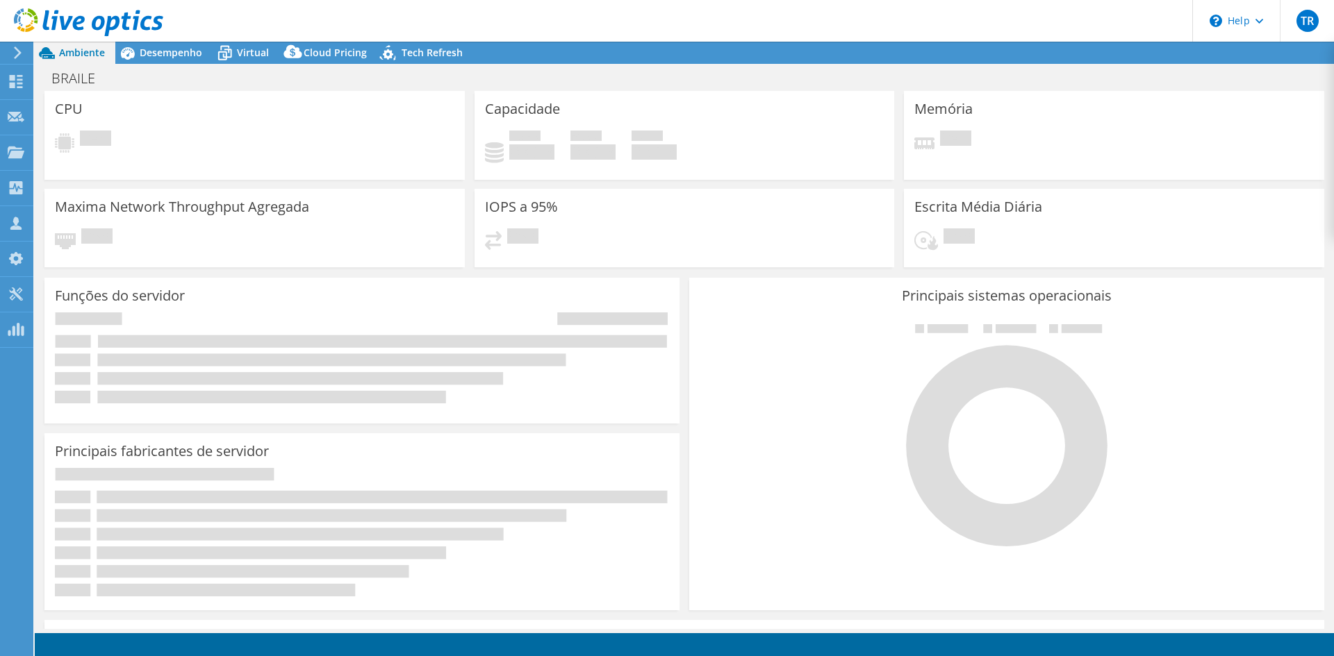
select select "USD"
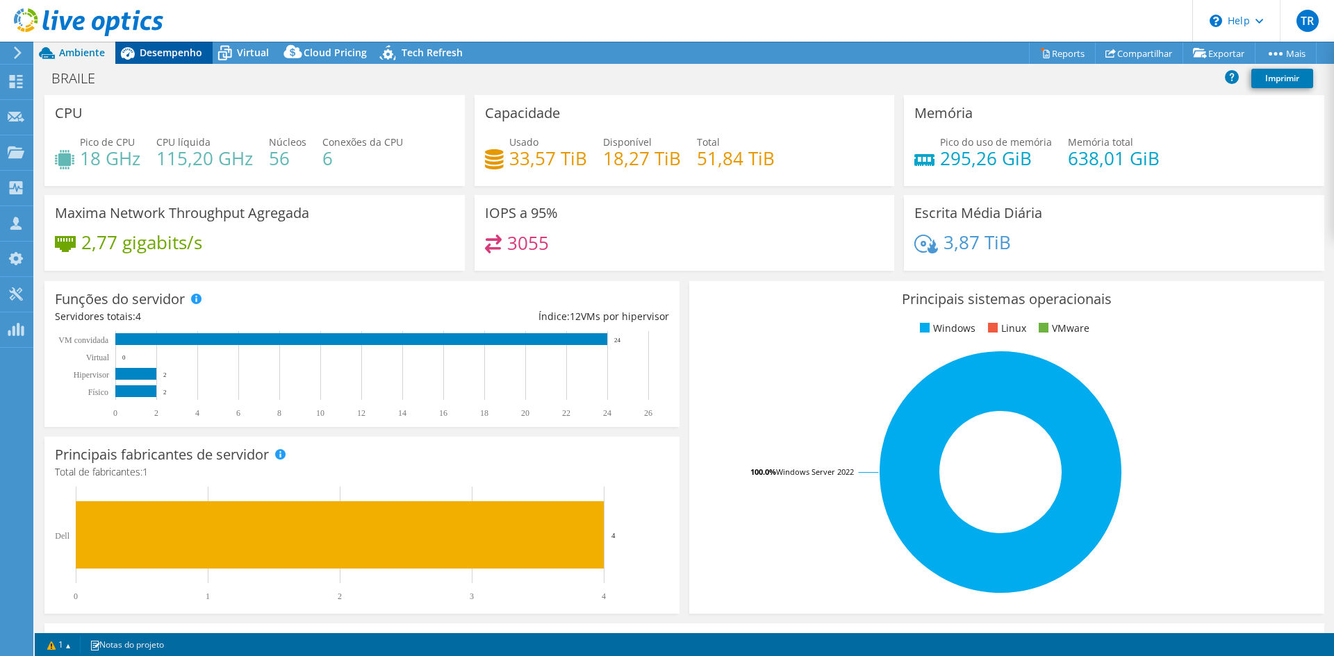
click at [152, 54] on span "Desempenho" at bounding box center [171, 52] width 63 height 13
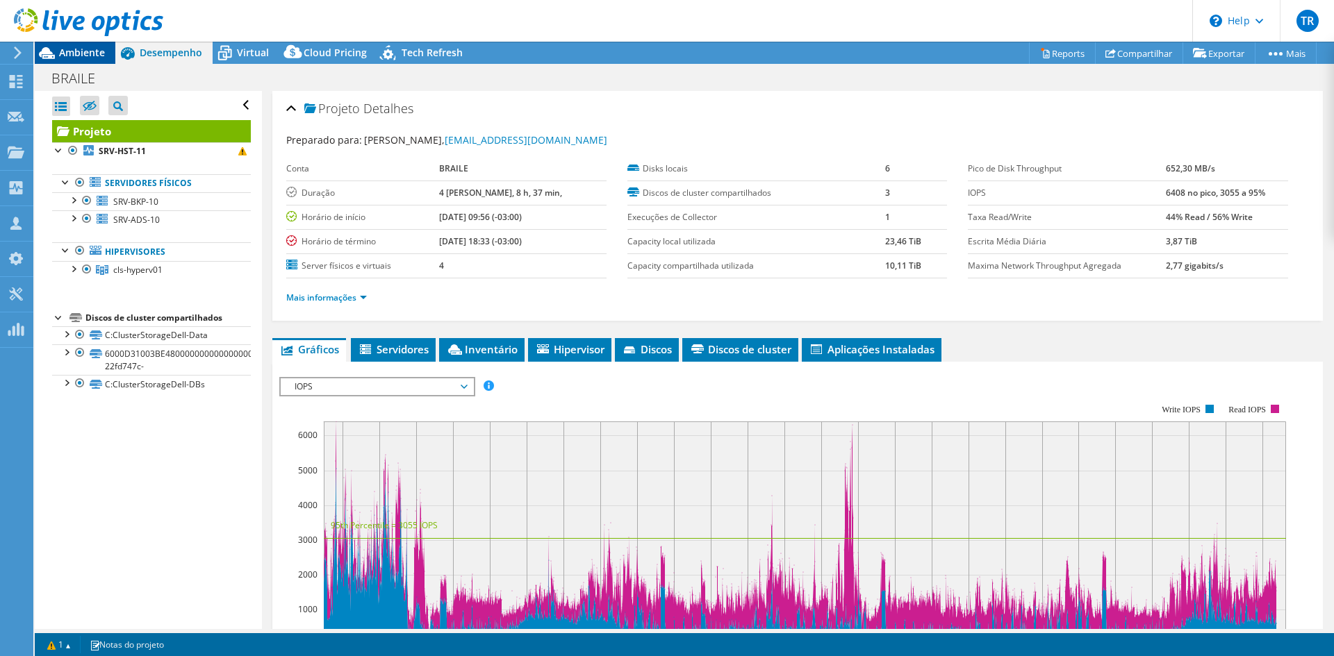
click at [83, 47] on span "Ambiente" at bounding box center [82, 52] width 46 height 13
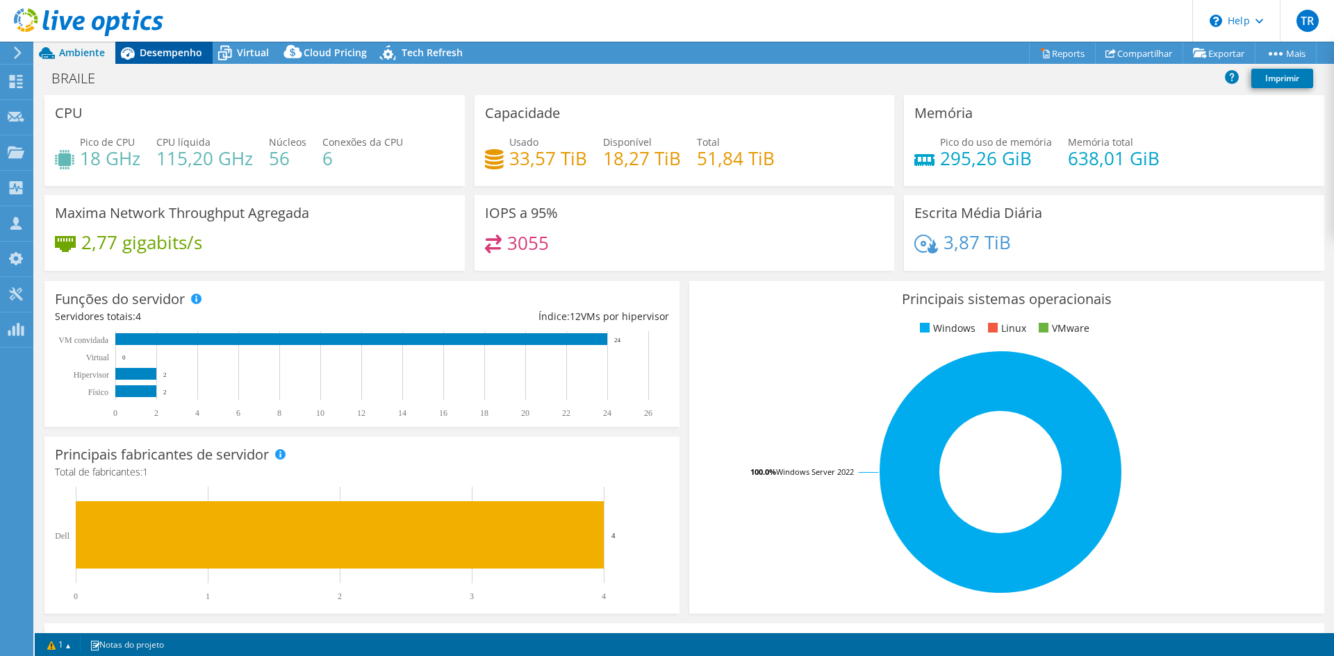
click at [165, 48] on span "Desempenho" at bounding box center [171, 52] width 63 height 13
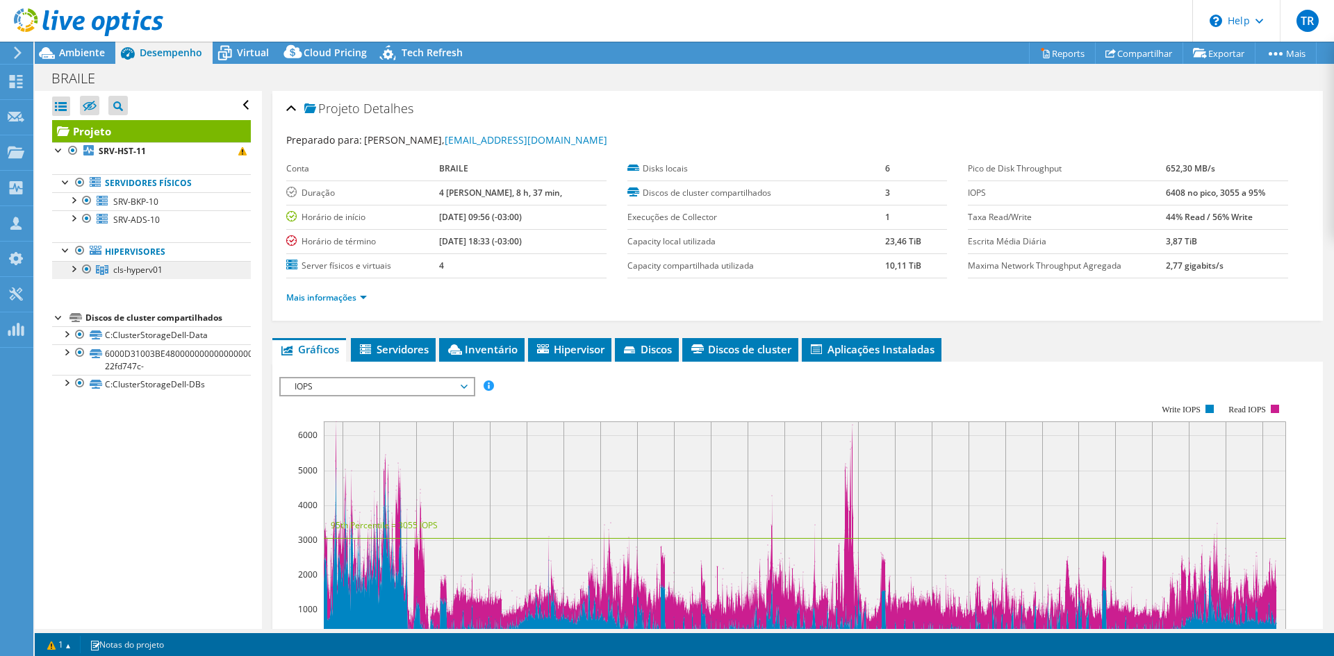
click at [137, 268] on span "cls-hyperv01" at bounding box center [137, 270] width 49 height 12
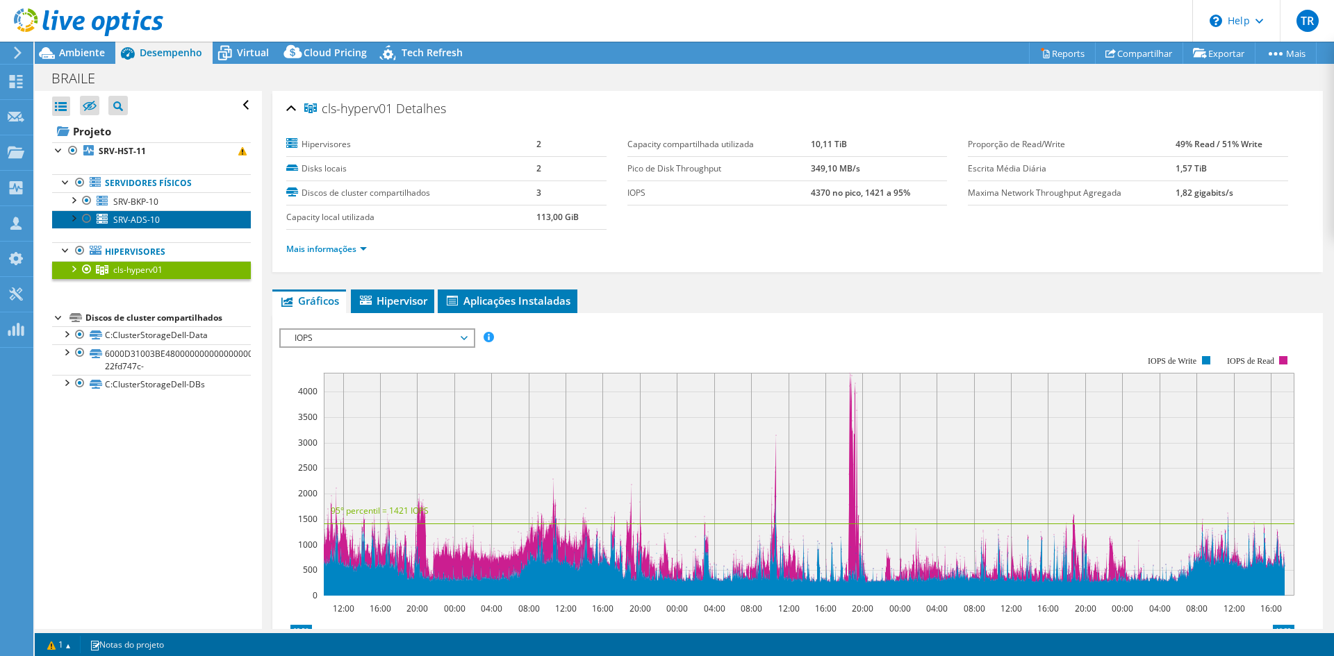
click at [135, 222] on span "SRV-ADS-10" at bounding box center [136, 220] width 47 height 12
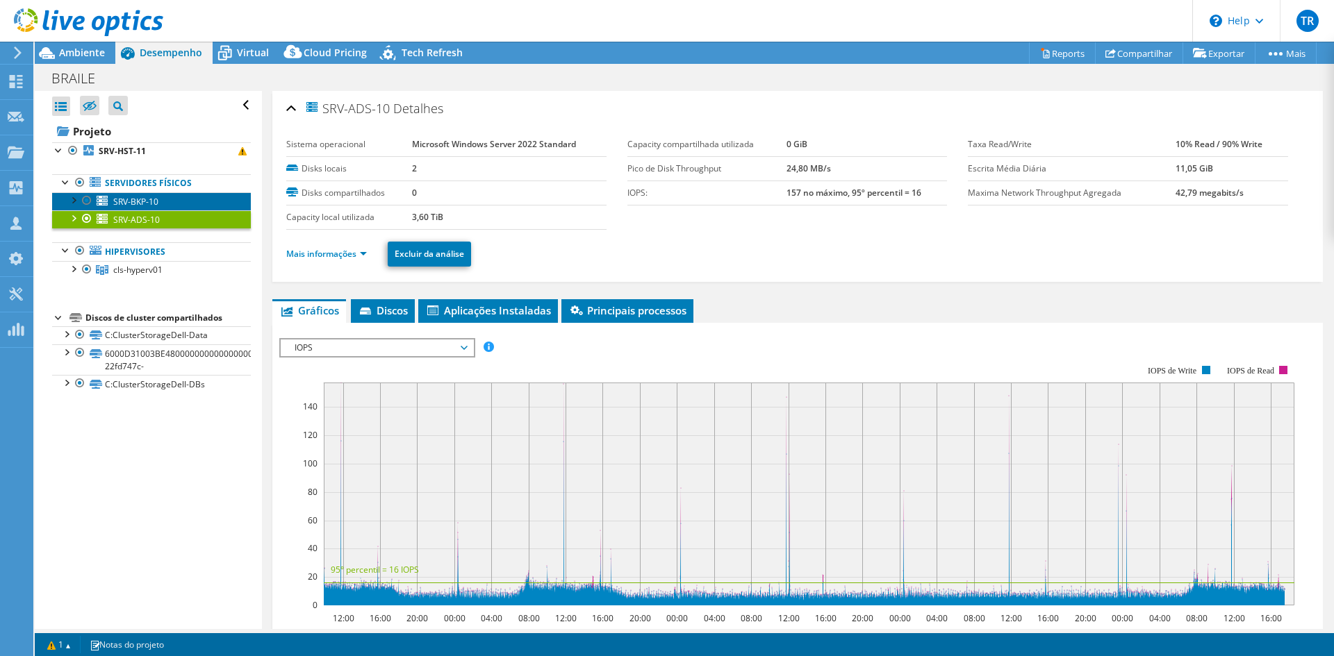
click at [126, 197] on span "SRV-BKP-10" at bounding box center [135, 202] width 45 height 12
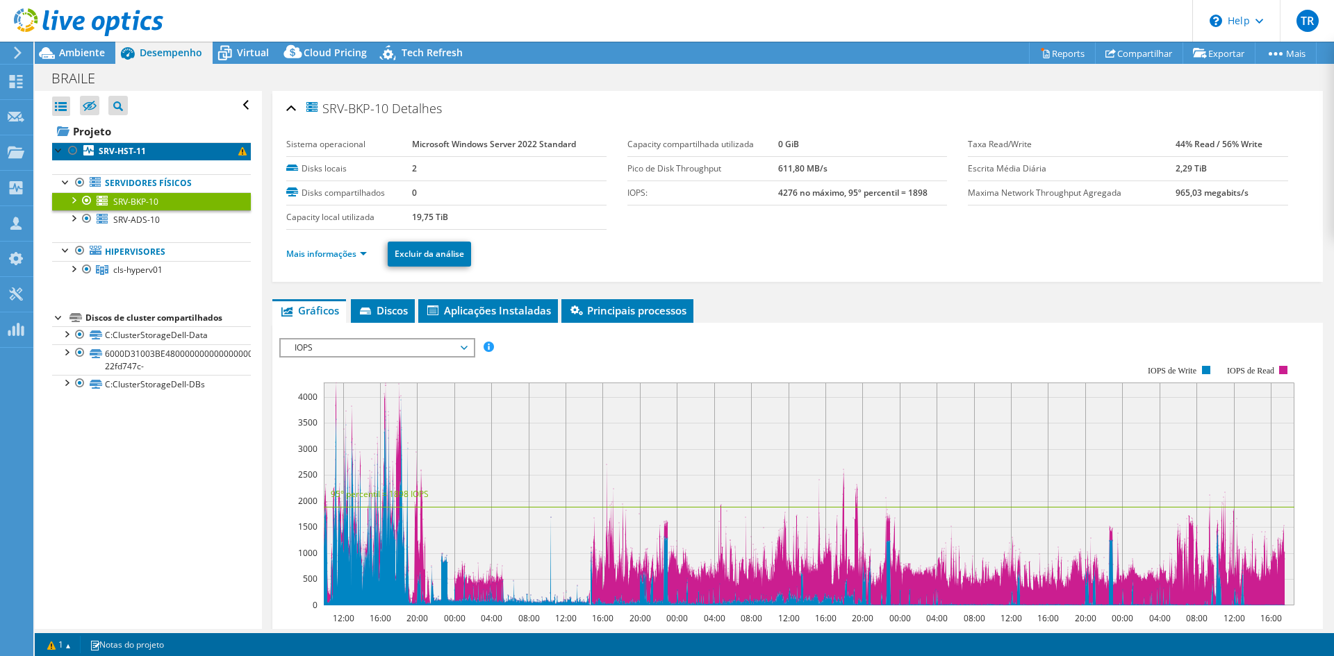
click at [115, 154] on b "SRV-HST-11" at bounding box center [122, 151] width 47 height 12
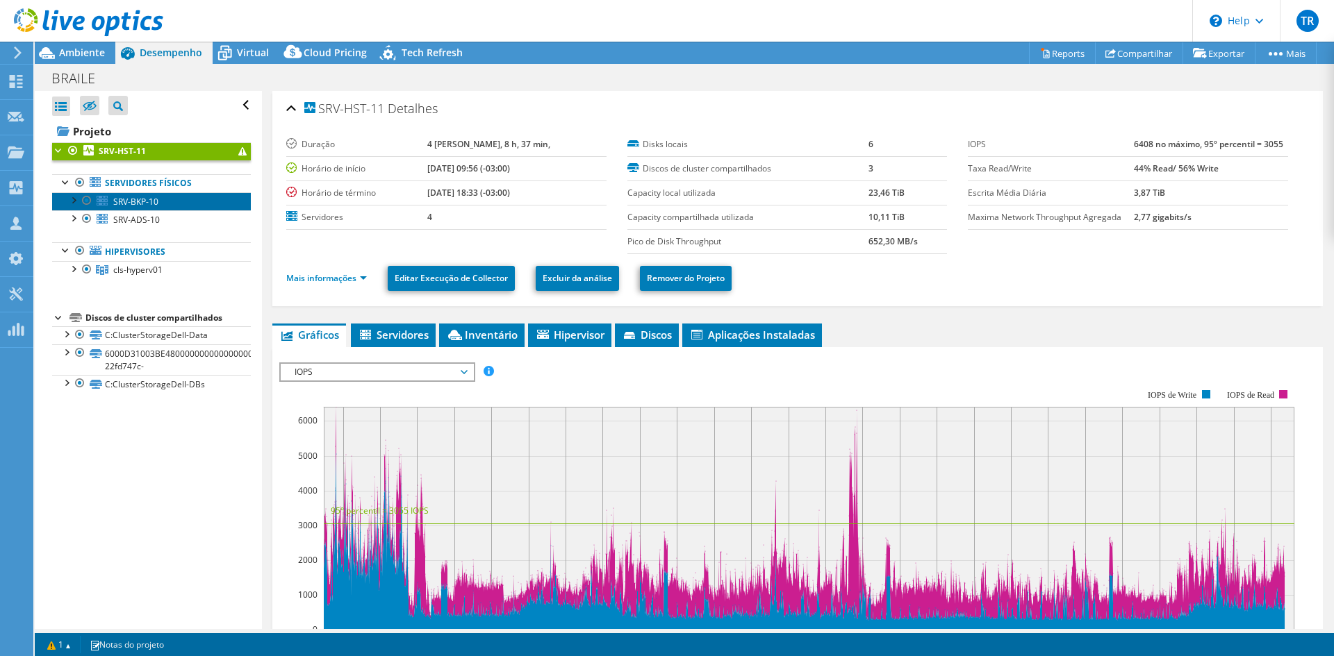
click at [124, 204] on span "SRV-BKP-10" at bounding box center [135, 202] width 45 height 12
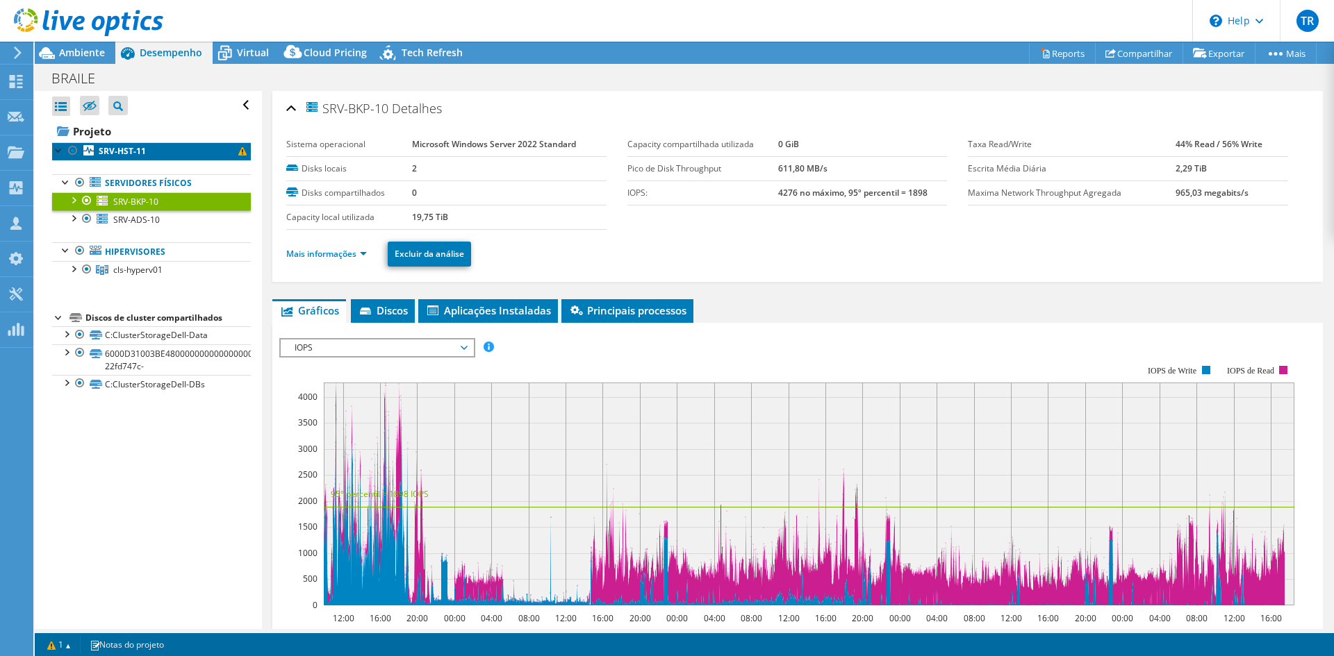
click at [128, 148] on b "SRV-HST-11" at bounding box center [122, 151] width 47 height 12
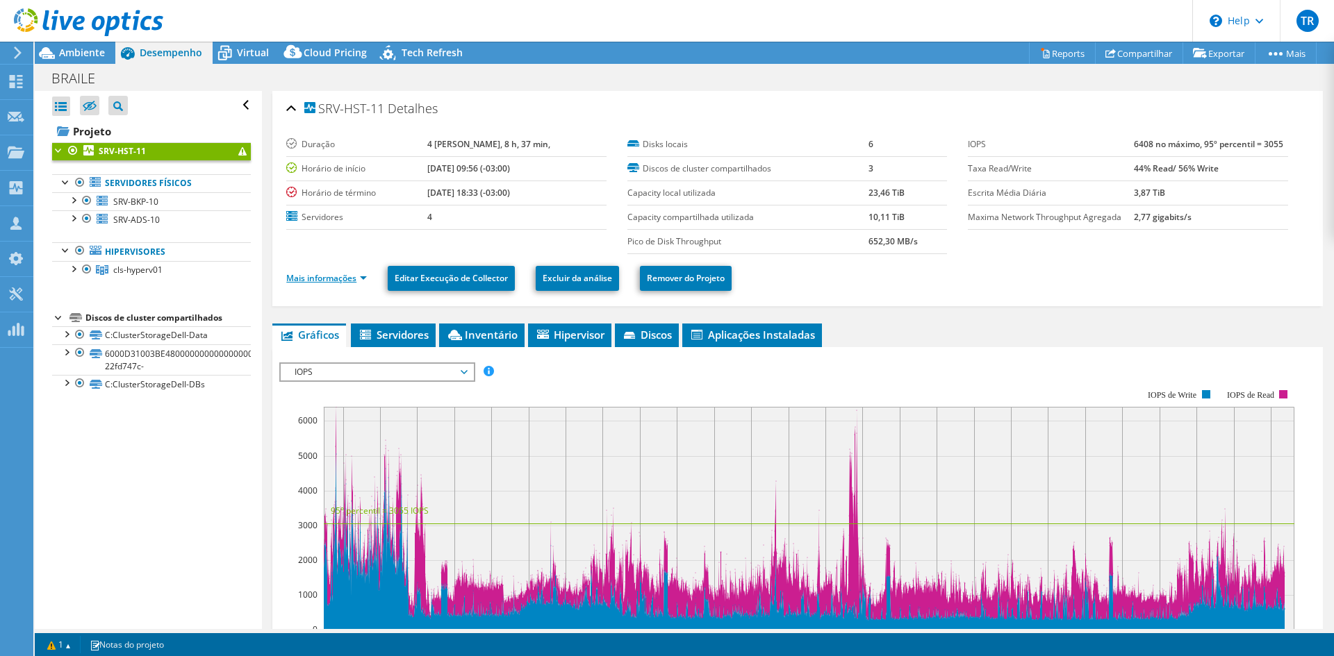
click at [363, 274] on link "Mais informações" at bounding box center [326, 278] width 81 height 12
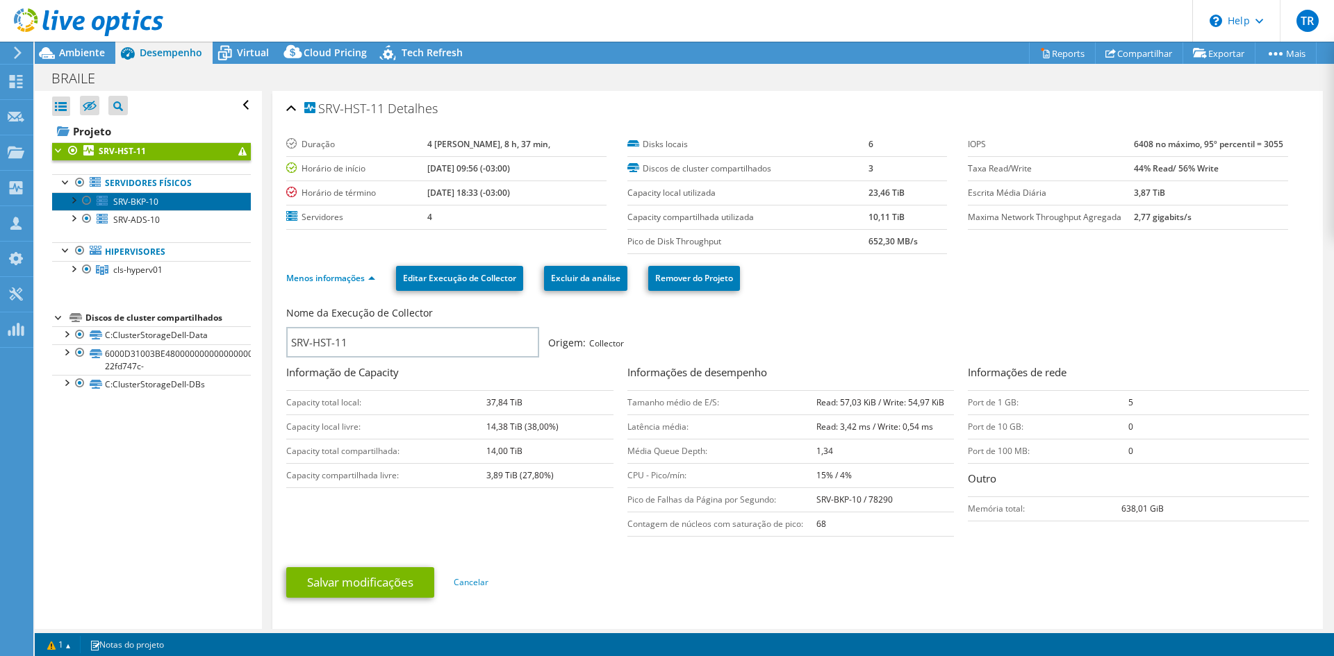
drag, startPoint x: 129, startPoint y: 197, endPoint x: 249, endPoint y: 185, distance: 120.8
click at [129, 197] on span "SRV-BKP-10" at bounding box center [135, 202] width 45 height 12
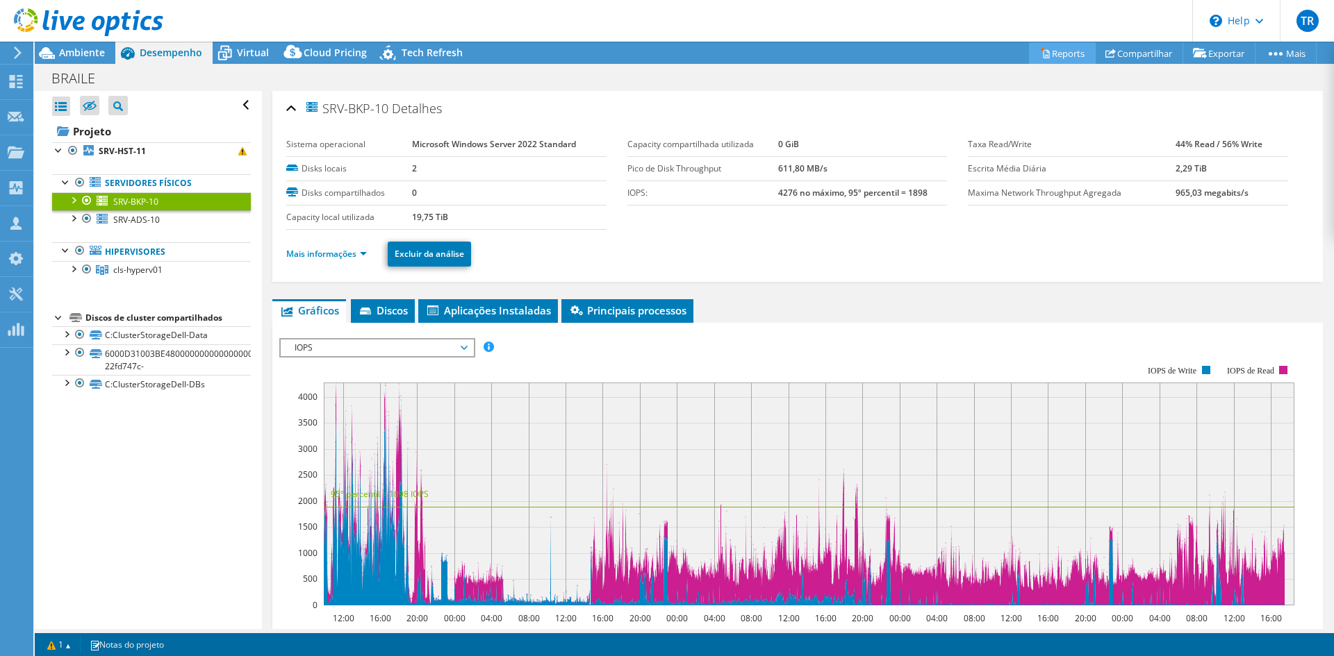
click at [1059, 58] on link "Reports" at bounding box center [1062, 53] width 67 height 22
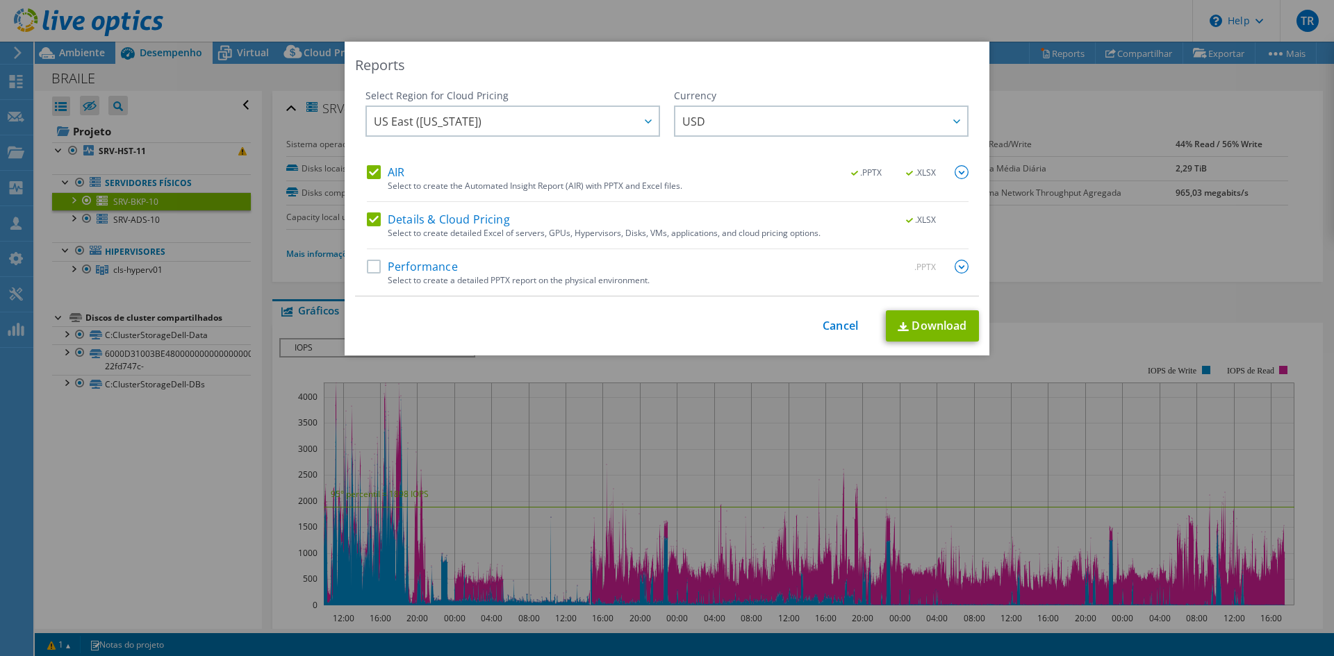
click at [368, 169] on label "AIR" at bounding box center [386, 172] width 38 height 14
click at [0, 0] on input "AIR" at bounding box center [0, 0] width 0 height 0
click at [370, 268] on label "Performance" at bounding box center [412, 267] width 91 height 14
click at [0, 0] on input "Performance" at bounding box center [0, 0] width 0 height 0
click at [372, 214] on label "Details & Cloud Pricing" at bounding box center [438, 220] width 143 height 14
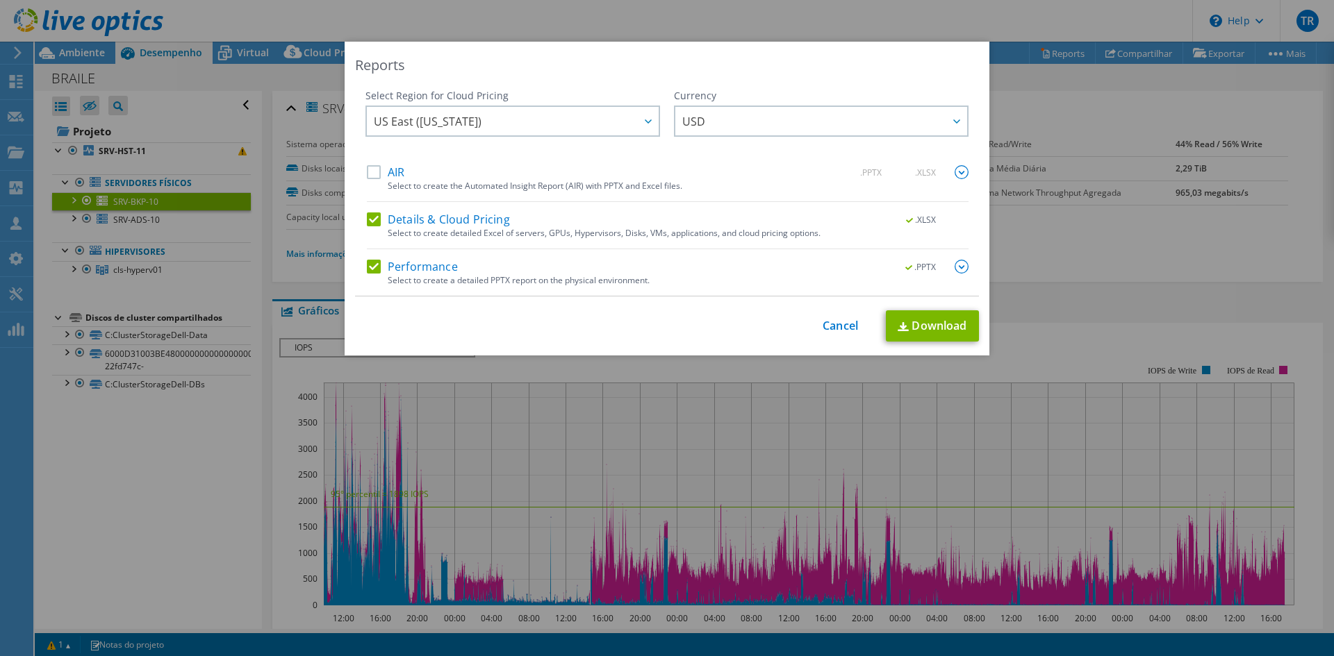
click at [0, 0] on input "Details & Cloud Pricing" at bounding box center [0, 0] width 0 height 0
click at [934, 326] on link "Download" at bounding box center [932, 326] width 93 height 31
click at [370, 217] on label "Details & Cloud Pricing" at bounding box center [438, 220] width 143 height 14
click at [0, 0] on input "Details & Cloud Pricing" at bounding box center [0, 0] width 0 height 0
click at [928, 326] on link "Download" at bounding box center [932, 326] width 93 height 31
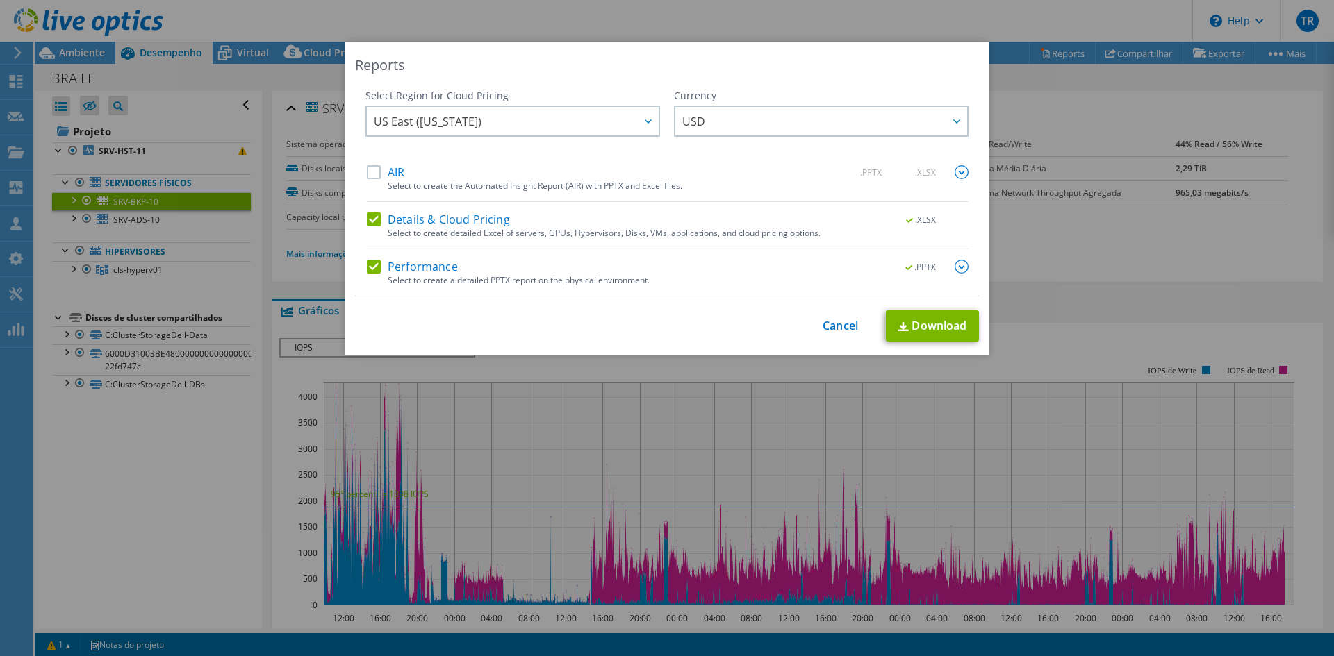
drag, startPoint x: 369, startPoint y: 172, endPoint x: 388, endPoint y: 176, distance: 19.2
click at [369, 172] on label "AIR" at bounding box center [386, 172] width 38 height 14
click at [0, 0] on input "AIR" at bounding box center [0, 0] width 0 height 0
click at [925, 324] on link "Download" at bounding box center [932, 326] width 93 height 31
click at [574, 6] on div "Reports Select Region for Cloud Pricing Asia Pacific ([GEOGRAPHIC_DATA]) [GEOGR…" at bounding box center [667, 328] width 1334 height 656
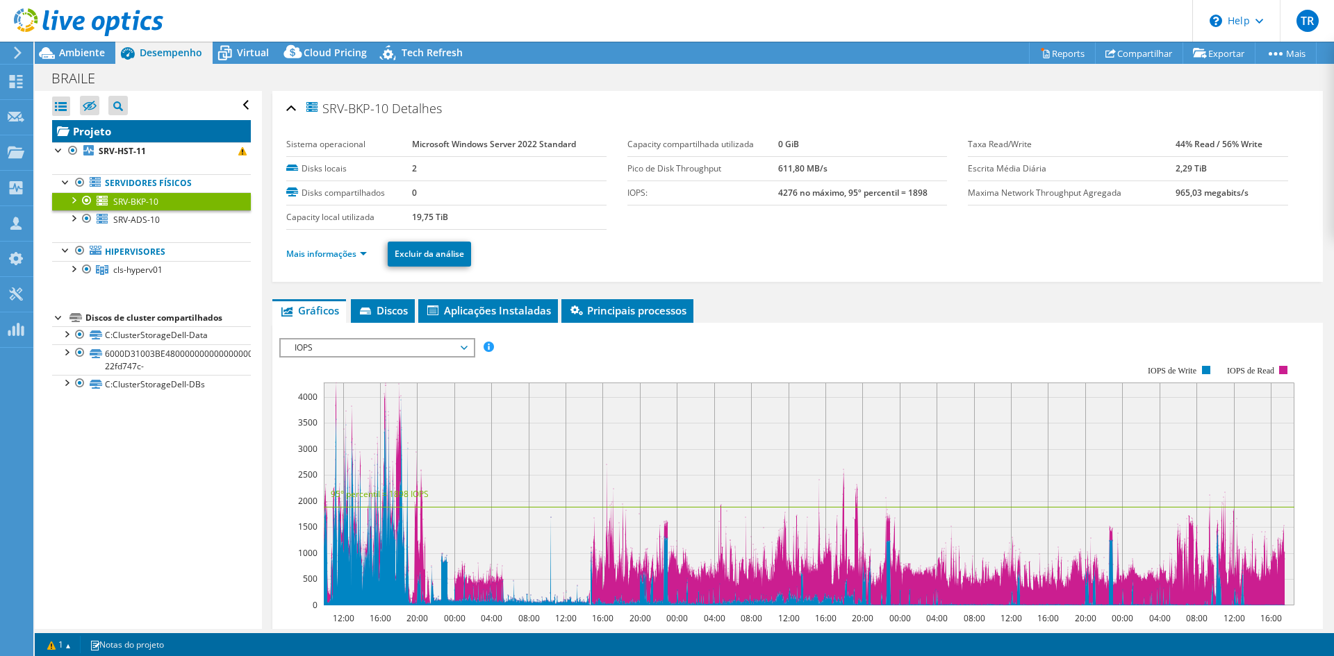
click at [85, 124] on link "Projeto" at bounding box center [151, 131] width 199 height 22
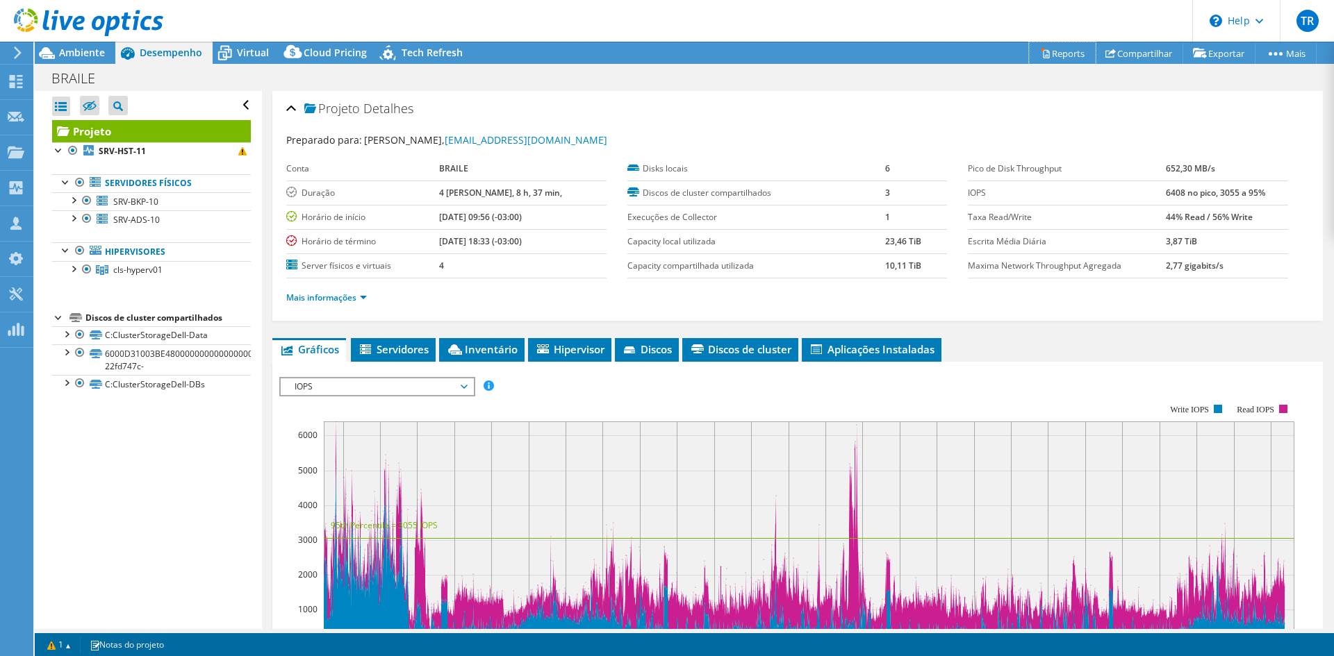
click at [1050, 58] on link "Reports" at bounding box center [1062, 53] width 67 height 22
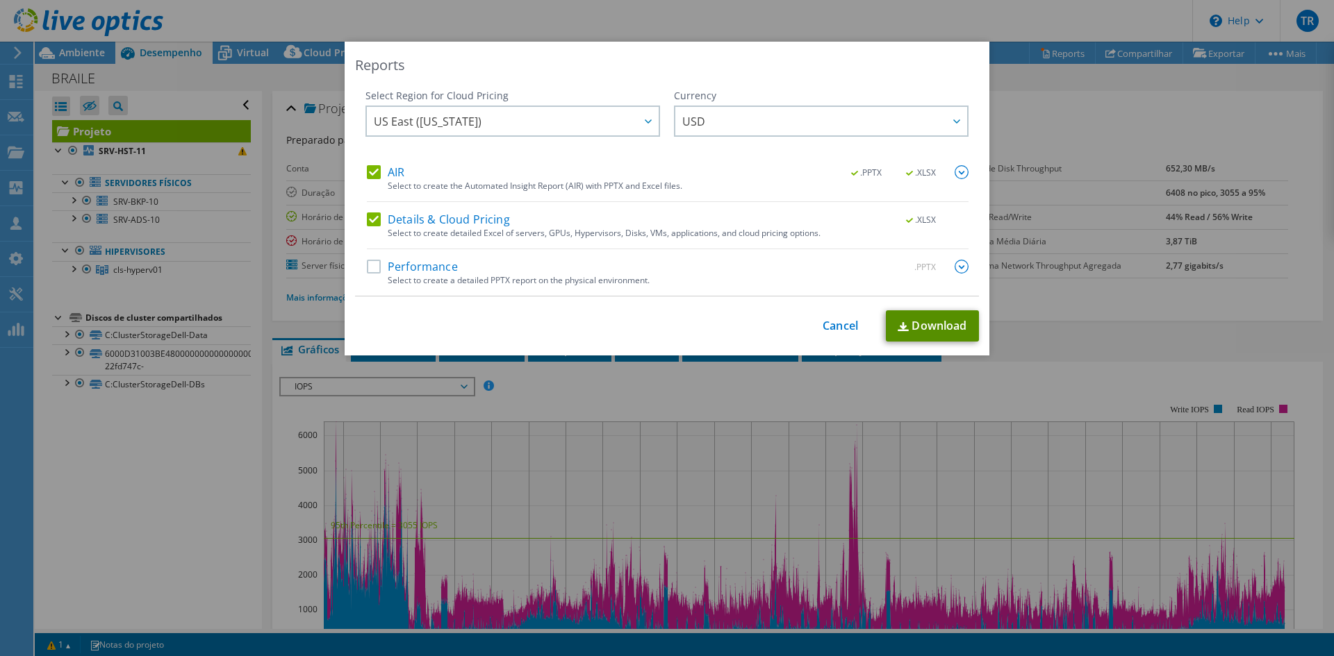
click at [917, 320] on link "Download" at bounding box center [932, 326] width 93 height 31
drag, startPoint x: 845, startPoint y: 327, endPoint x: 830, endPoint y: 281, distance: 48.8
click at [845, 327] on link "Cancel" at bounding box center [839, 326] width 35 height 13
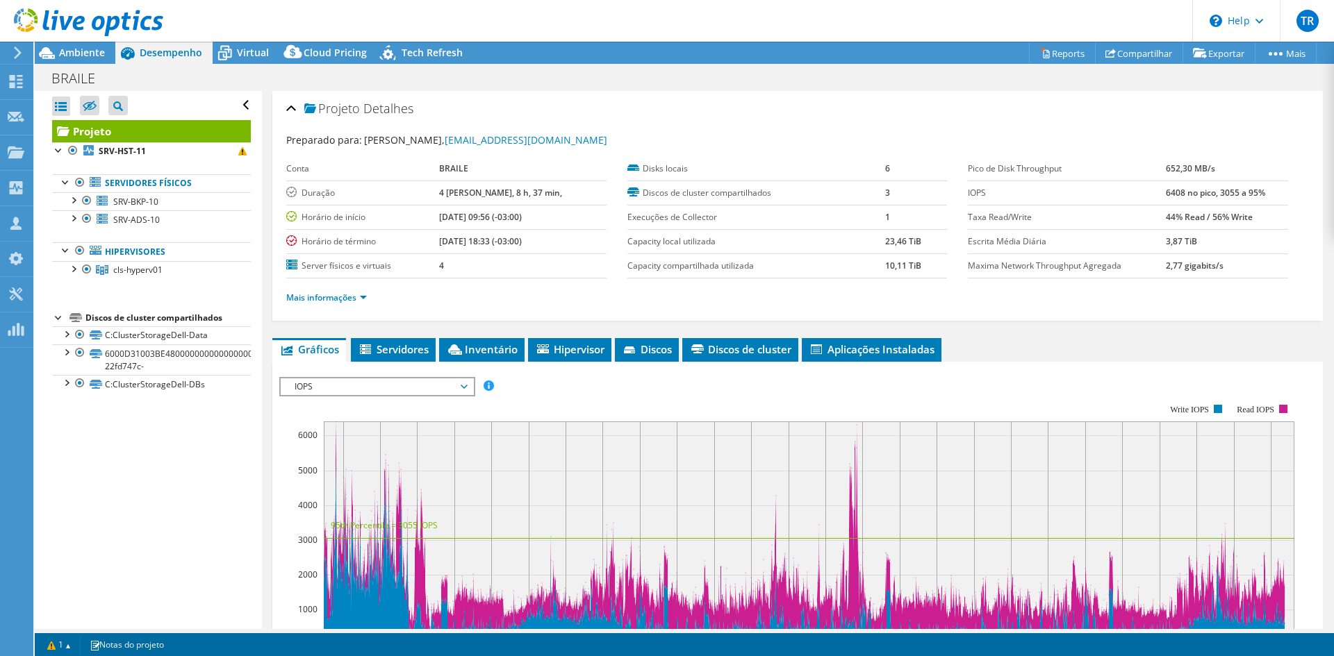
click at [654, 65] on div "BRAILE Imprimir" at bounding box center [684, 78] width 1299 height 26
